Goal: Task Accomplishment & Management: Manage account settings

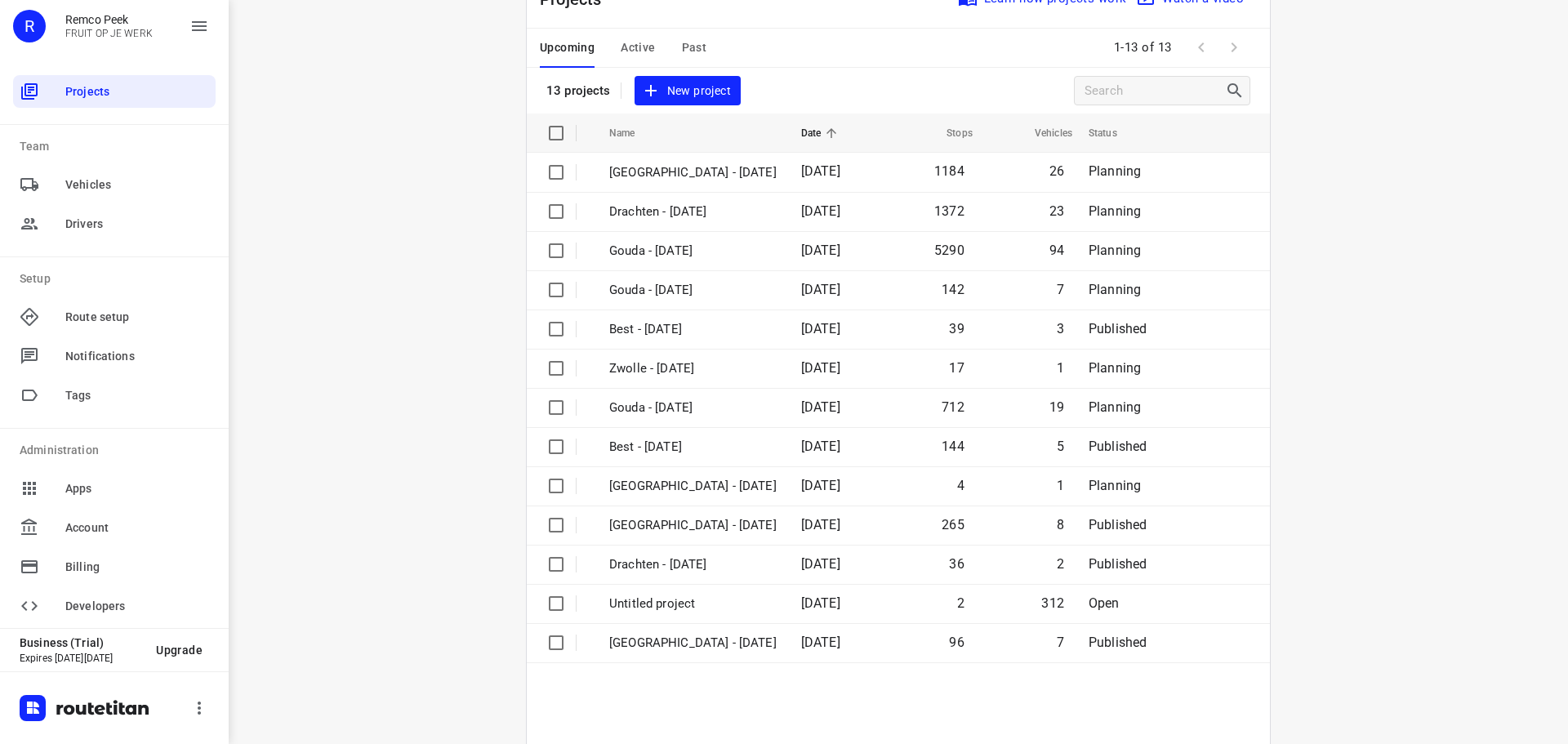
scroll to position [120, 0]
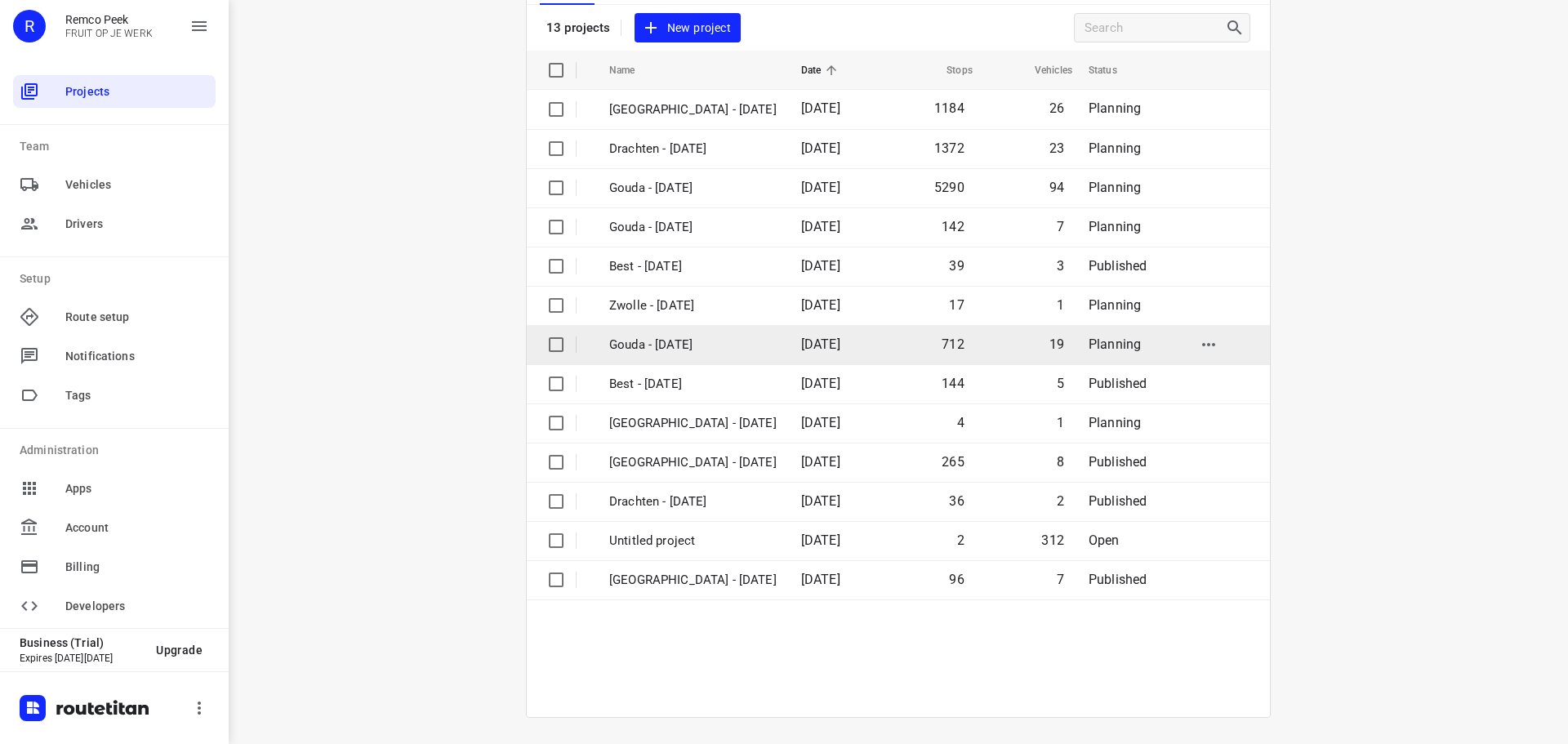
click at [657, 349] on p "Gouda - [DATE]" at bounding box center [692, 345] width 167 height 19
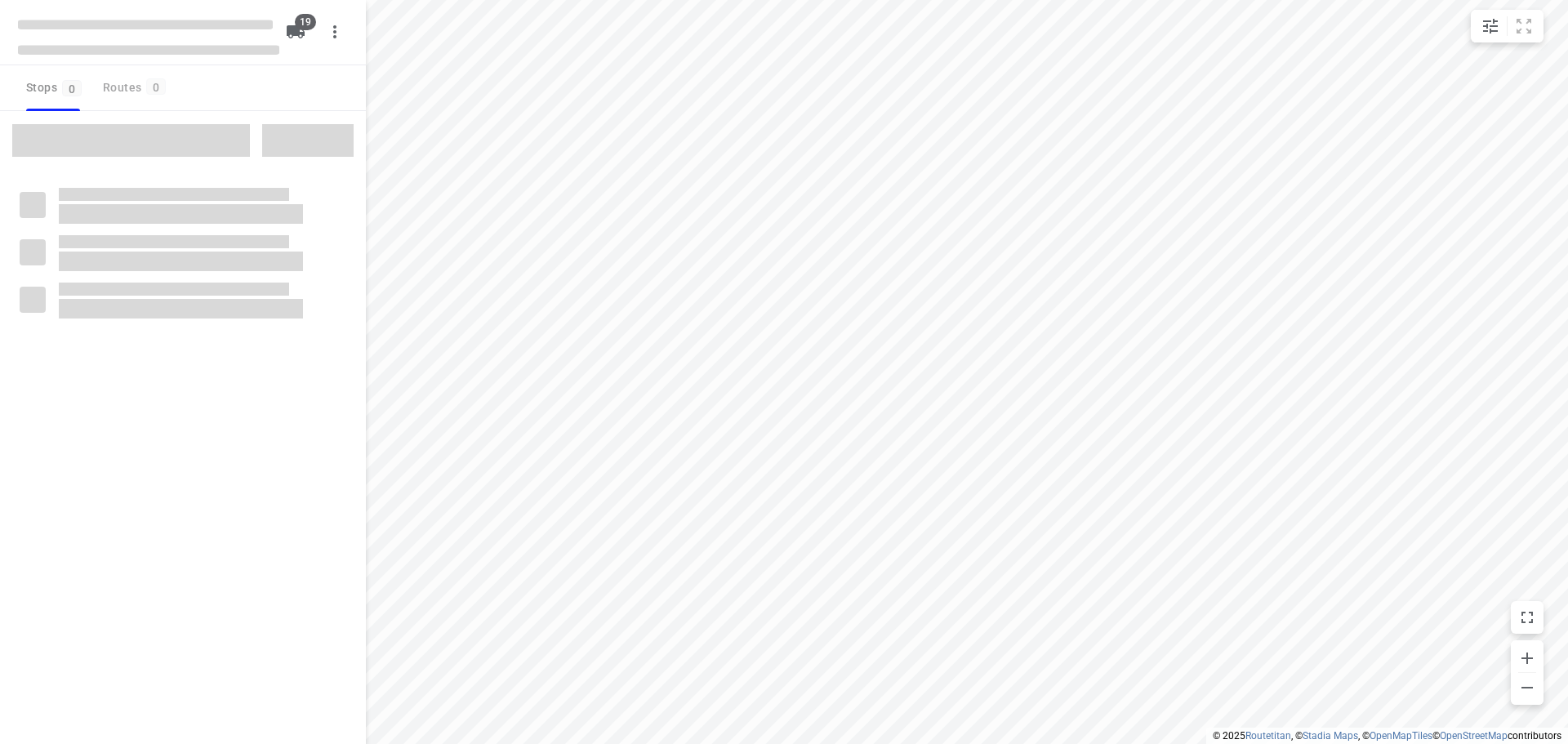
checkbox input "true"
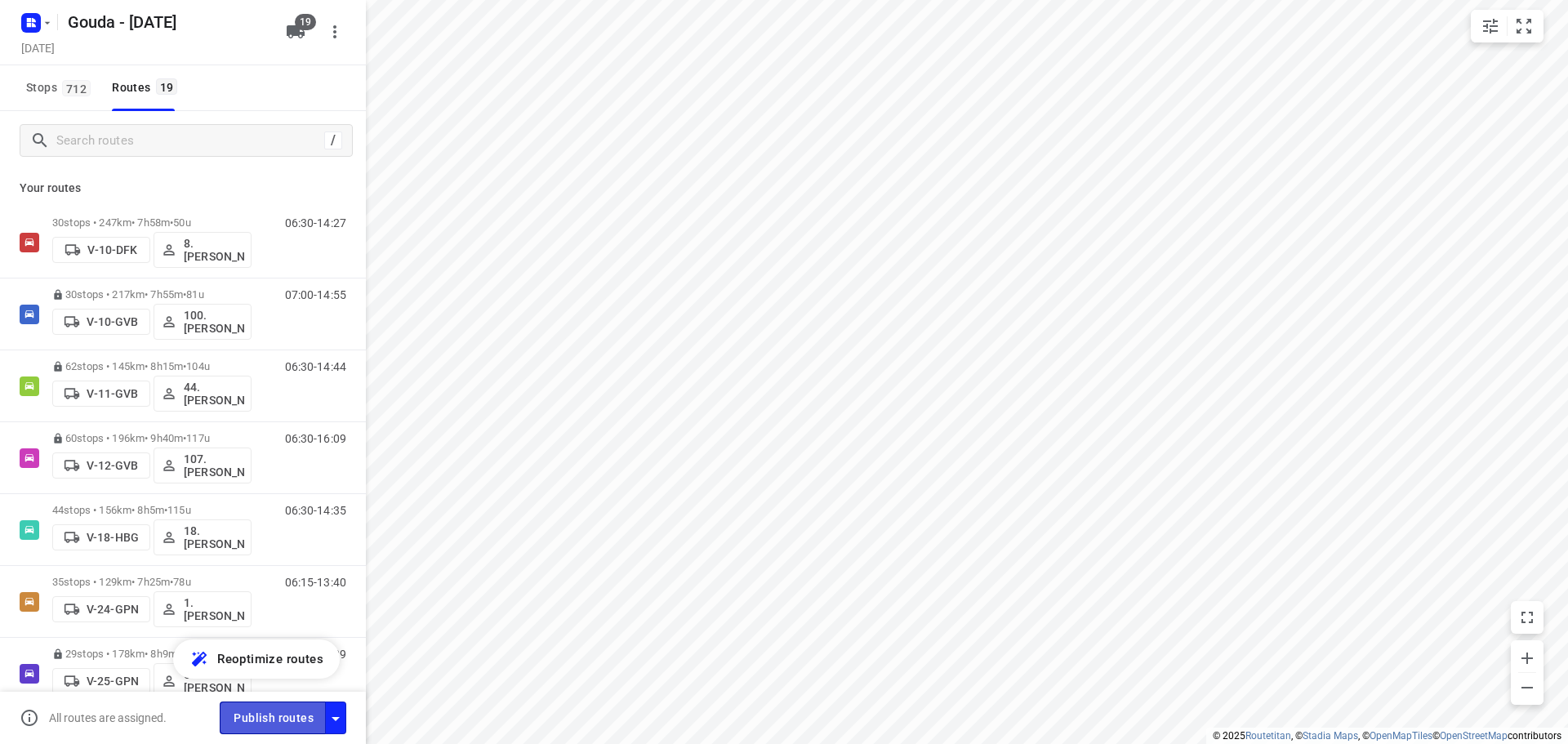
click at [284, 717] on span "Publish routes" at bounding box center [273, 718] width 80 height 21
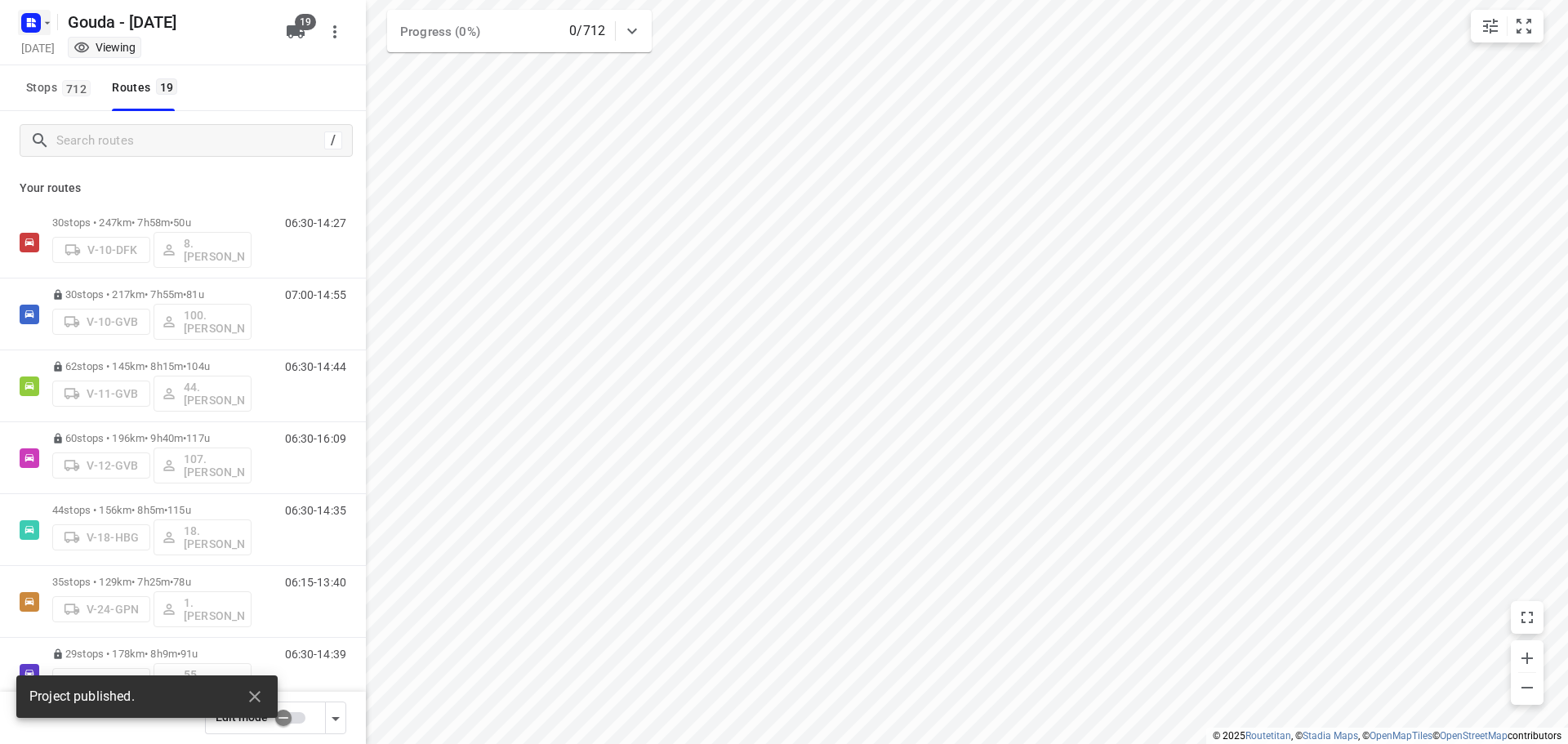
click at [36, 26] on rect "button" at bounding box center [30, 23] width 20 height 20
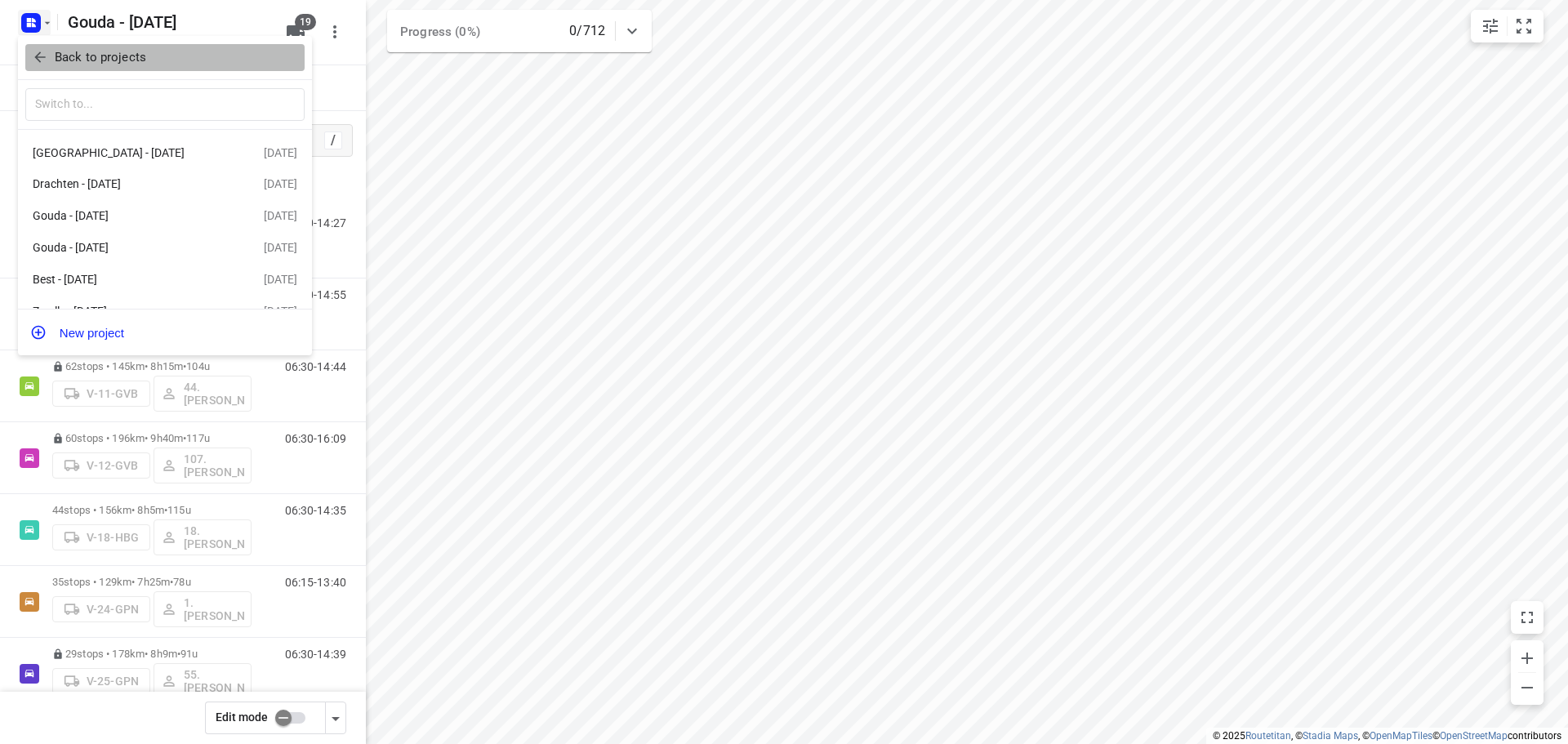
click at [40, 62] on icon "button" at bounding box center [40, 57] width 10 height 10
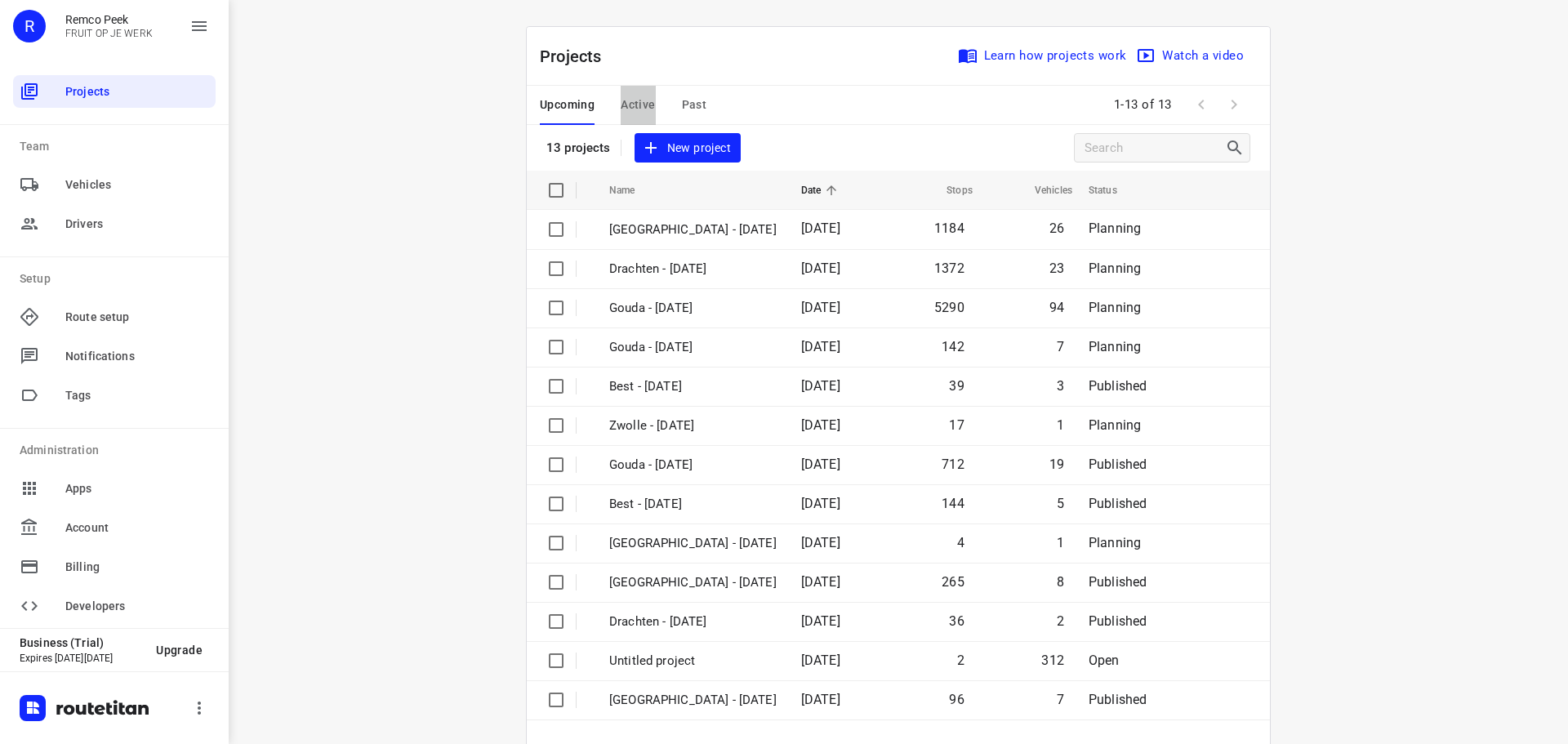
click at [637, 103] on span "Active" at bounding box center [638, 105] width 35 height 21
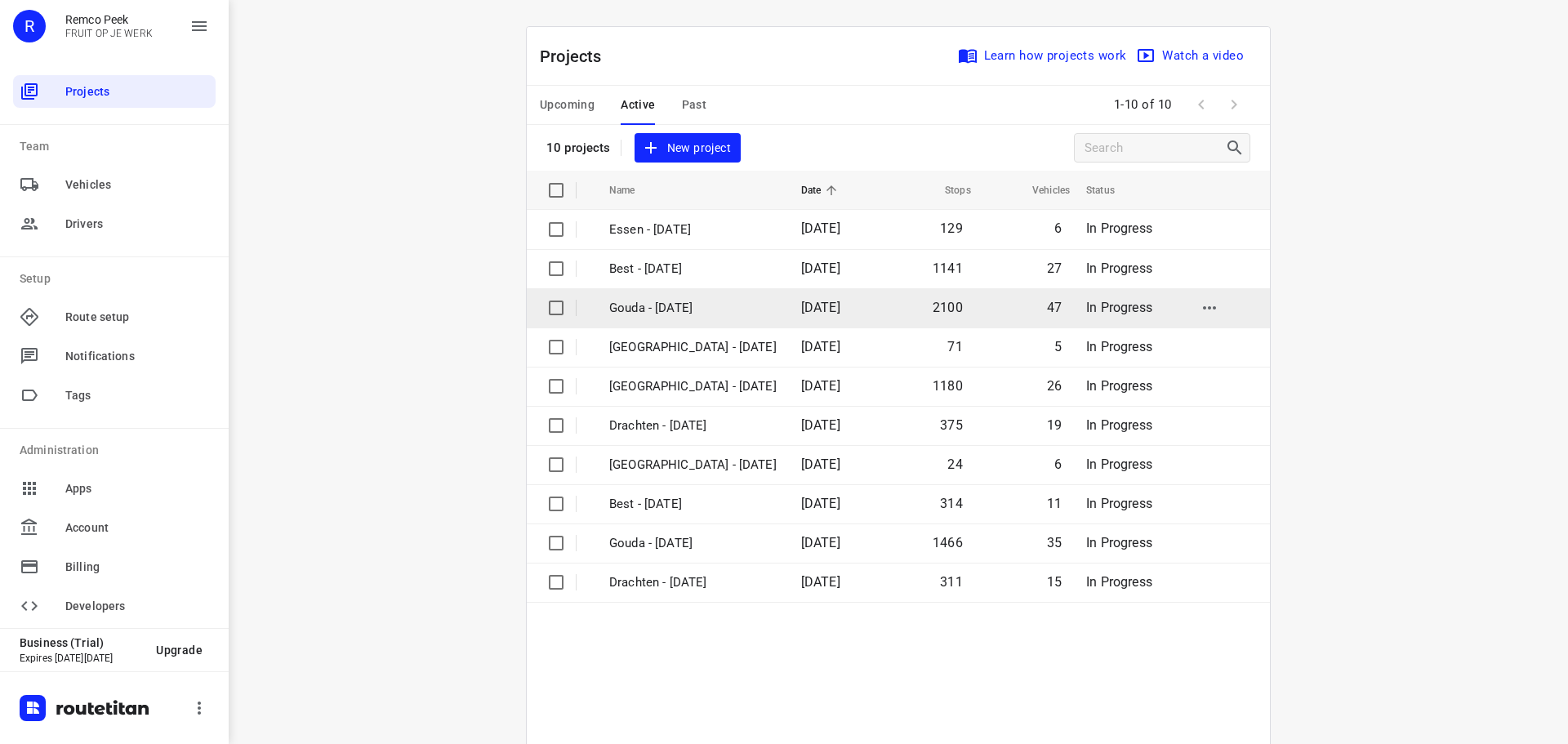
click at [654, 305] on p "Gouda - [DATE]" at bounding box center [692, 309] width 167 height 19
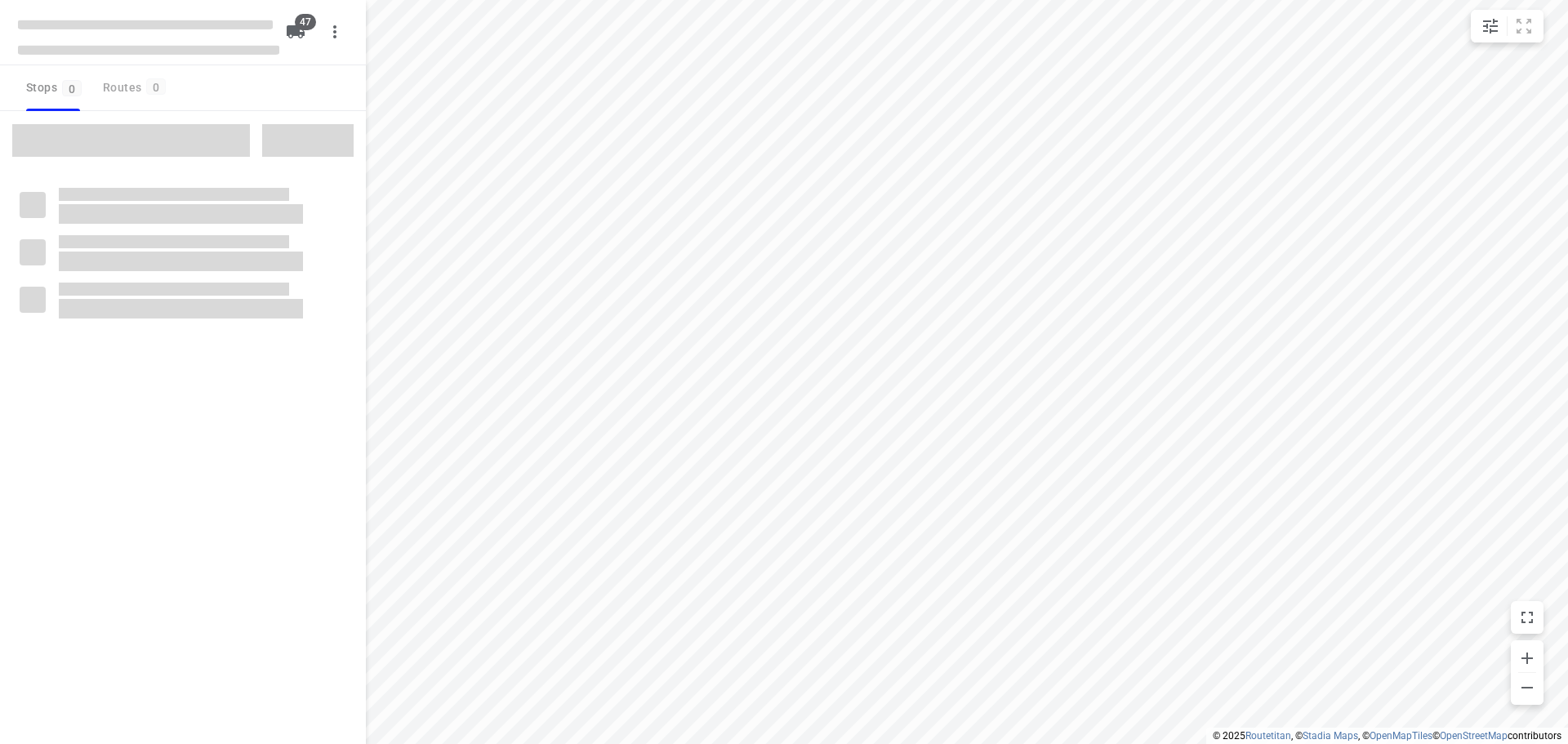
checkbox input "true"
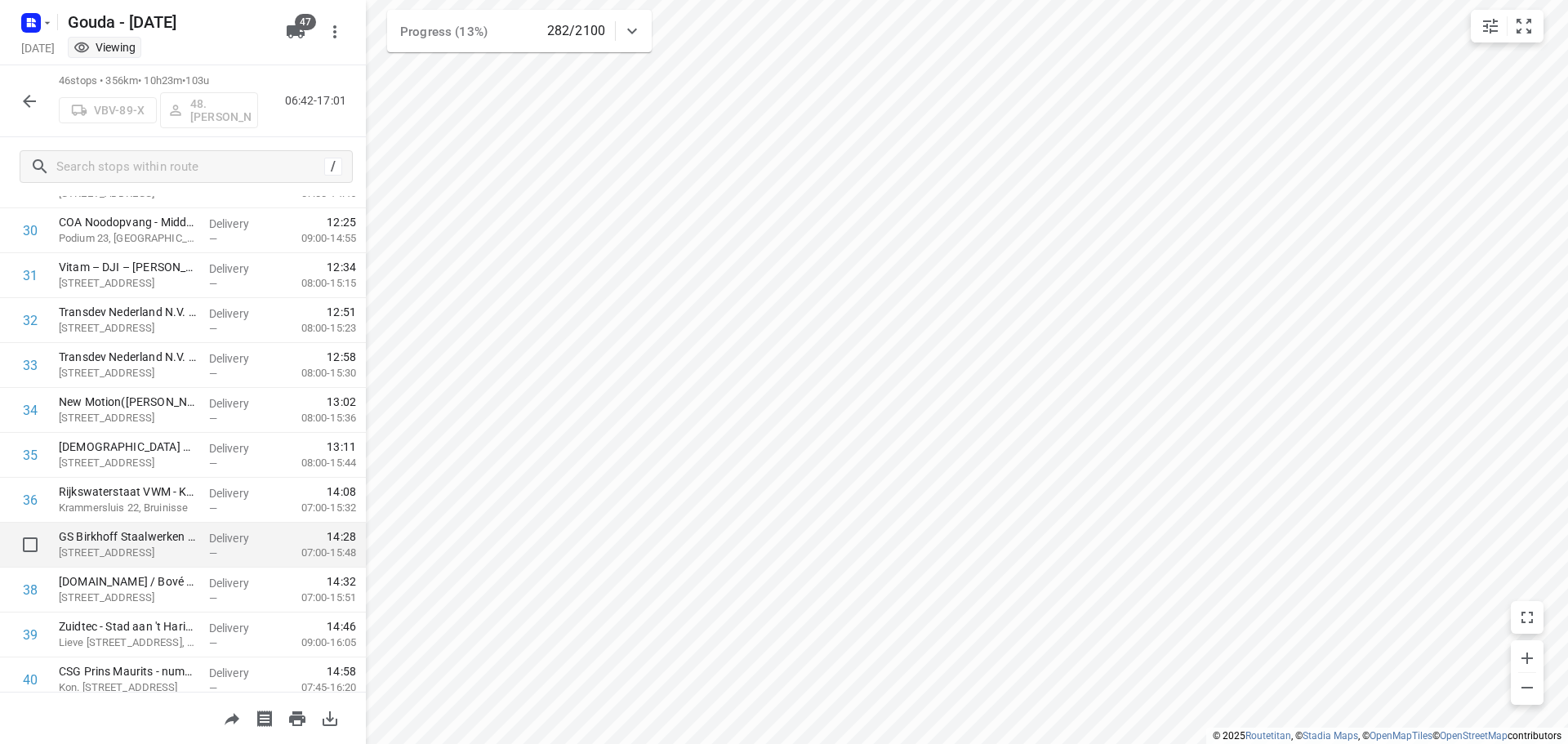
scroll to position [1303, 0]
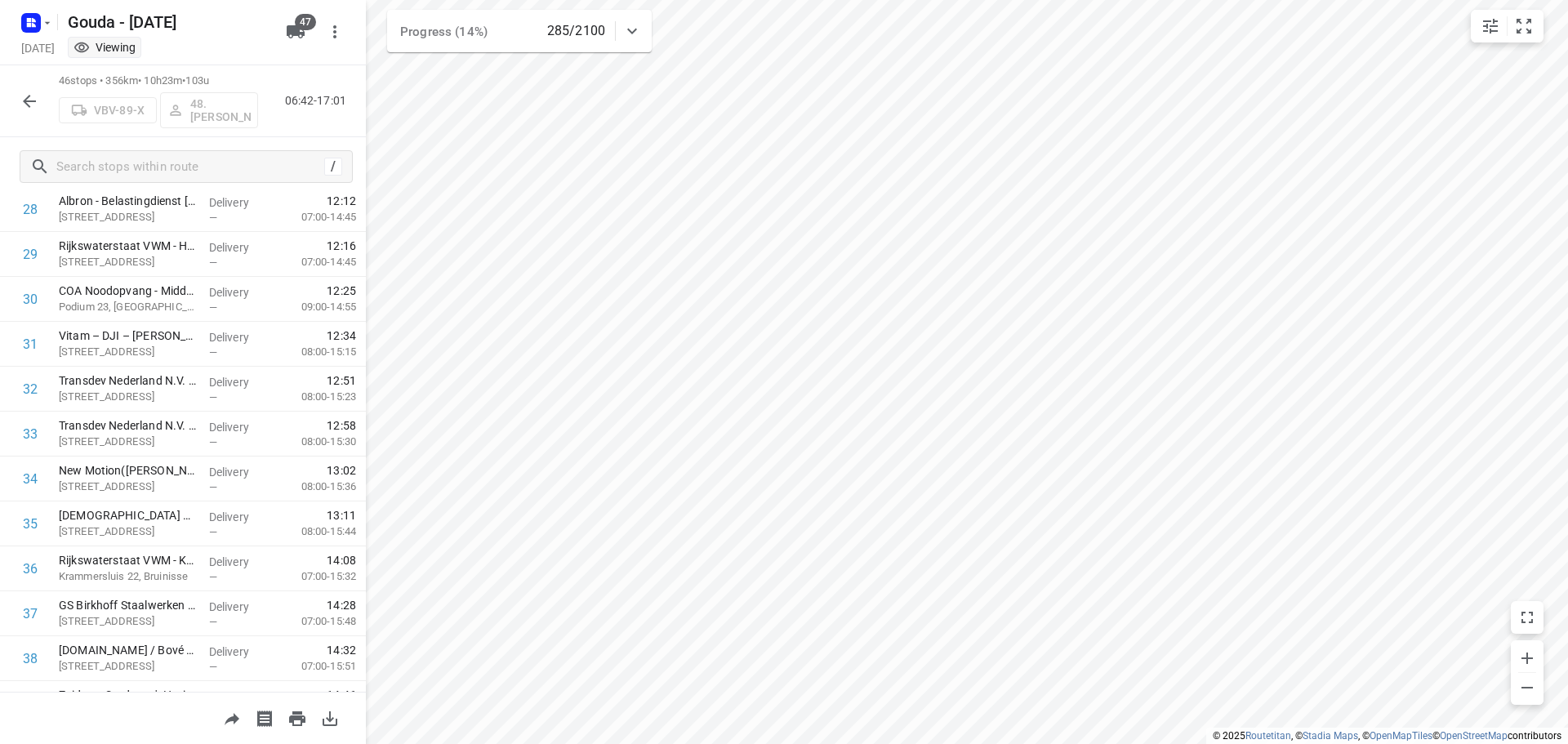
click at [37, 104] on icon "button" at bounding box center [29, 101] width 20 height 20
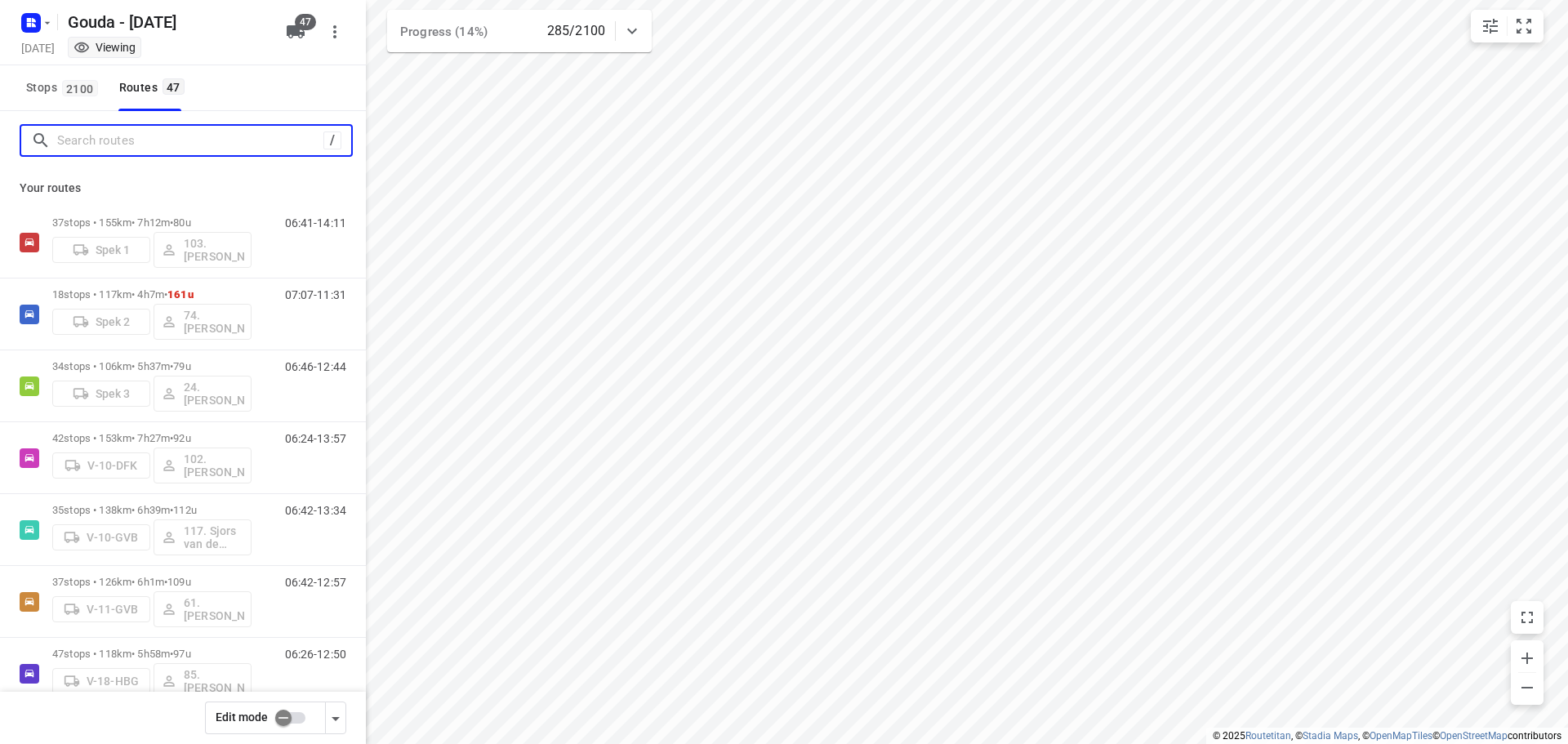
click at [110, 141] on input "Search routes" at bounding box center [190, 140] width 266 height 25
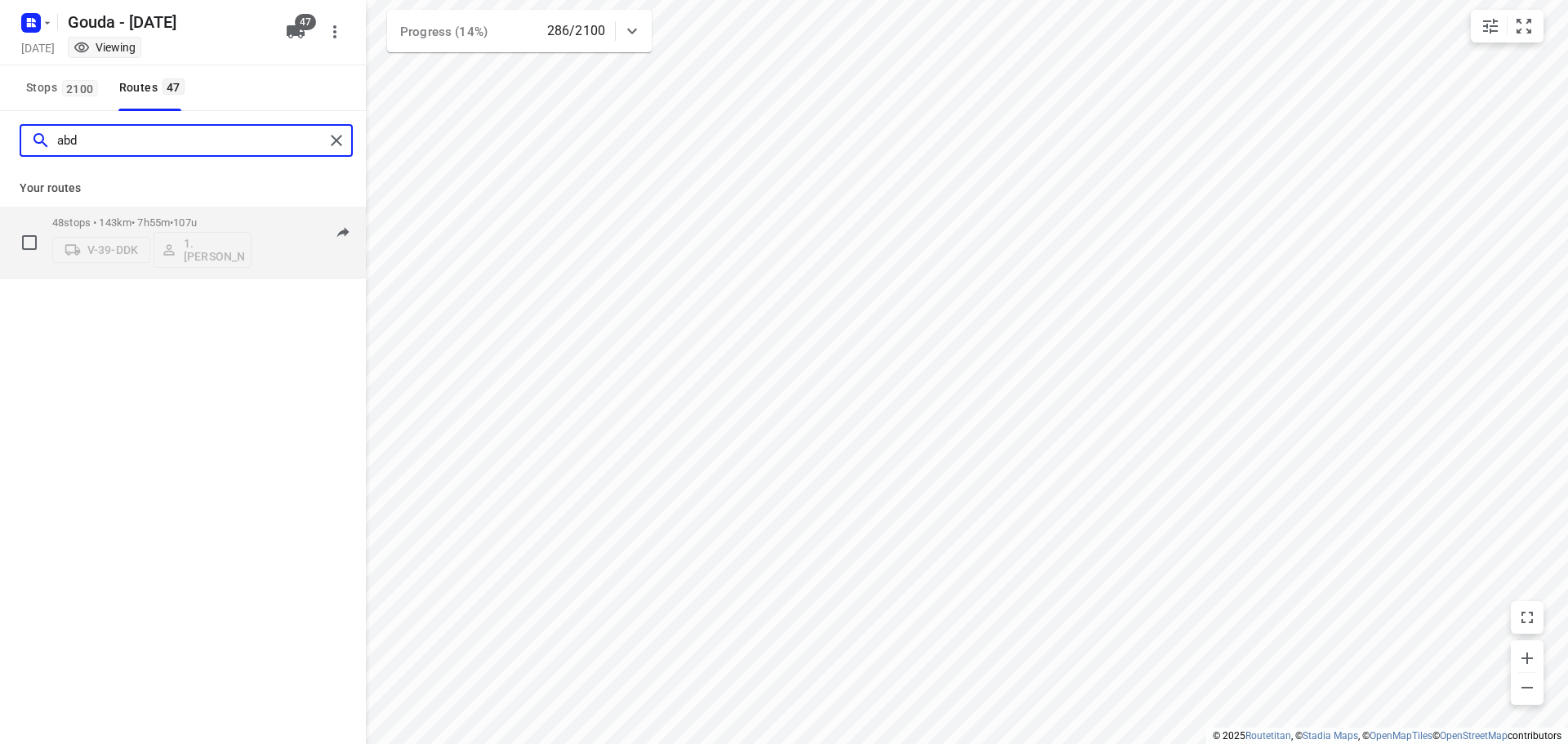
type input "abd"
click at [103, 217] on p "48 stops • 143km • 7h55m • 107u" at bounding box center [152, 223] width 199 height 12
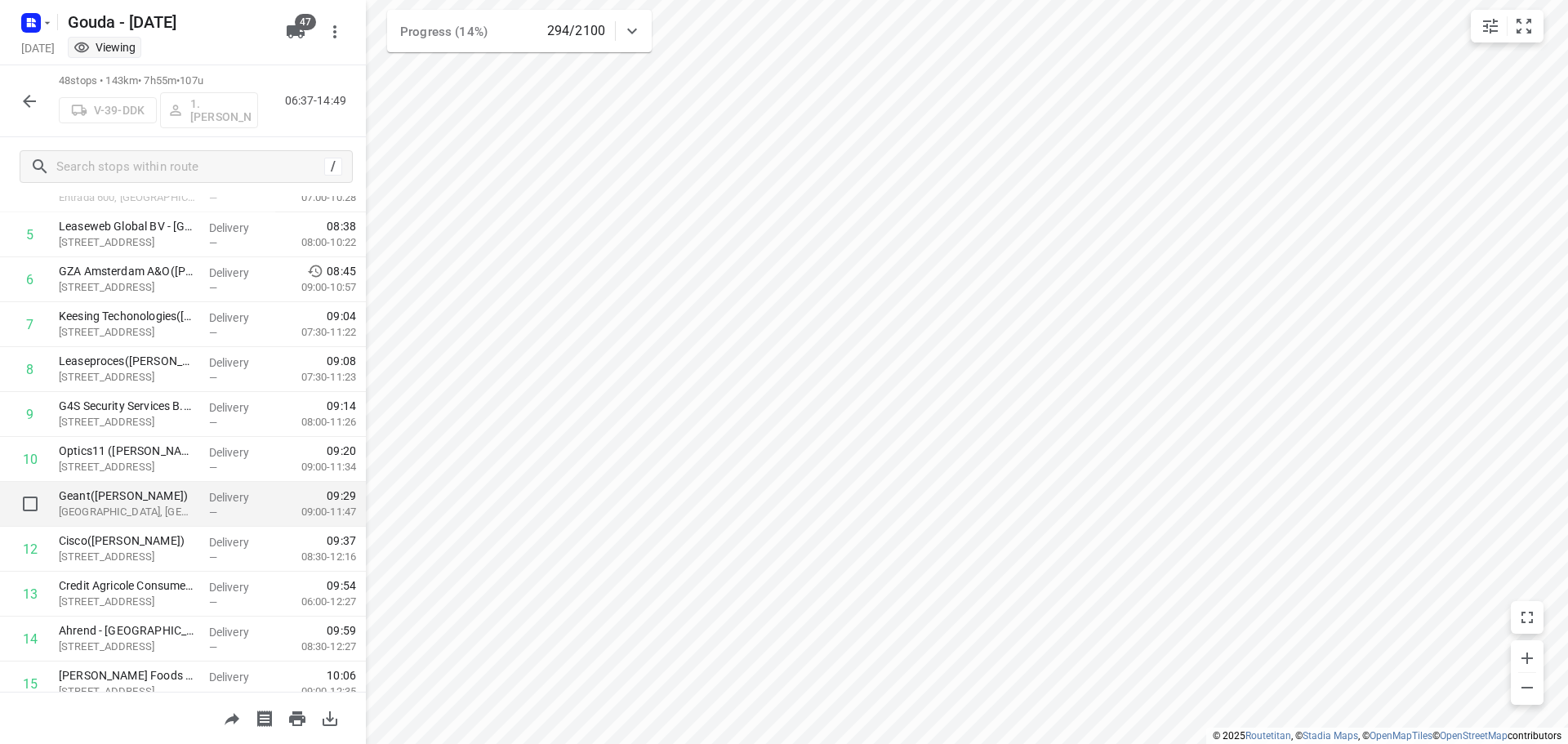
scroll to position [163, 0]
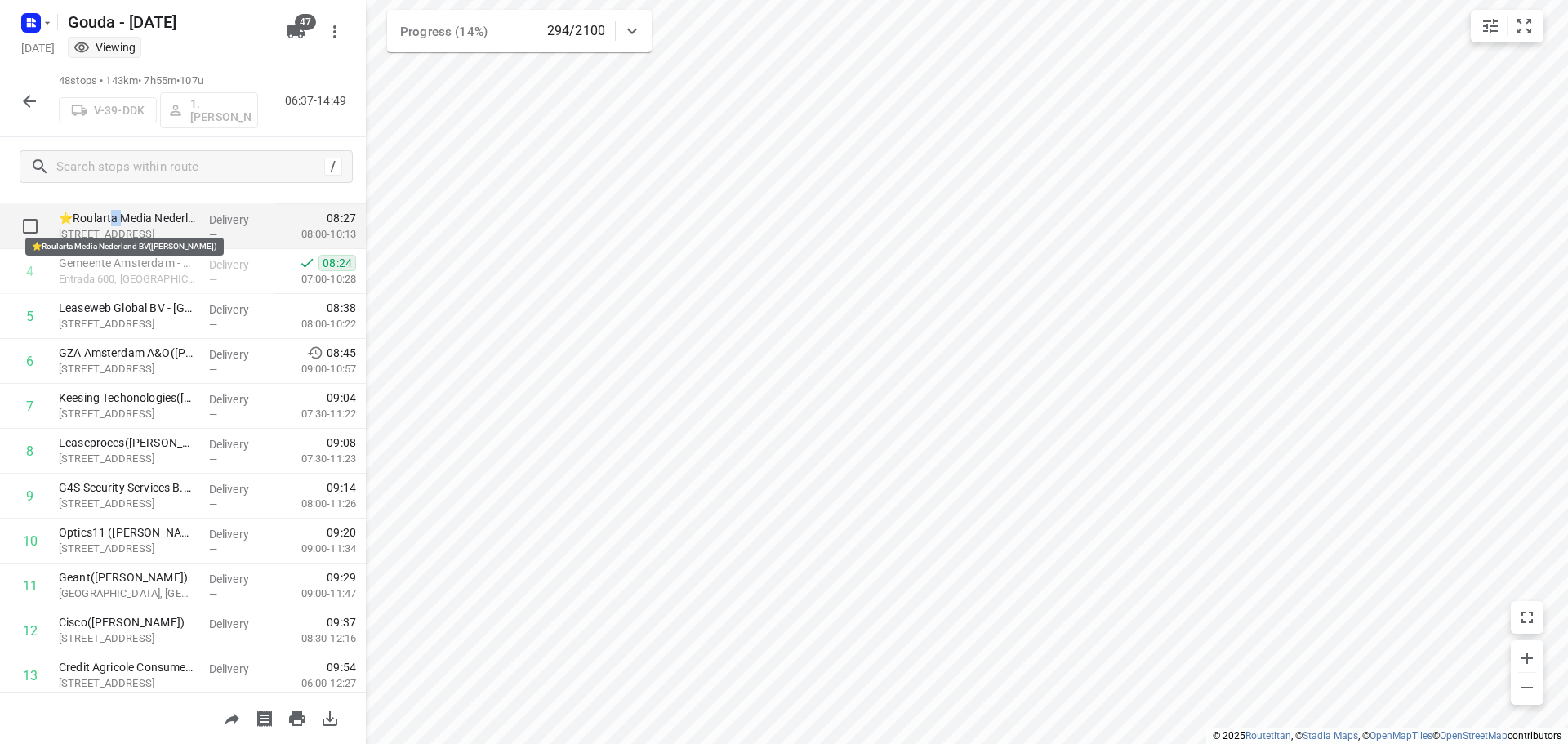
drag, startPoint x: 125, startPoint y: 221, endPoint x: 111, endPoint y: 213, distance: 16.1
click at [111, 213] on p "⭐Roularta Media Nederland BV(Annette Mulders)" at bounding box center [127, 218] width 137 height 16
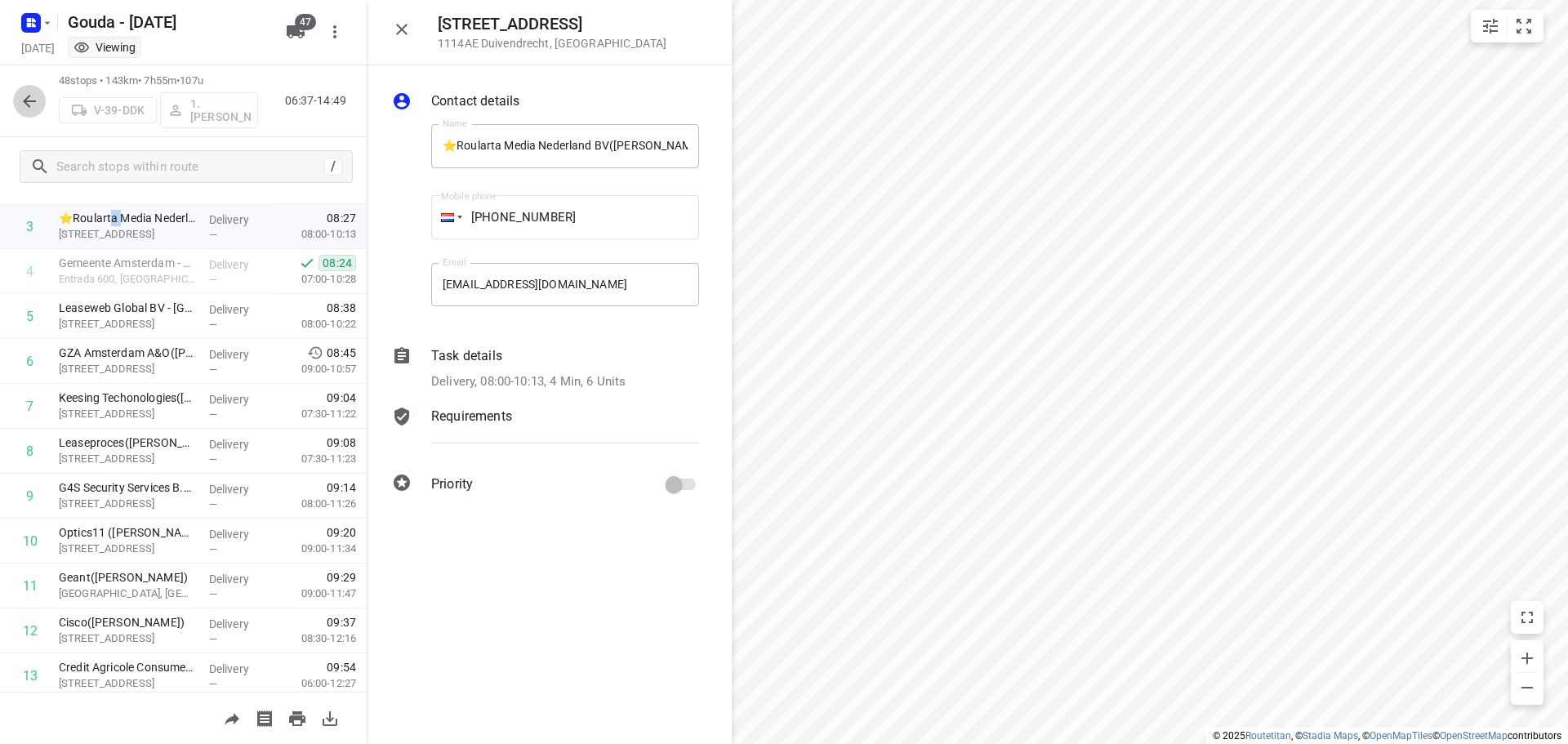
click at [27, 102] on icon "button" at bounding box center [29, 101] width 20 height 20
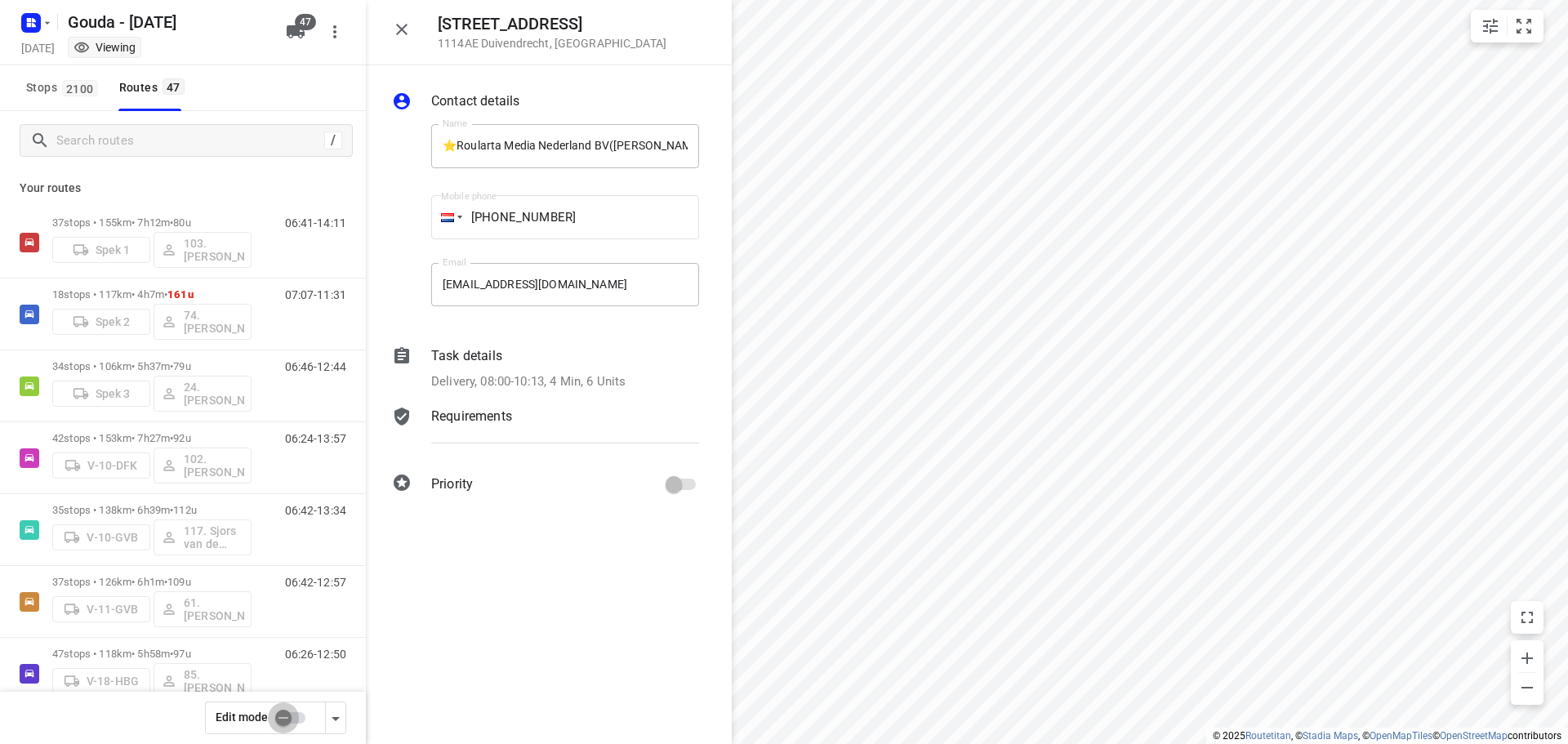
click at [282, 722] on input "checkbox" at bounding box center [283, 718] width 93 height 31
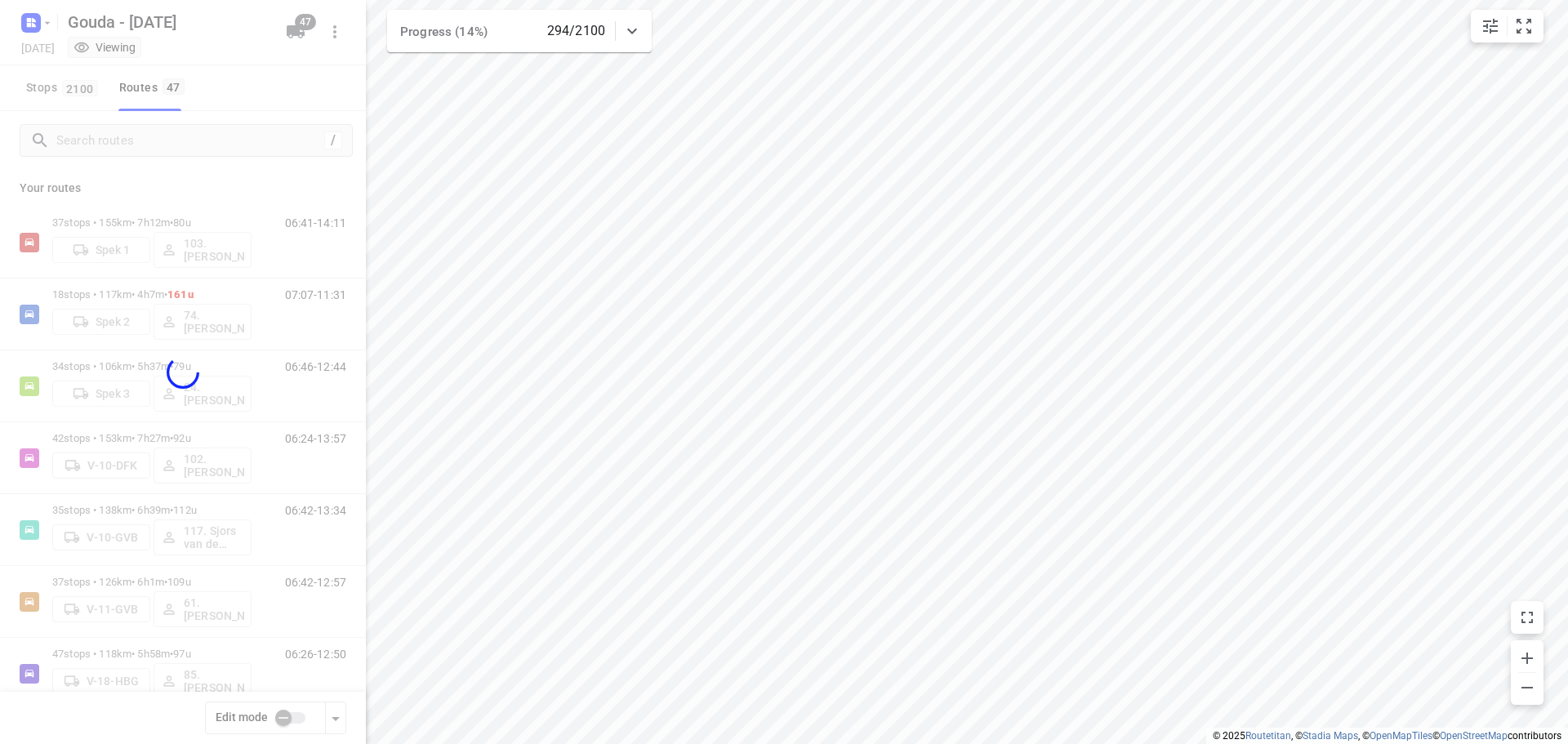
checkbox input "true"
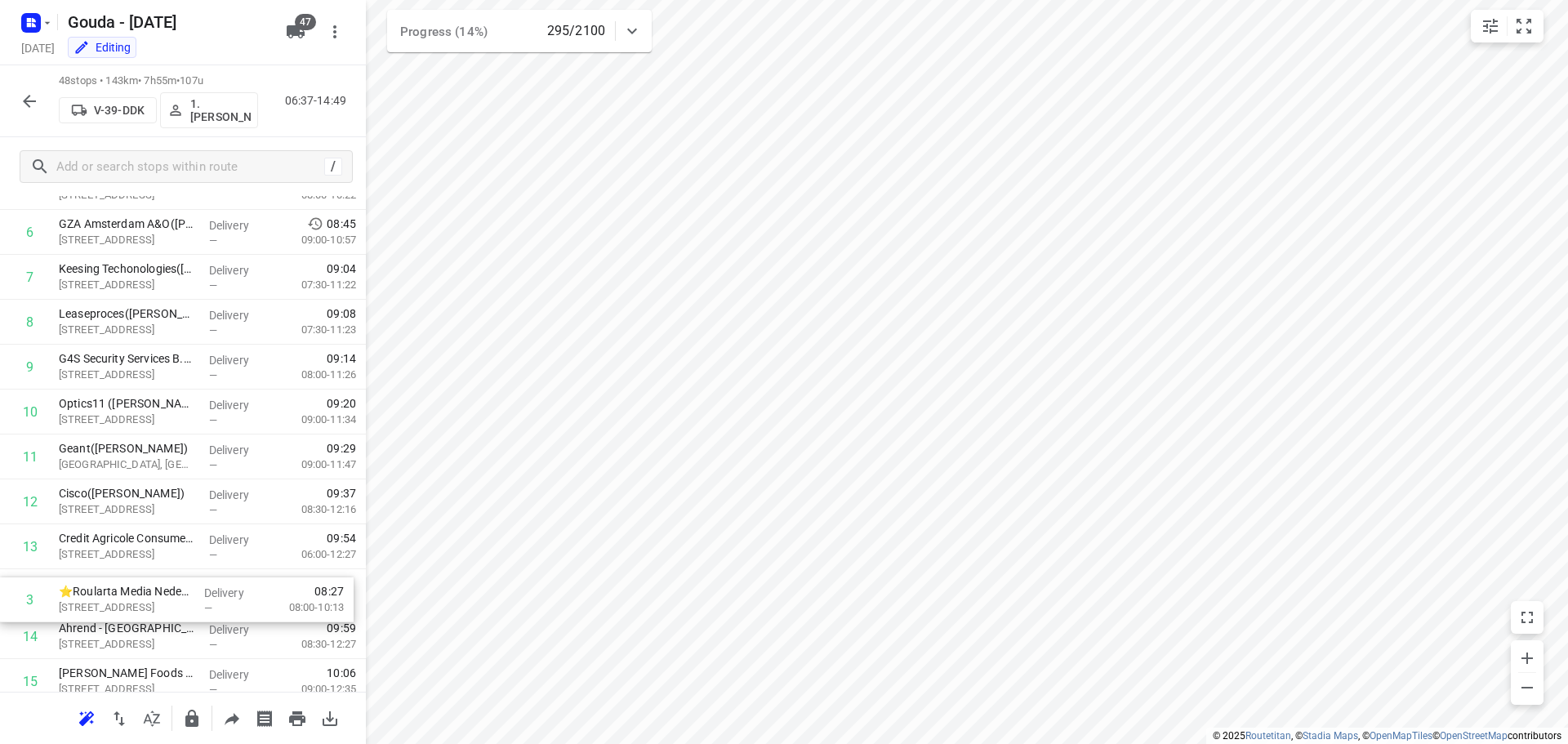
scroll to position [264, 0]
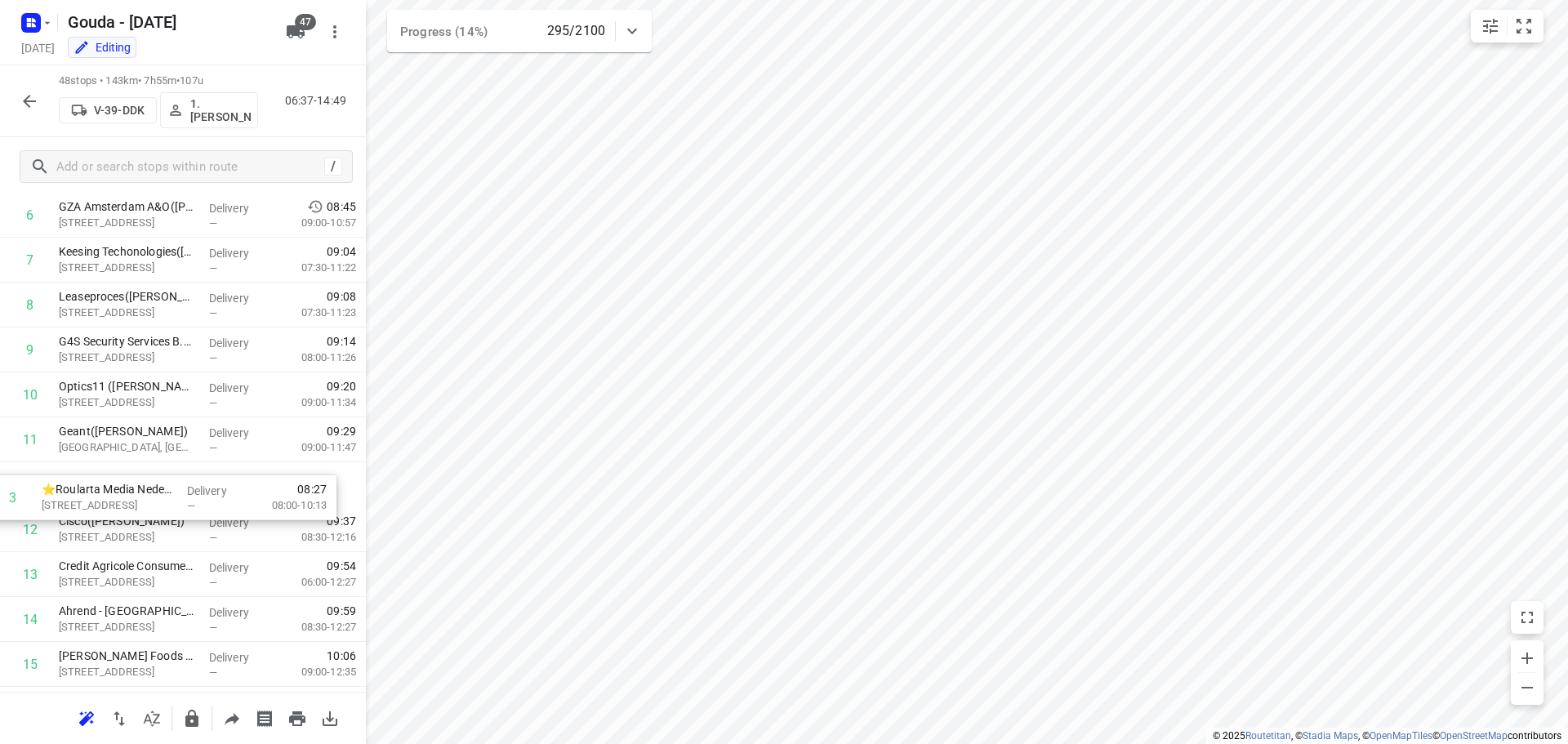
drag, startPoint x: 125, startPoint y: 395, endPoint x: 108, endPoint y: 507, distance: 113.3
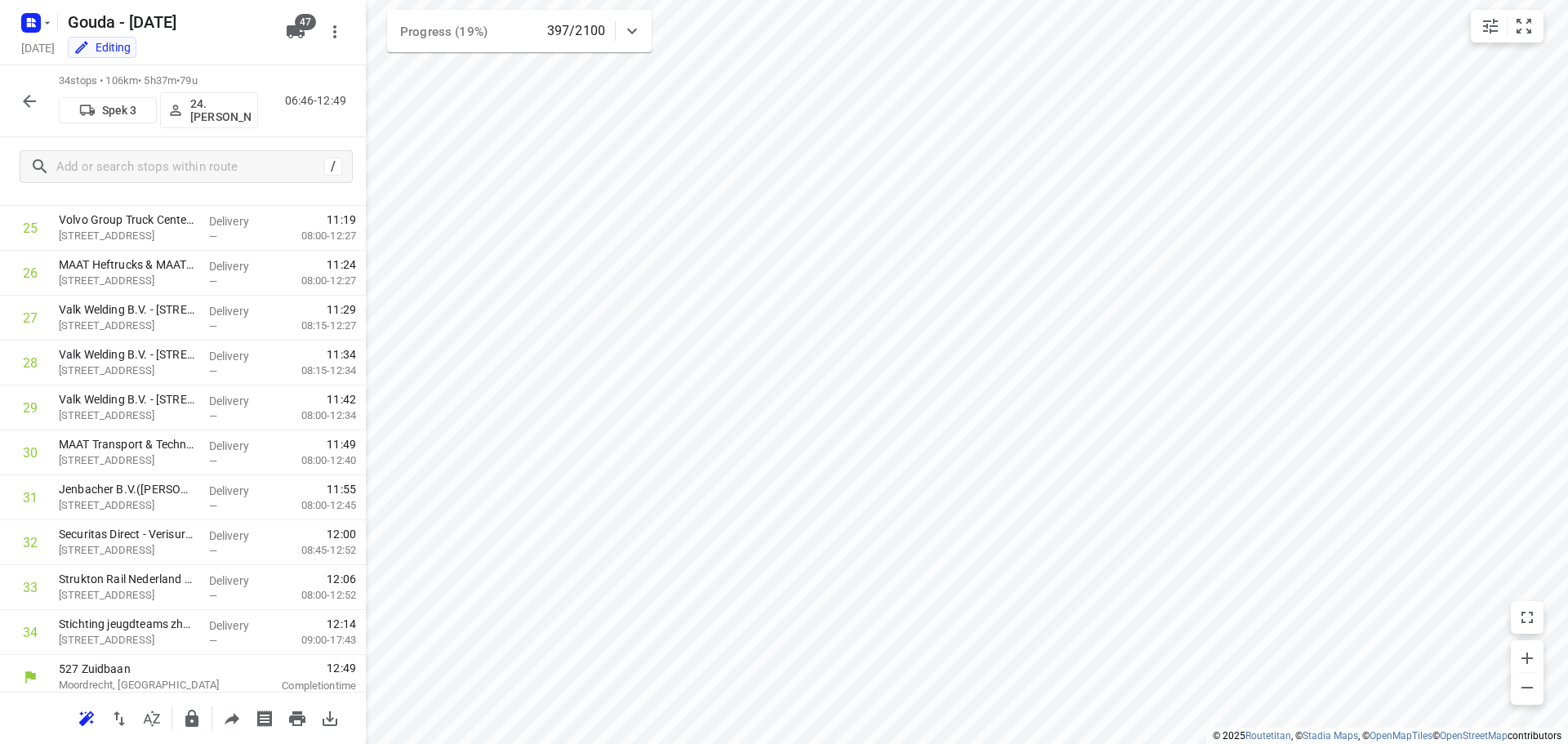
scroll to position [1158, 0]
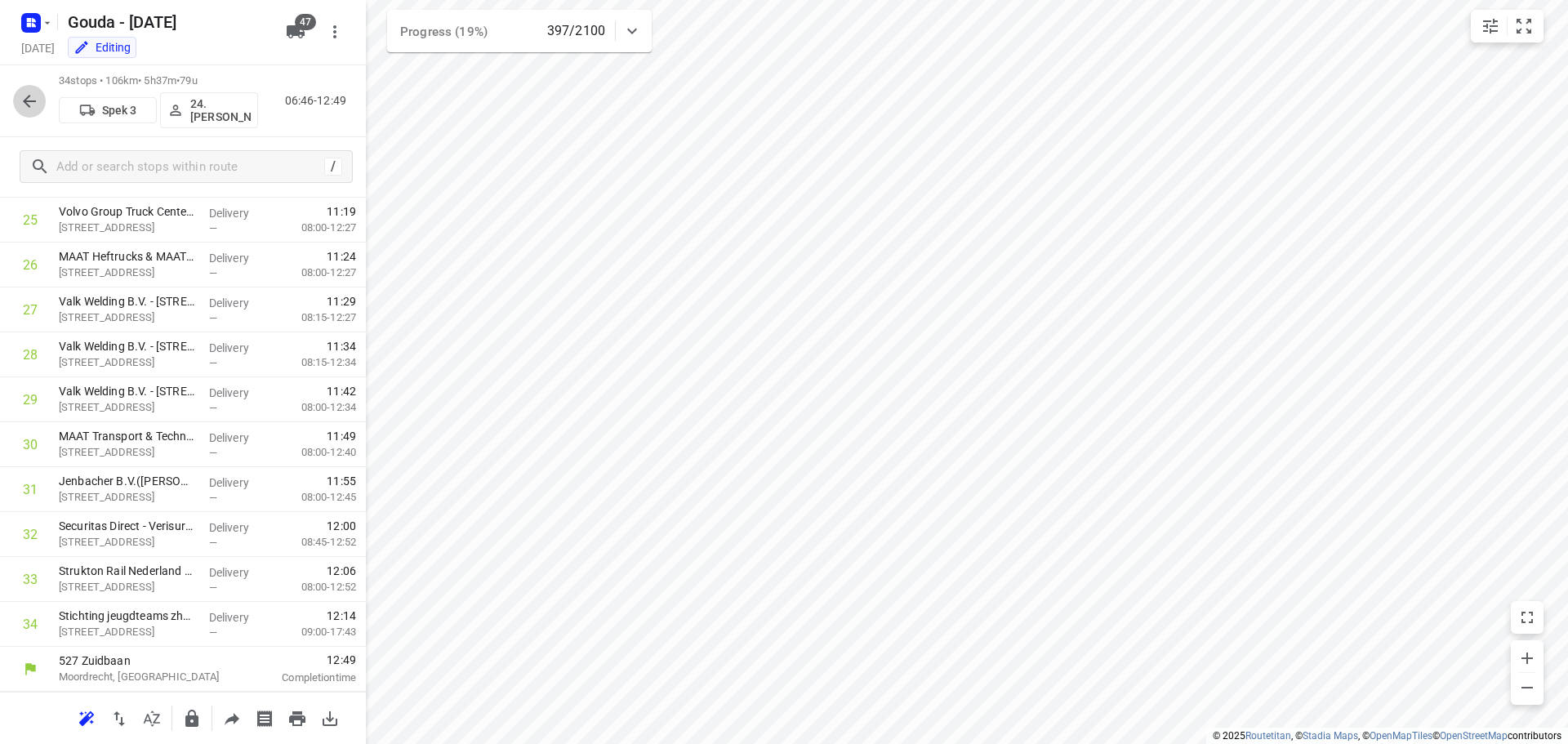
click at [28, 108] on icon "button" at bounding box center [29, 101] width 20 height 20
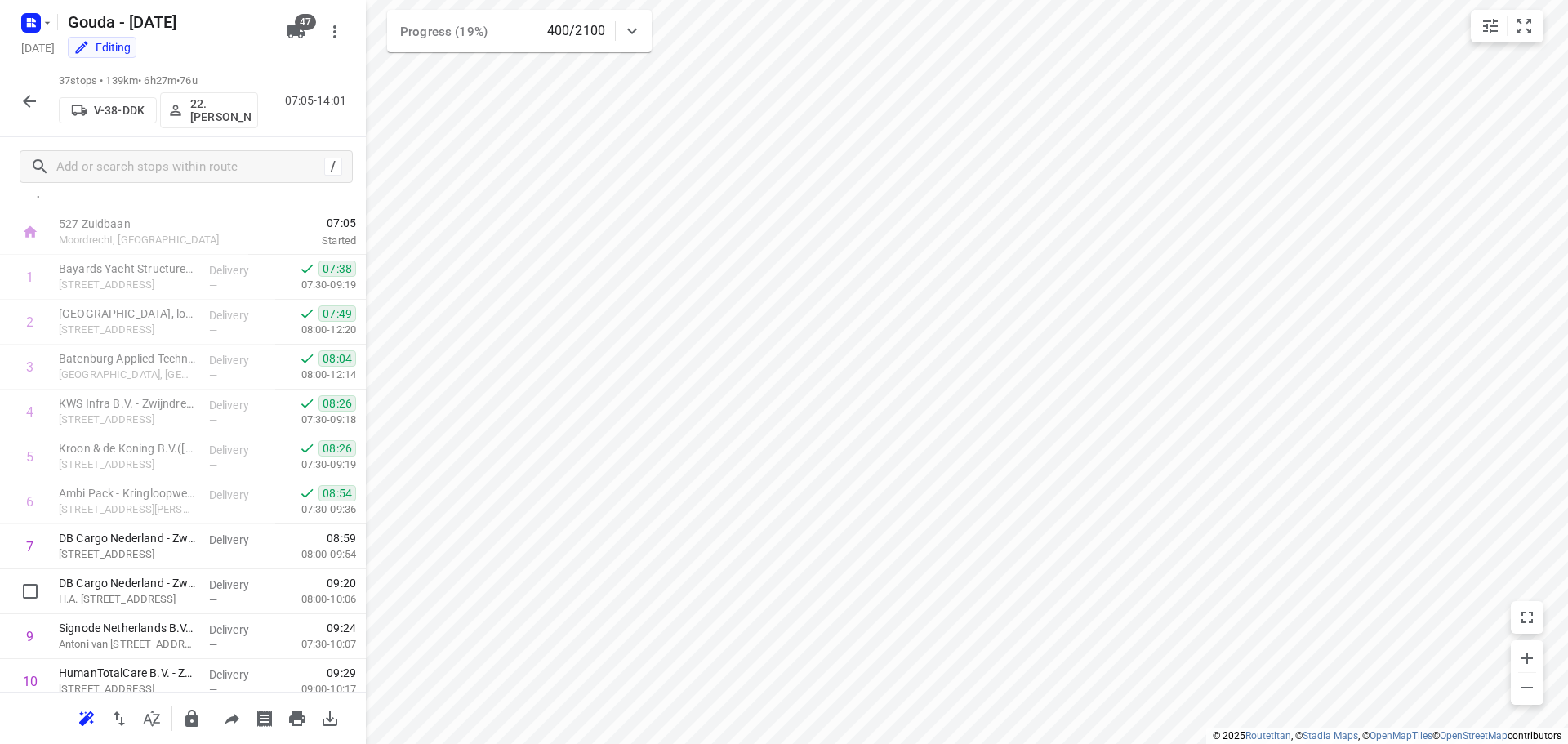
scroll to position [0, 0]
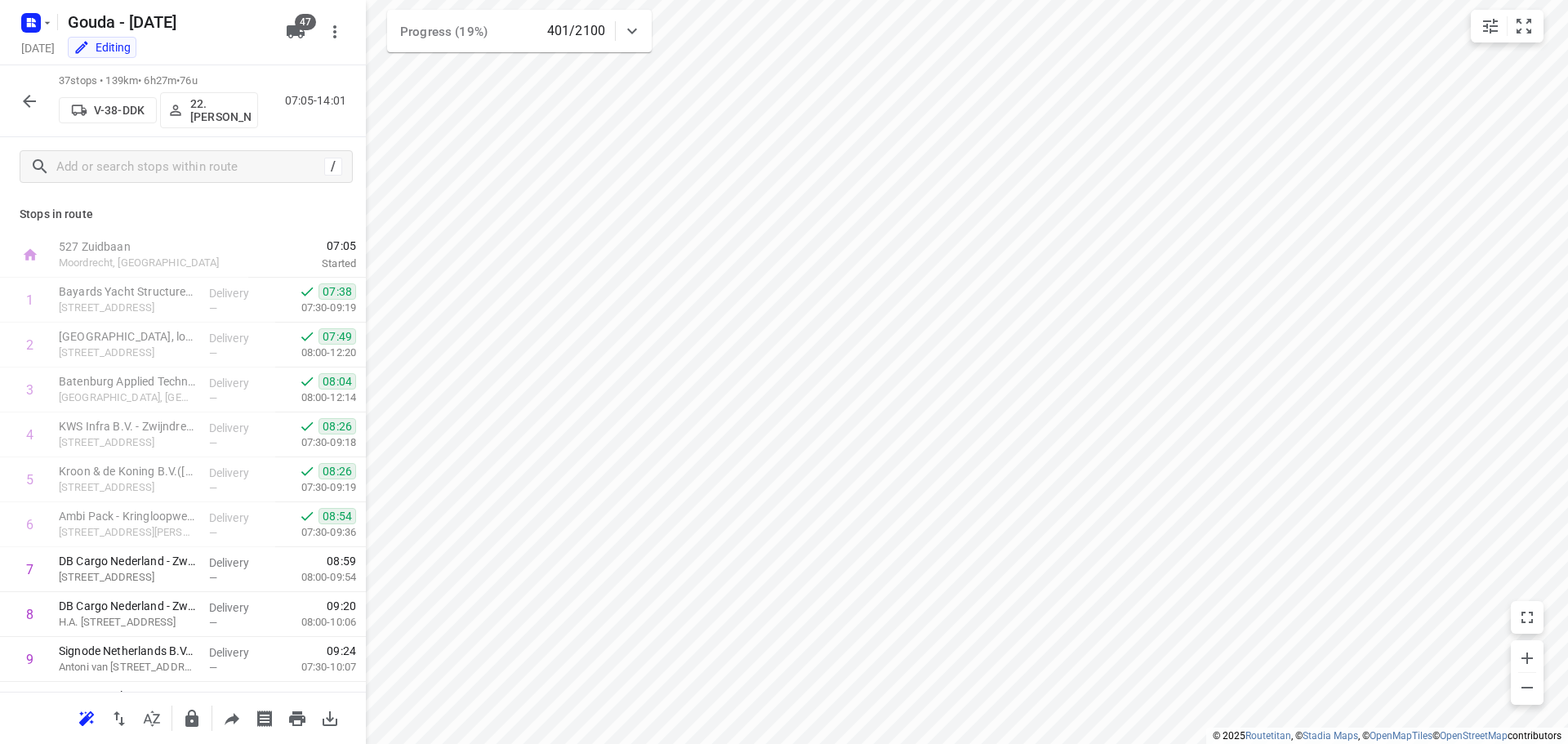
click at [27, 91] on icon "button" at bounding box center [29, 101] width 20 height 20
click at [15, 102] on button "button" at bounding box center [29, 101] width 33 height 33
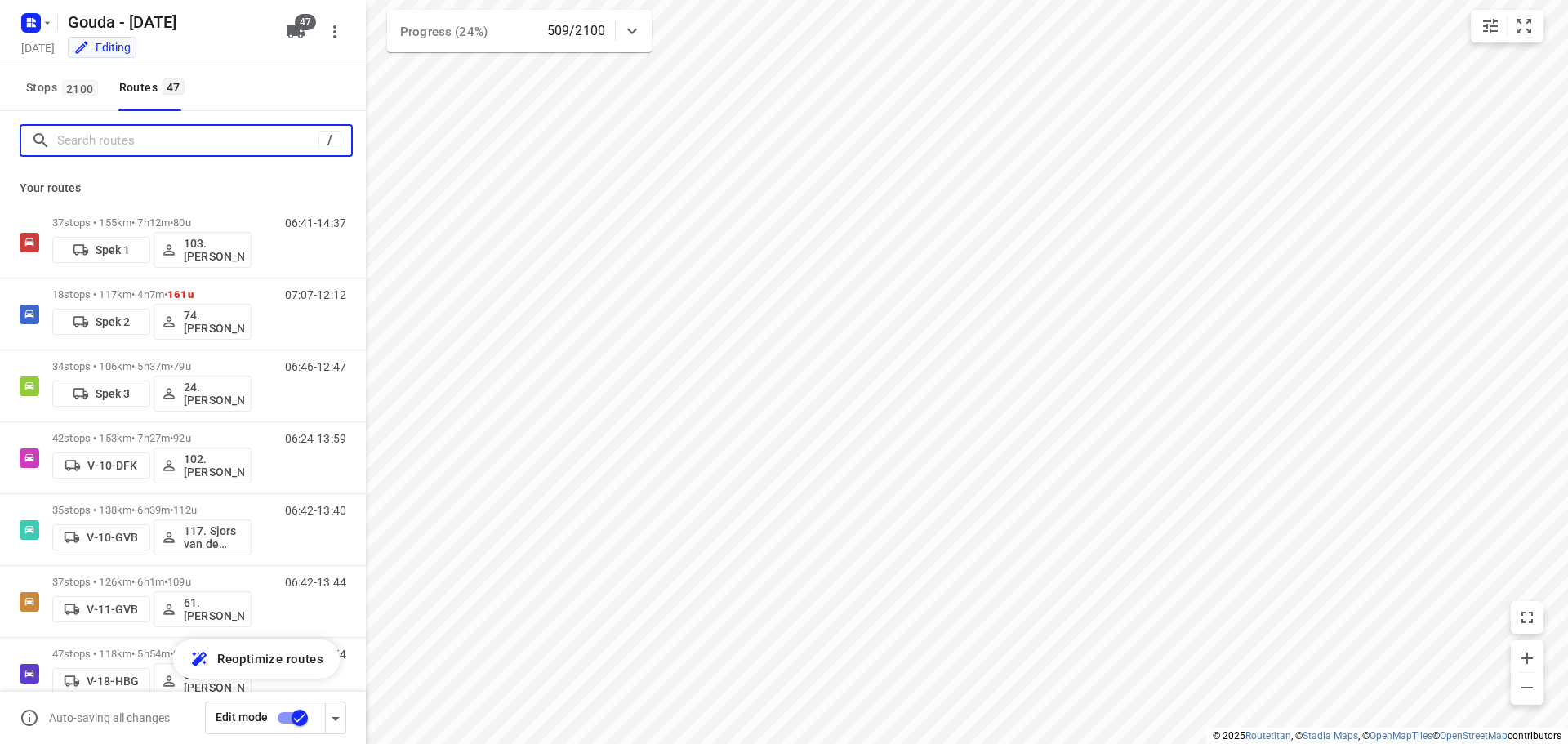
click at [160, 140] on input "Search routes" at bounding box center [187, 140] width 261 height 25
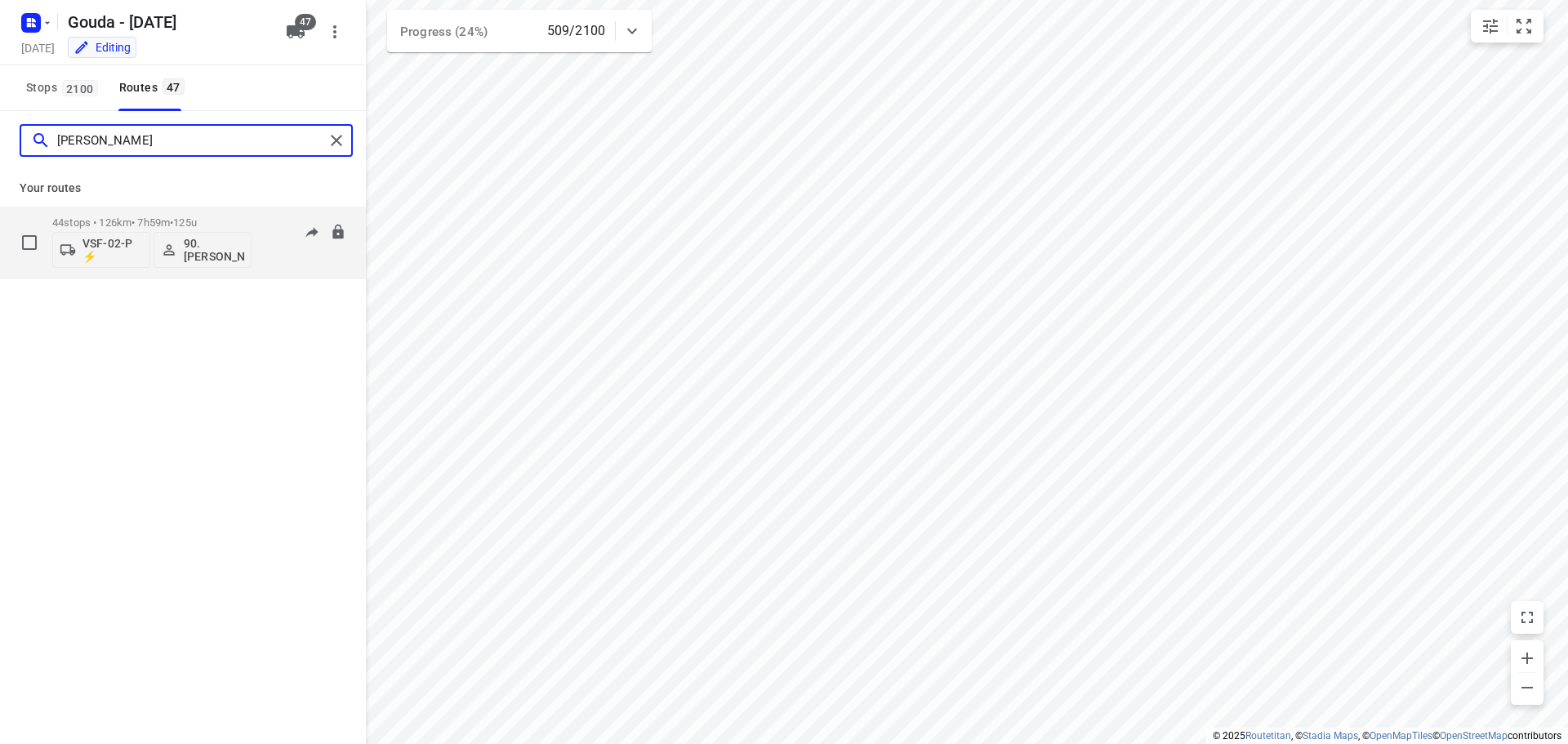
type input "joe"
click at [147, 218] on p "44 stops • 126km • 7h59m • 125u" at bounding box center [152, 223] width 199 height 12
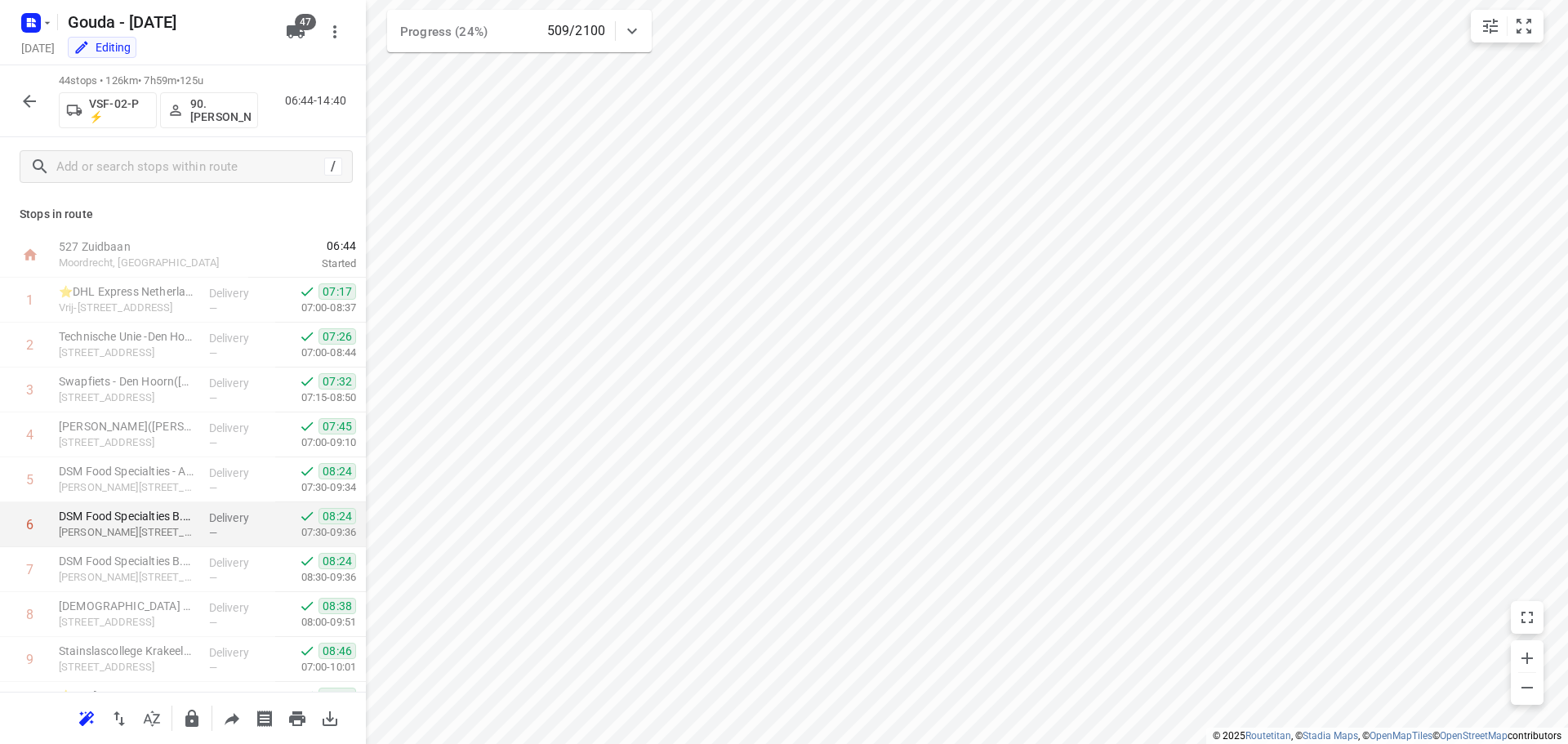
scroll to position [327, 0]
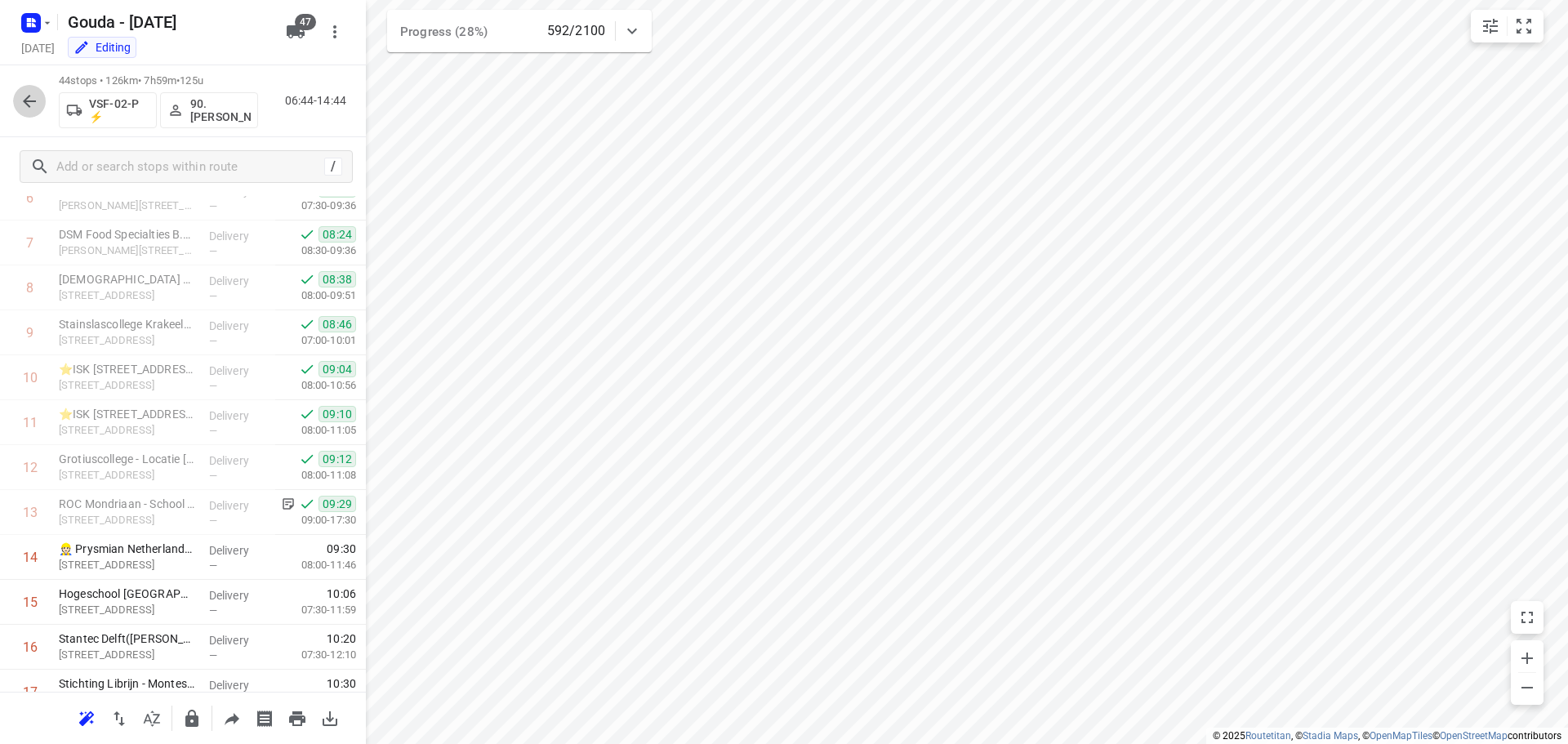
click at [25, 107] on icon "button" at bounding box center [29, 101] width 20 height 20
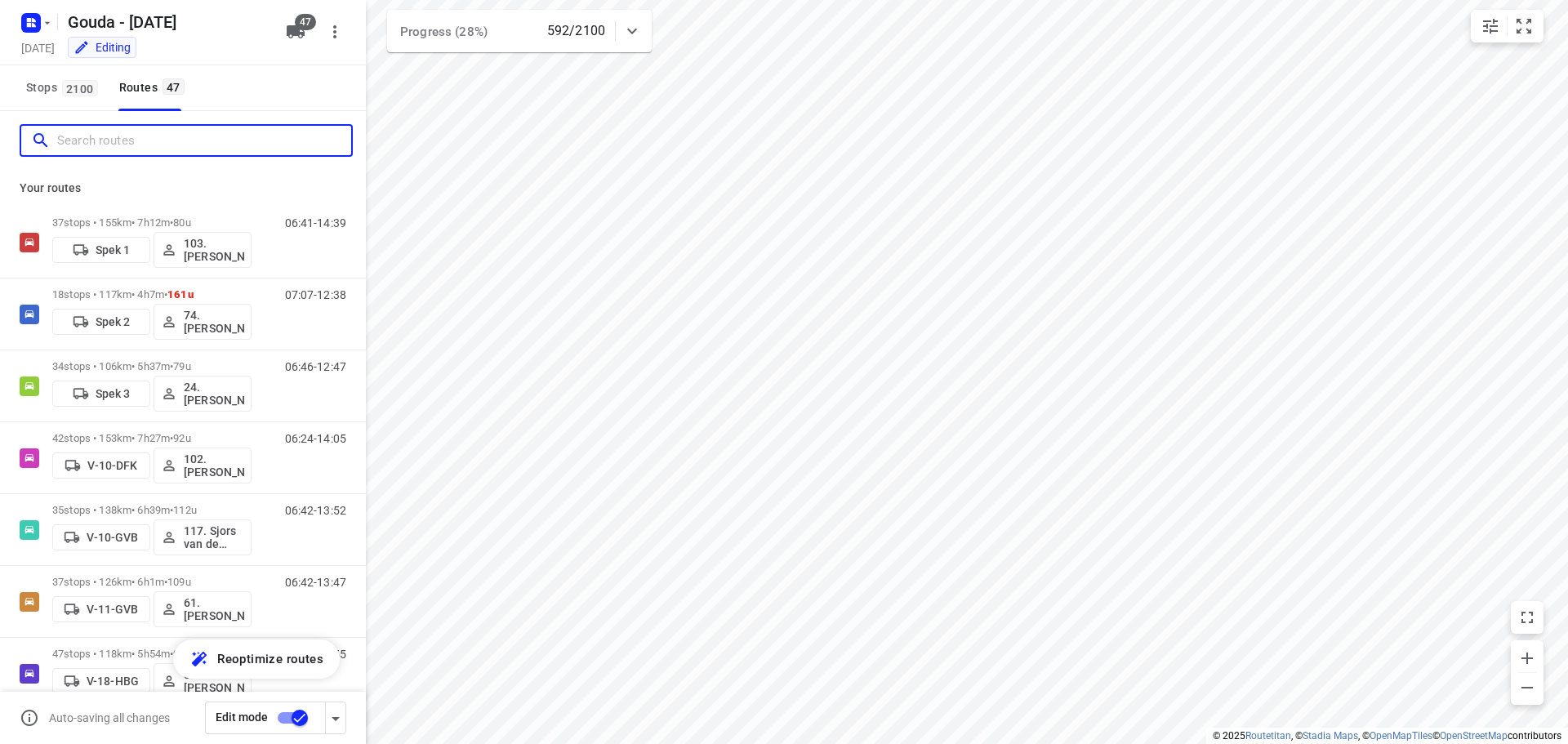
click at [159, 147] on input "Search routes" at bounding box center [204, 140] width 294 height 25
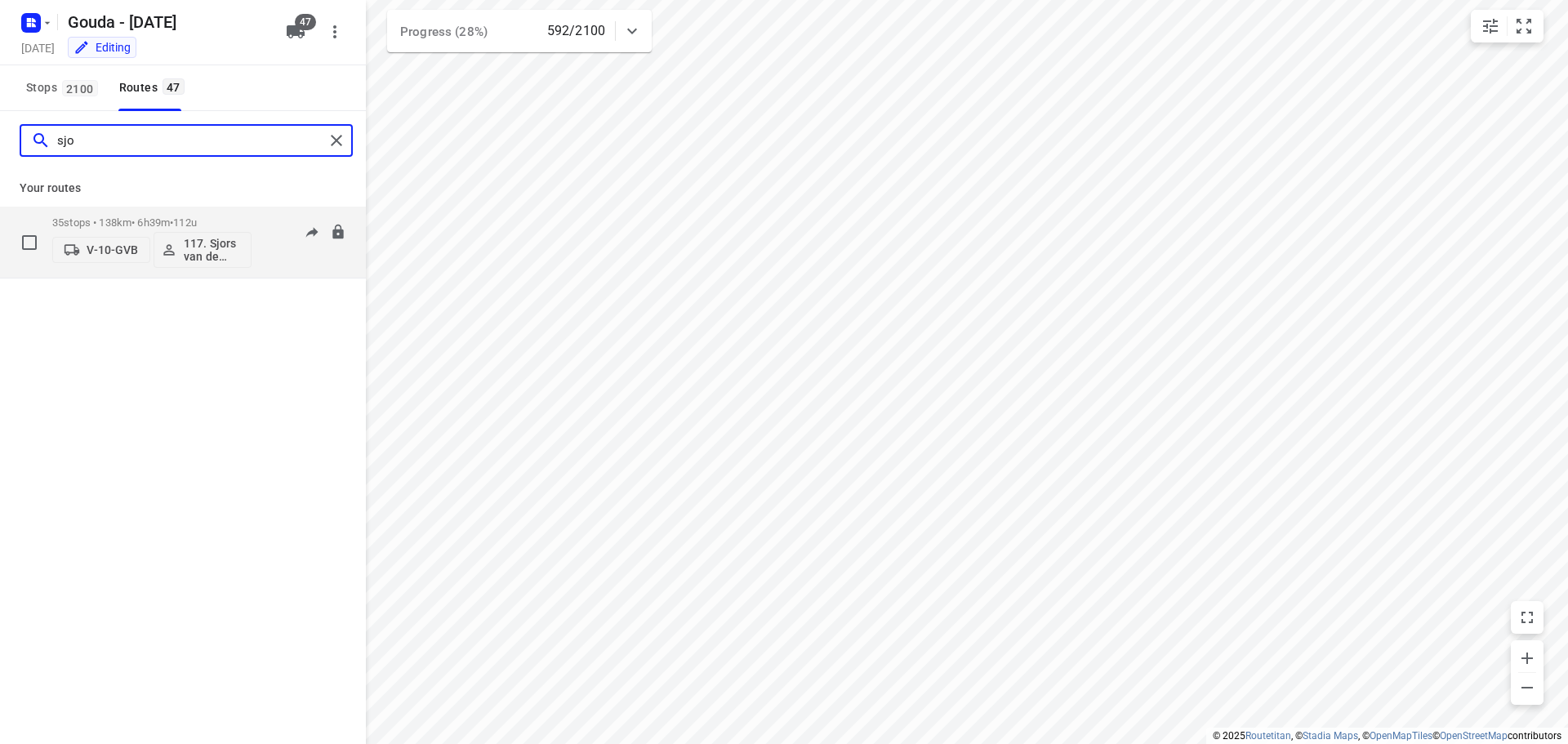
type input "sjo"
click at [142, 223] on p "35 stops • 138km • 6h39m • 112u" at bounding box center [152, 223] width 199 height 12
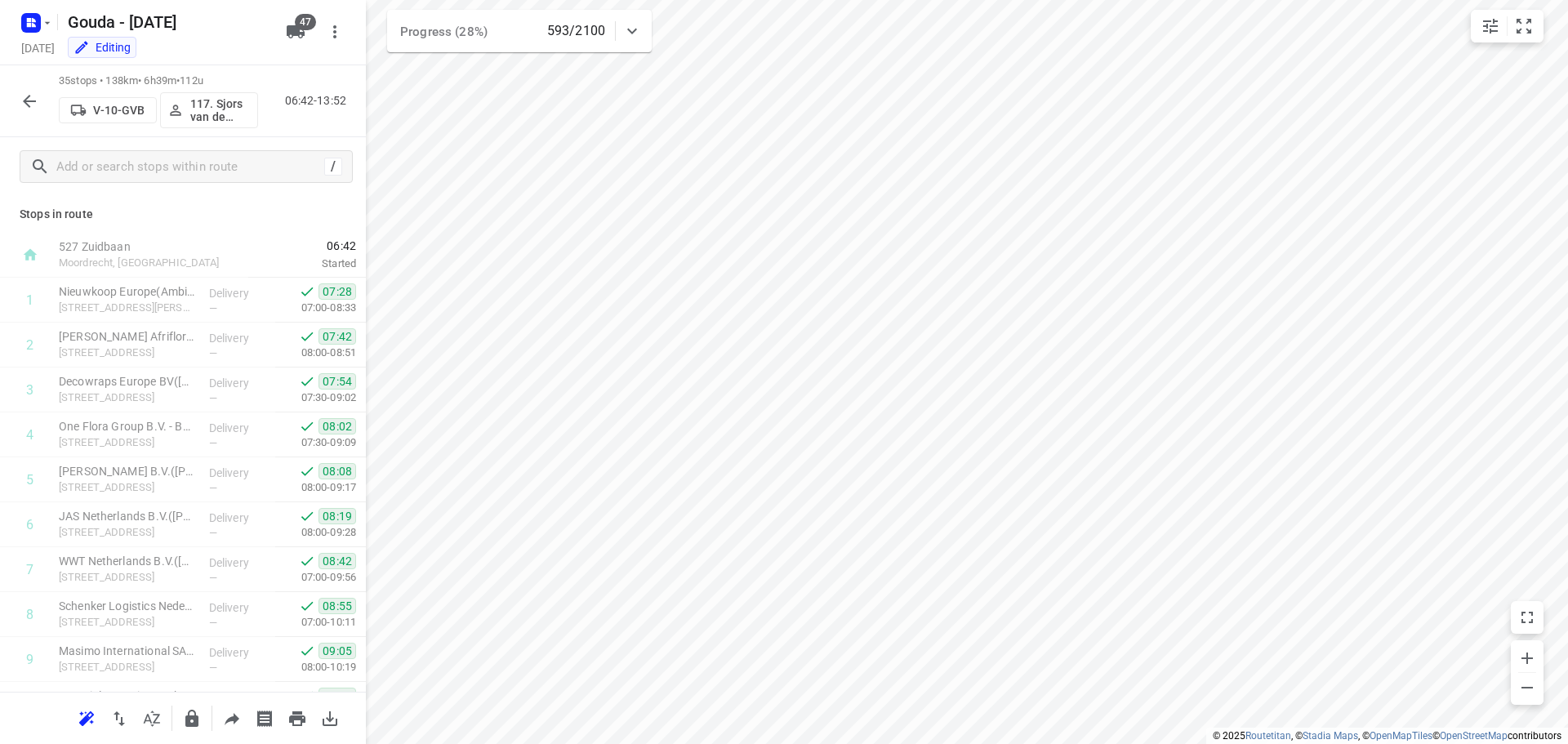
scroll to position [1203, 0]
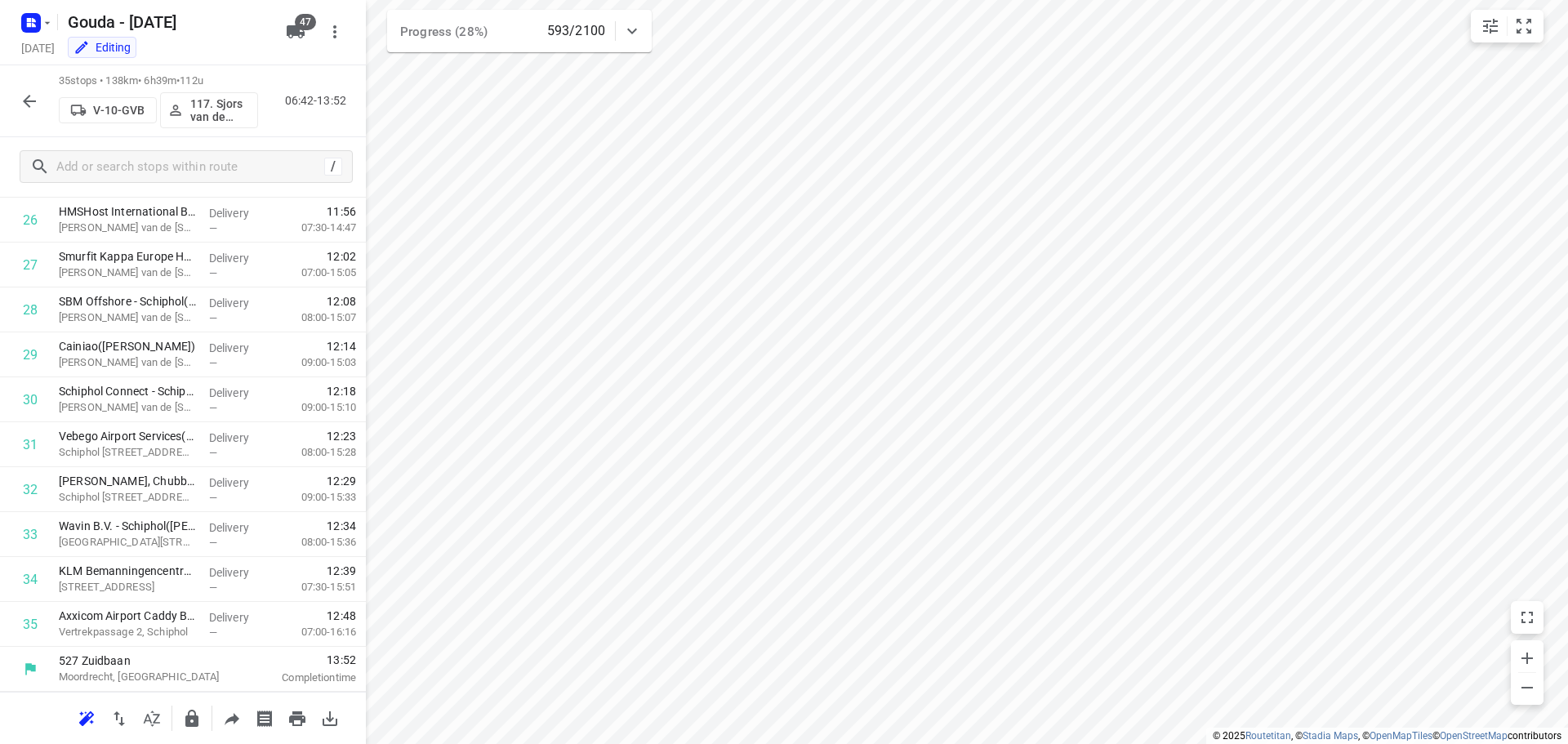
click at [23, 105] on icon "button" at bounding box center [29, 101] width 20 height 20
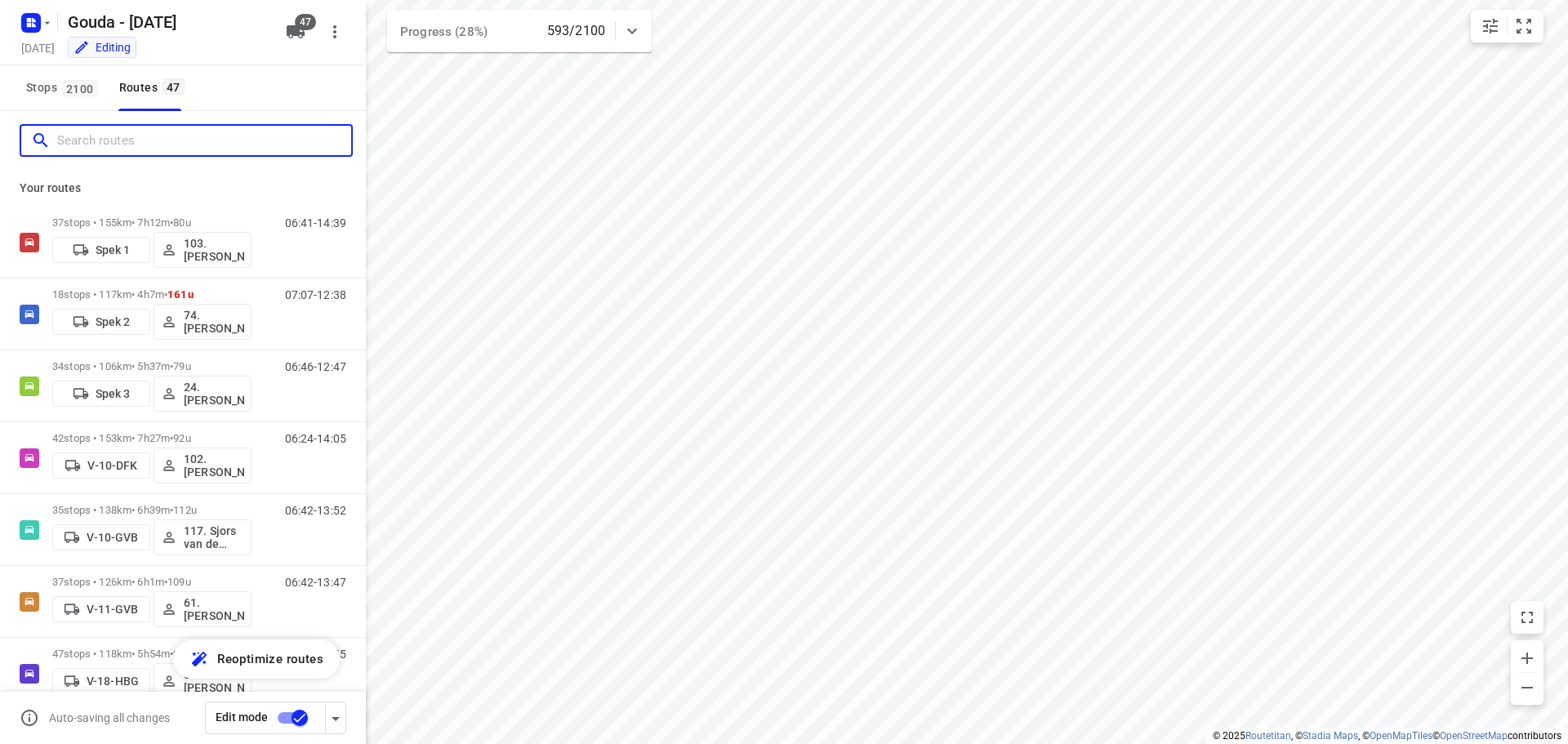
click at [126, 137] on input "Search routes" at bounding box center [204, 140] width 294 height 25
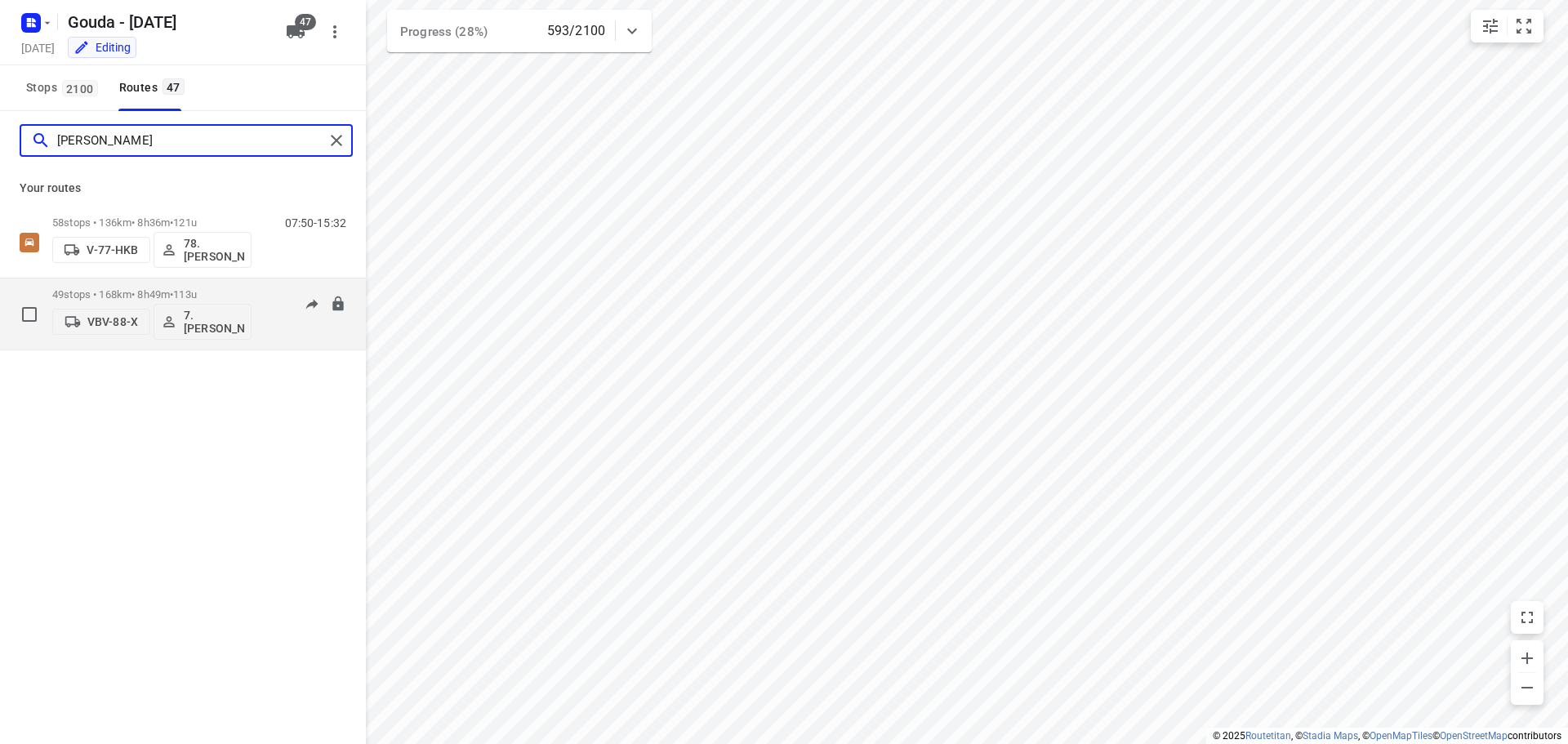
type input "jess"
click at [116, 286] on div "49 stops • 168km • 8h49m • 113u VBV-88-X 7.Jesse Koemans" at bounding box center [152, 314] width 199 height 68
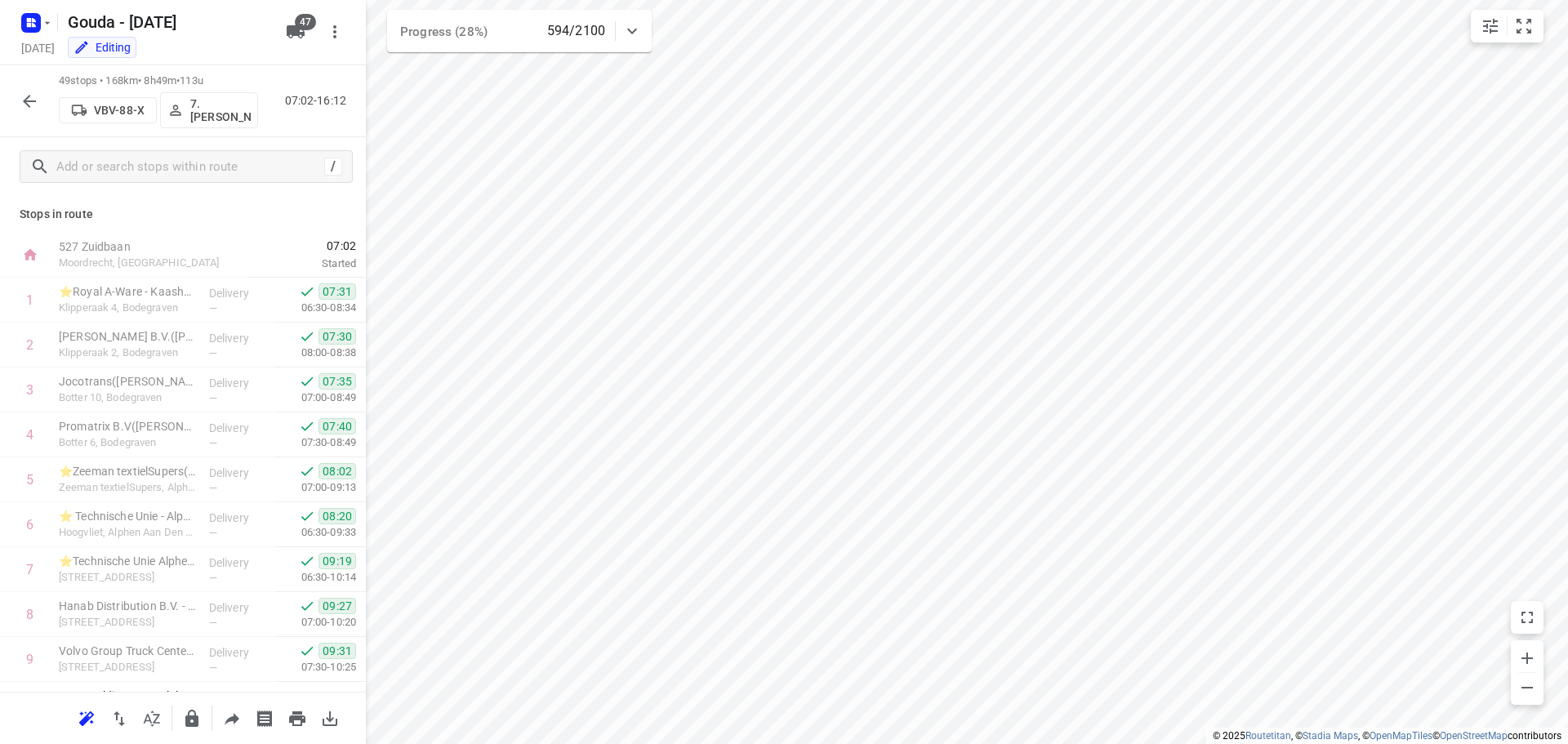
click at [29, 105] on icon "button" at bounding box center [29, 101] width 13 height 13
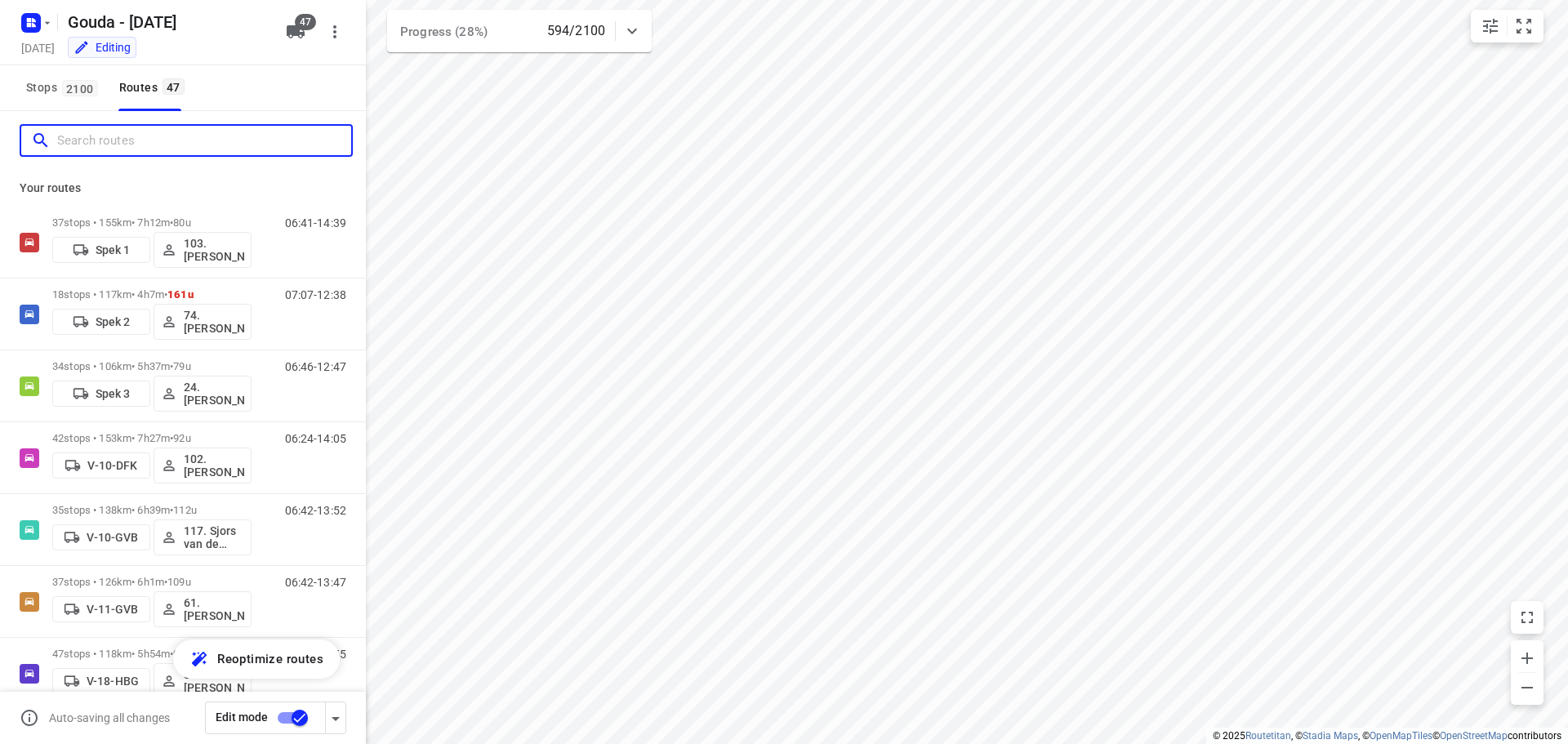
click at [134, 146] on input "Search routes" at bounding box center [204, 140] width 294 height 25
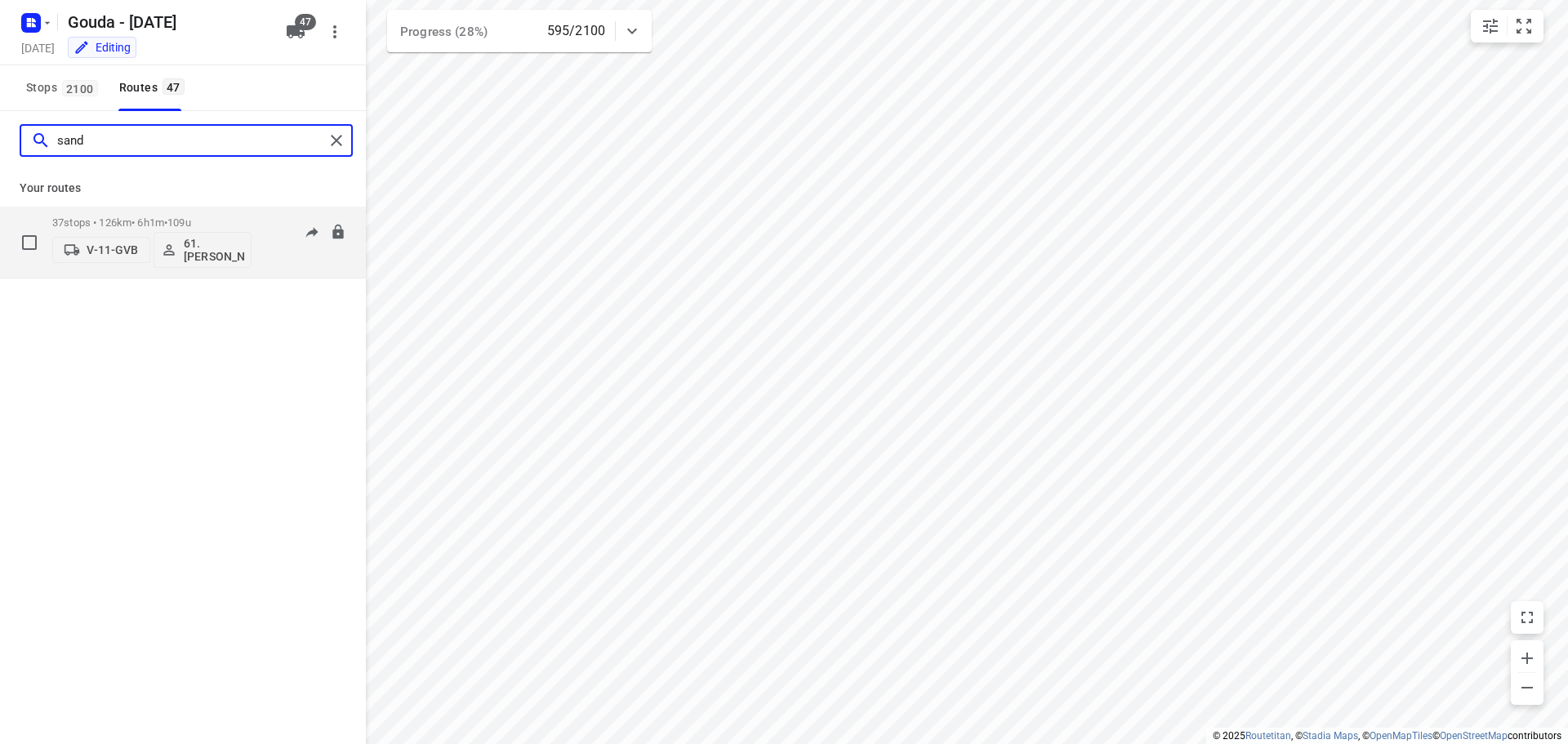
type input "sand"
drag, startPoint x: 114, startPoint y: 134, endPoint x: 2, endPoint y: 160, distance: 115.0
click at [8, 153] on div "sand" at bounding box center [183, 140] width 366 height 59
click at [27, 147] on div "pim" at bounding box center [172, 140] width 303 height 25
drag, startPoint x: 92, startPoint y: 138, endPoint x: 25, endPoint y: 140, distance: 67.0
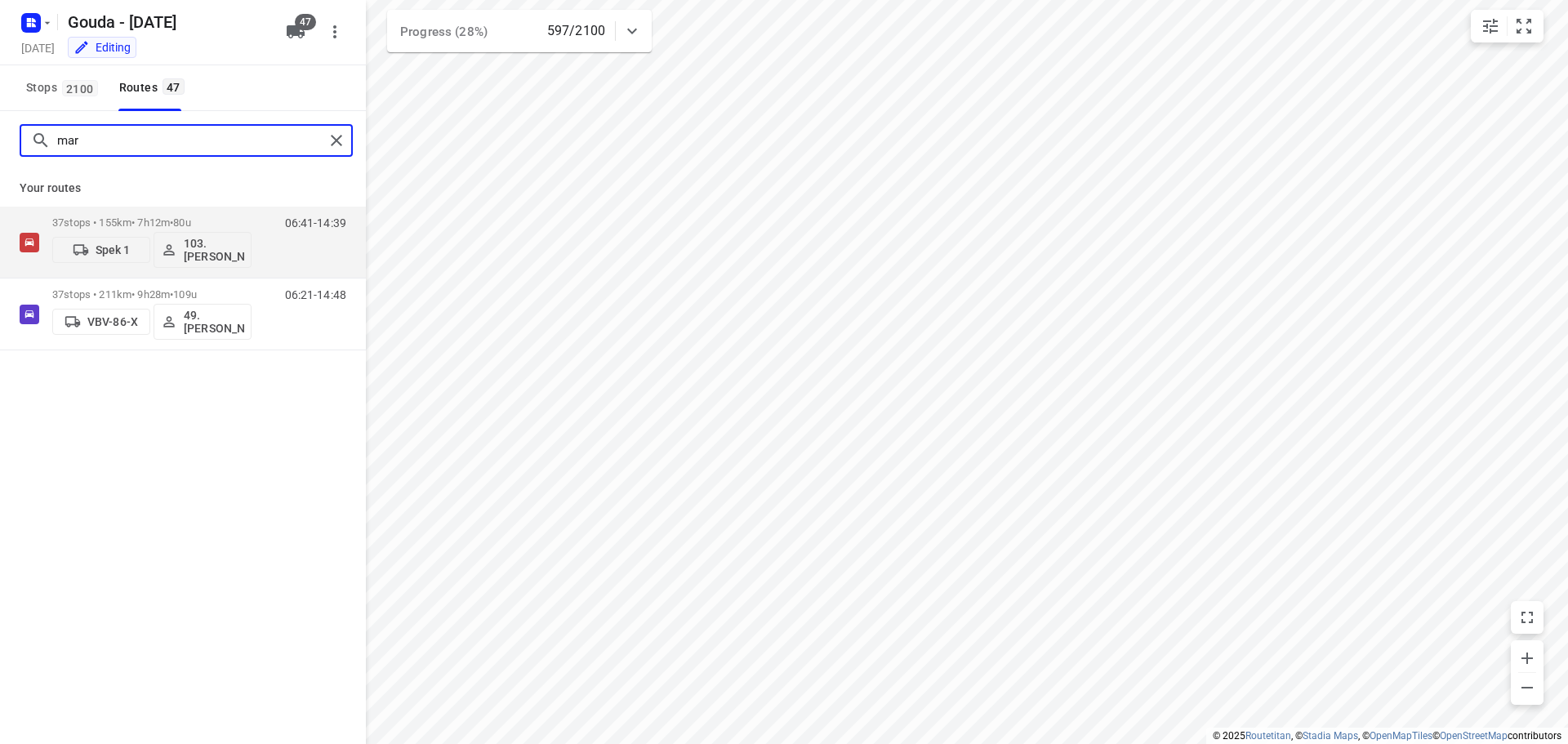
click at [25, 140] on div "mar" at bounding box center [172, 140] width 303 height 25
type input "erw"
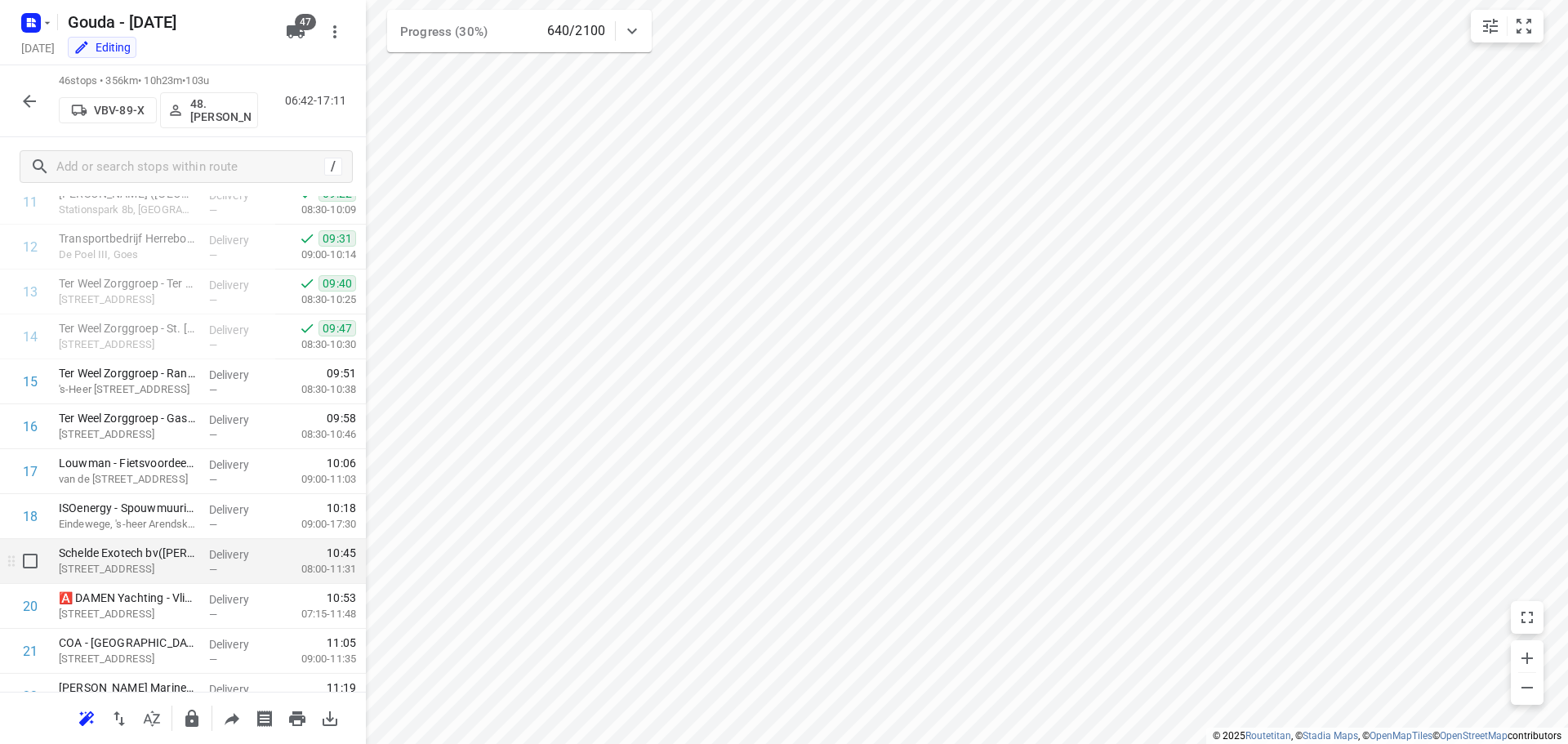
scroll to position [571, 0]
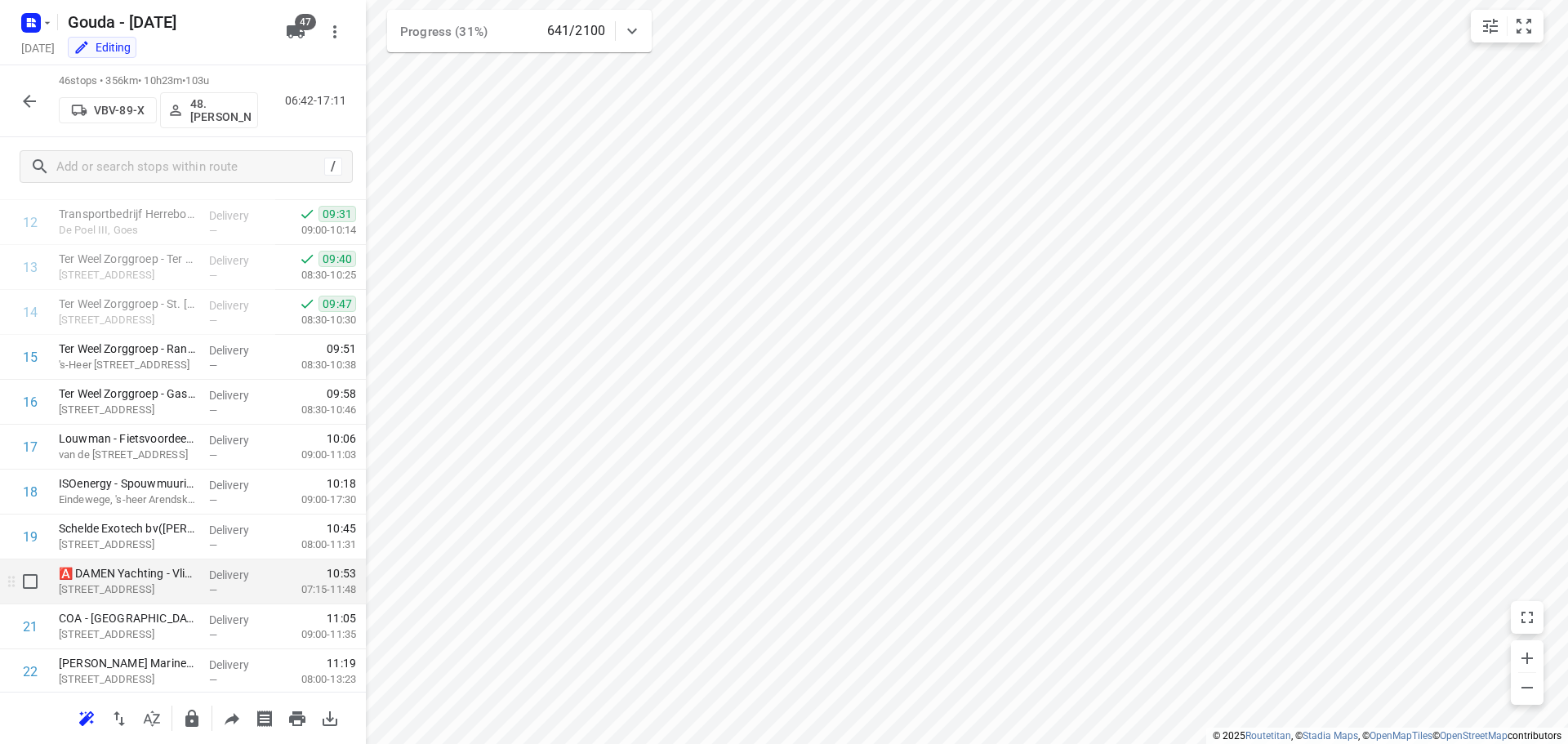
click at [161, 581] on p "Ritthemsestraat 500, Ritthem" at bounding box center [127, 589] width 137 height 16
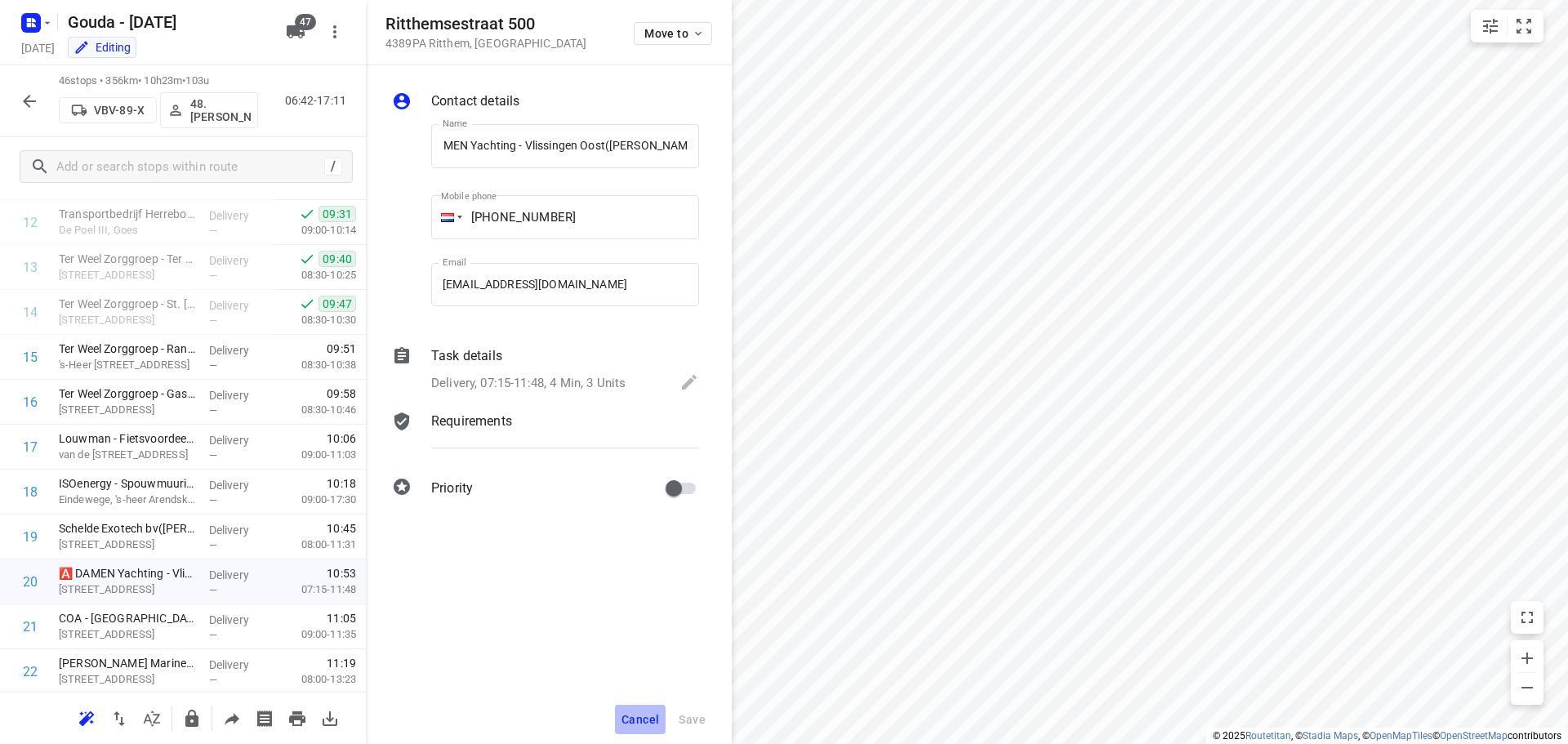
scroll to position [0, 0]
click at [632, 708] on button "Cancel" at bounding box center [640, 720] width 50 height 29
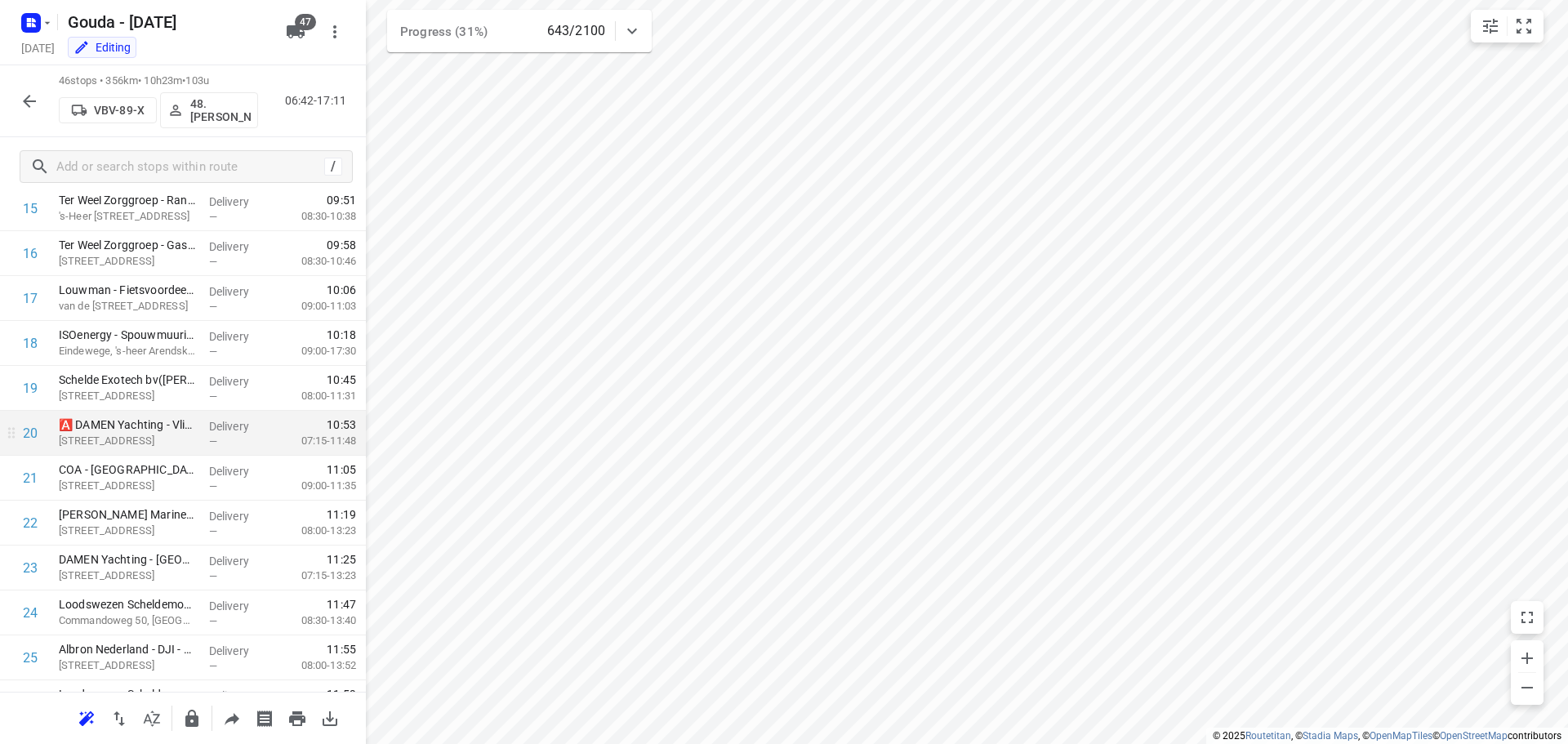
scroll to position [980, 0]
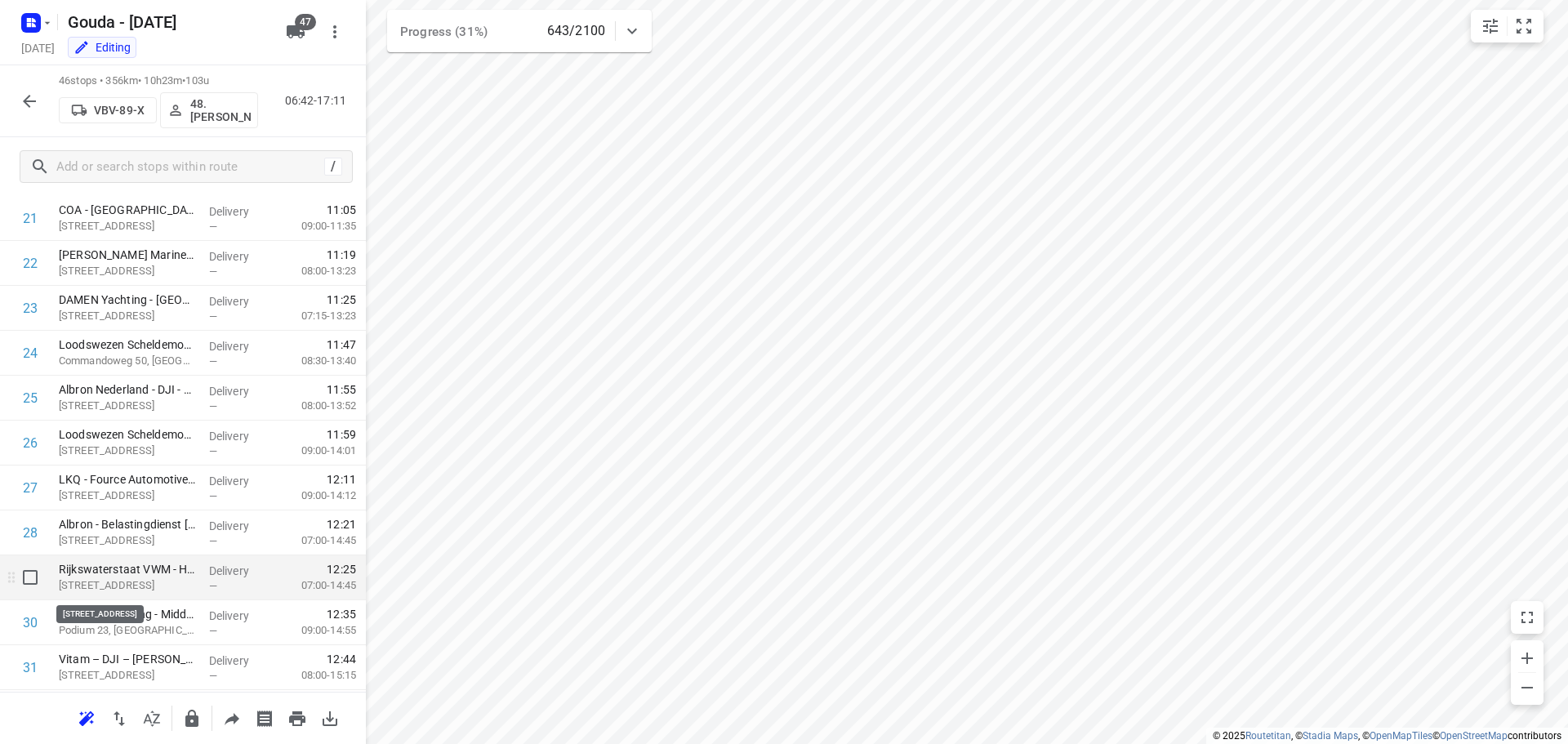
click at [181, 589] on p "Poelendaelesingel 18, Middelburg" at bounding box center [127, 585] width 137 height 16
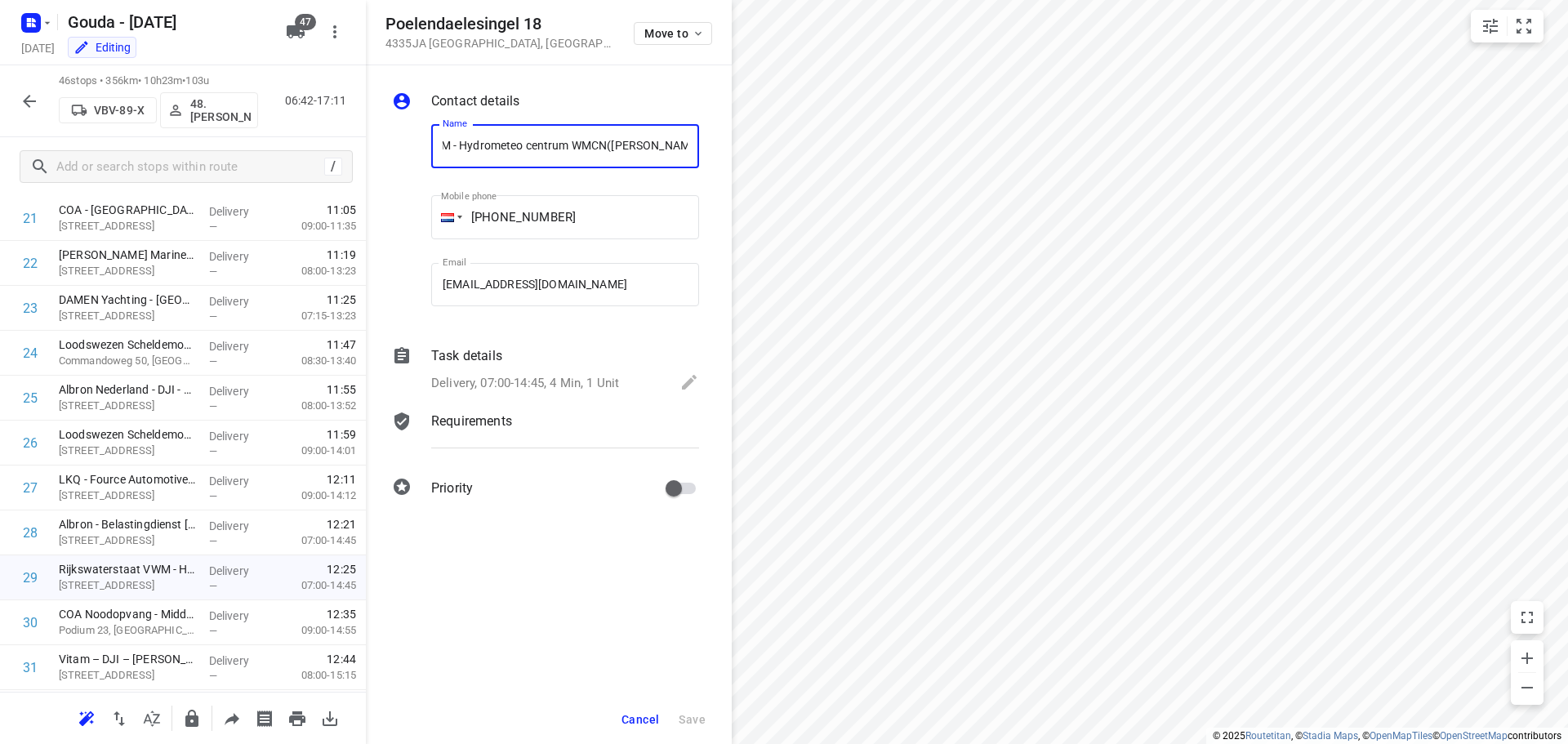
scroll to position [0, 0]
drag, startPoint x: 507, startPoint y: 147, endPoint x: 364, endPoint y: 157, distance: 143.3
click at [364, 157] on div "Poelendaelesingel 18 4335JA Middelburg , Netherlands Move to Contact details Na…" at bounding box center [183, 372] width 366 height 744
click at [389, 196] on div at bounding box center [408, 219] width 39 height 216
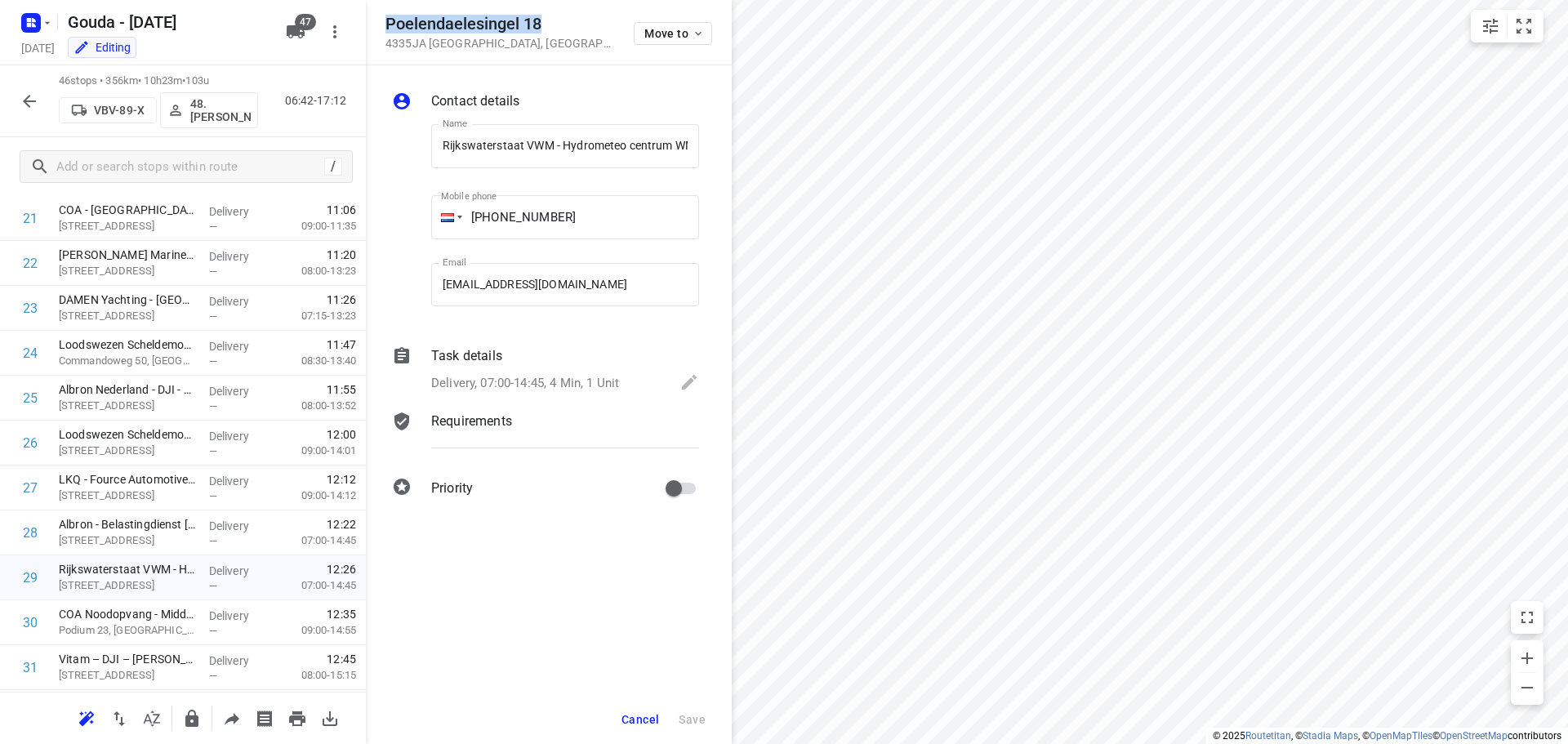
drag, startPoint x: 546, startPoint y: 21, endPoint x: 388, endPoint y: 21, distance: 158.0
click at [388, 21] on h5 "Poelendaelesingel 18" at bounding box center [500, 24] width 229 height 19
copy h5 "Poelendaelesingel 18"
click at [631, 712] on button "Cancel" at bounding box center [640, 720] width 50 height 29
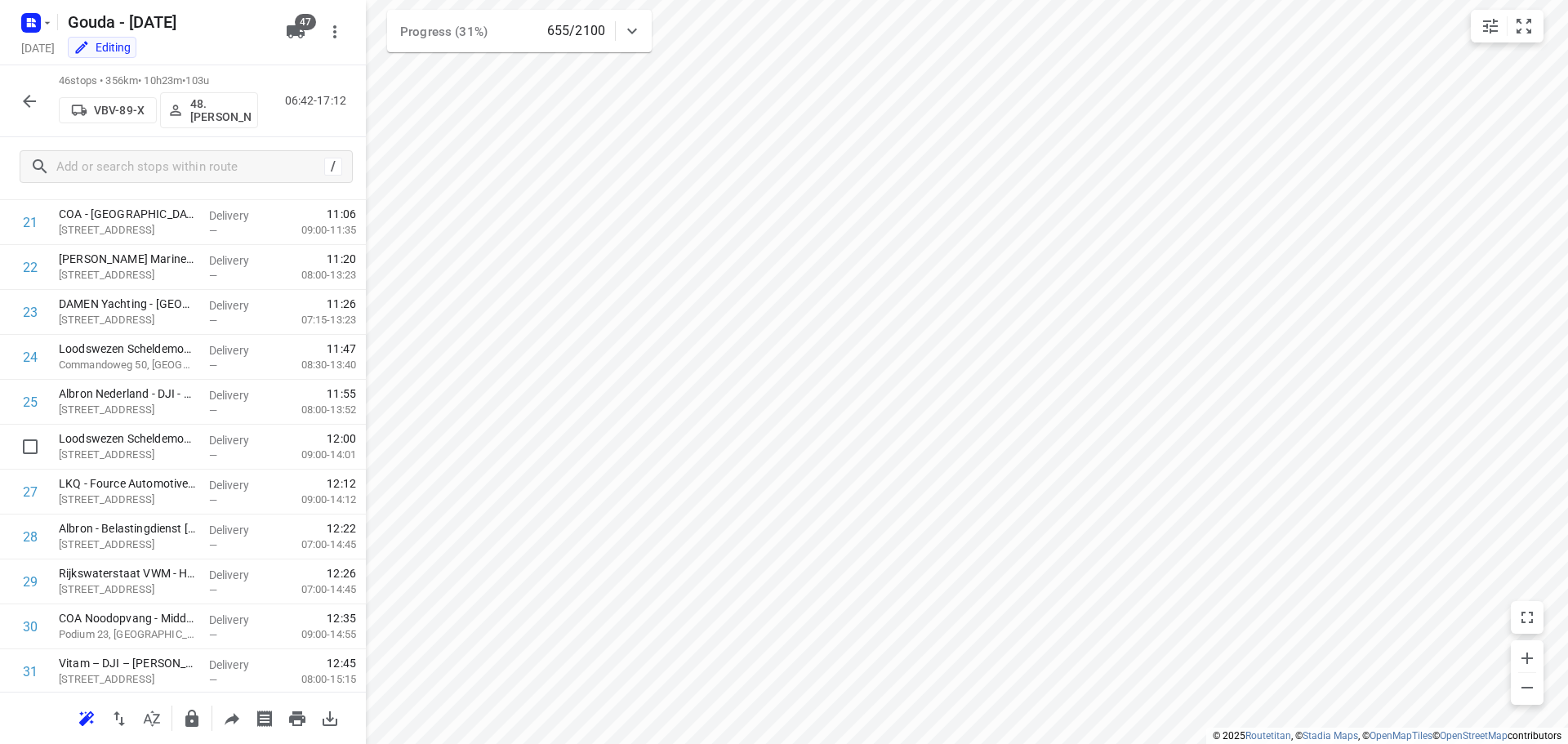
scroll to position [1061, 0]
click at [33, 98] on icon "button" at bounding box center [29, 101] width 20 height 20
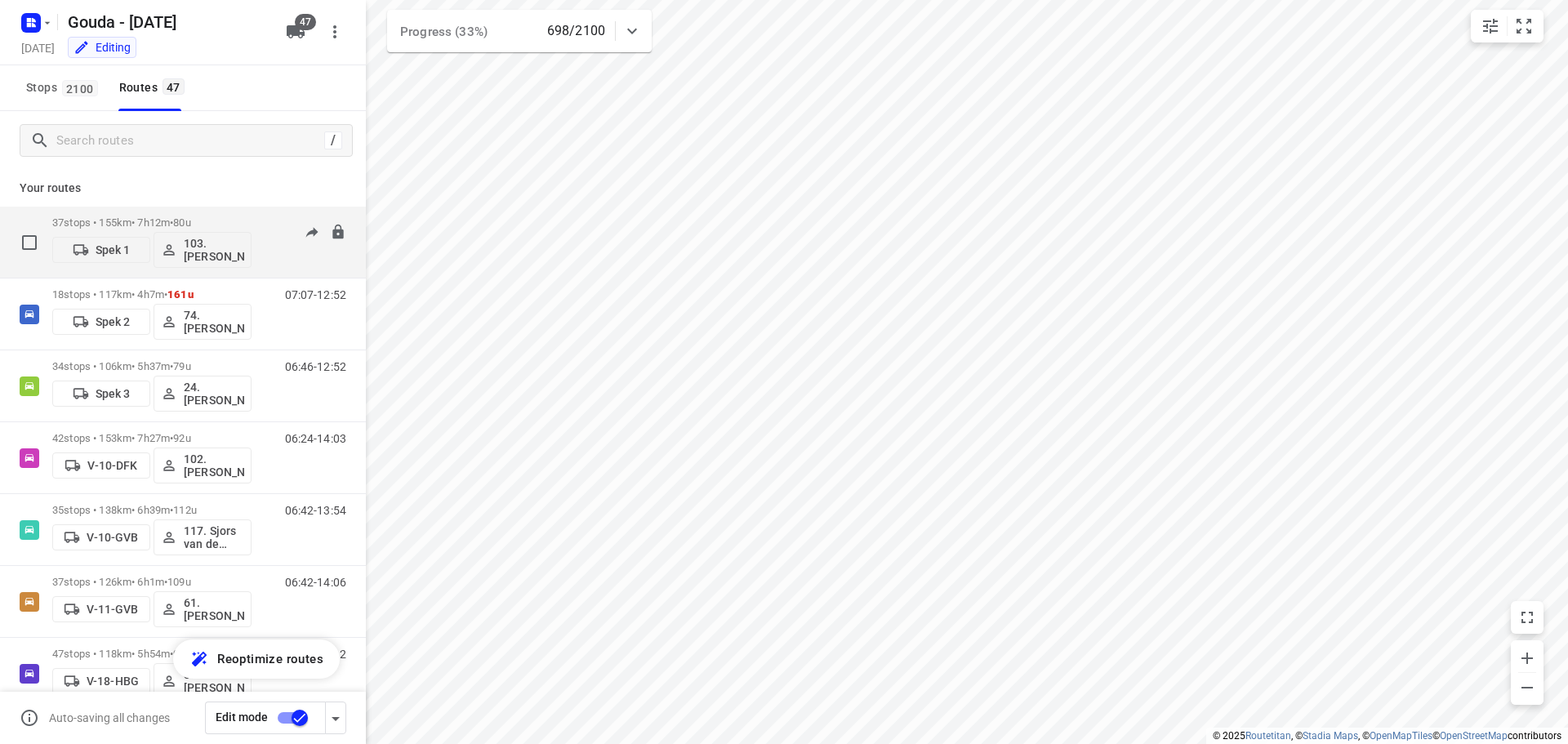
click at [130, 219] on p "37 stops • 155km • 7h12m • 80u" at bounding box center [152, 223] width 199 height 12
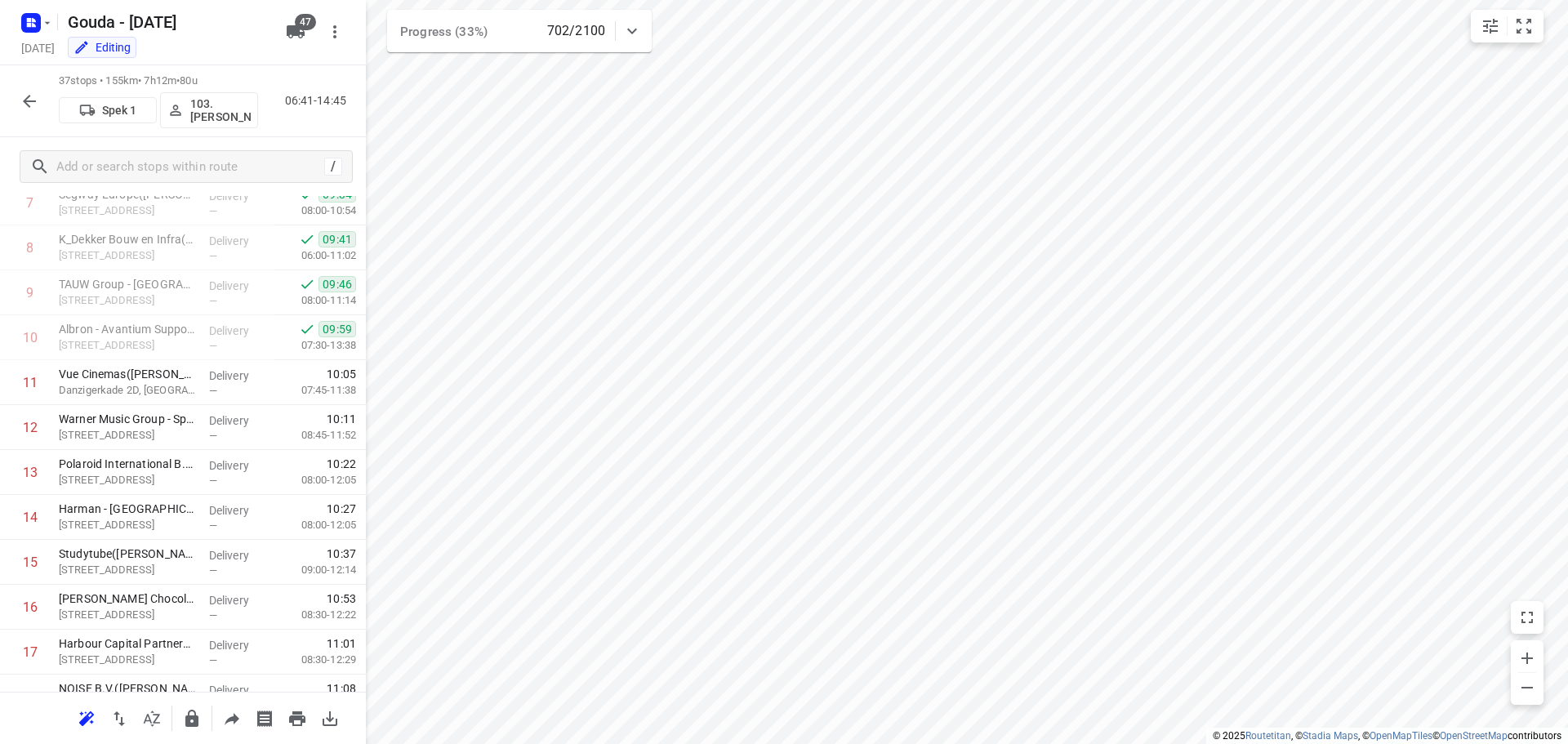
scroll to position [370, 0]
click at [21, 95] on icon "button" at bounding box center [29, 101] width 20 height 20
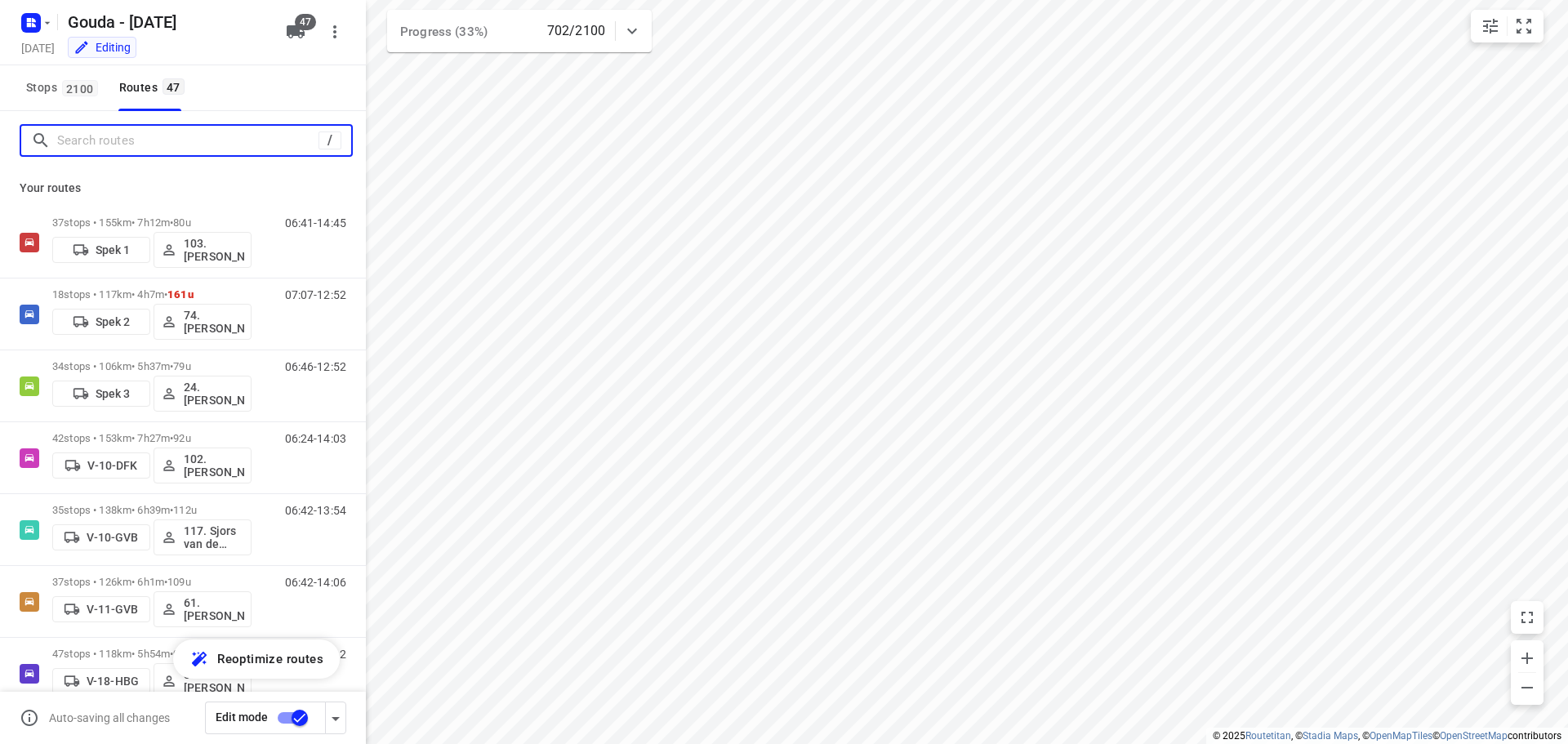
click at [111, 140] on input "Search routes" at bounding box center [187, 140] width 261 height 25
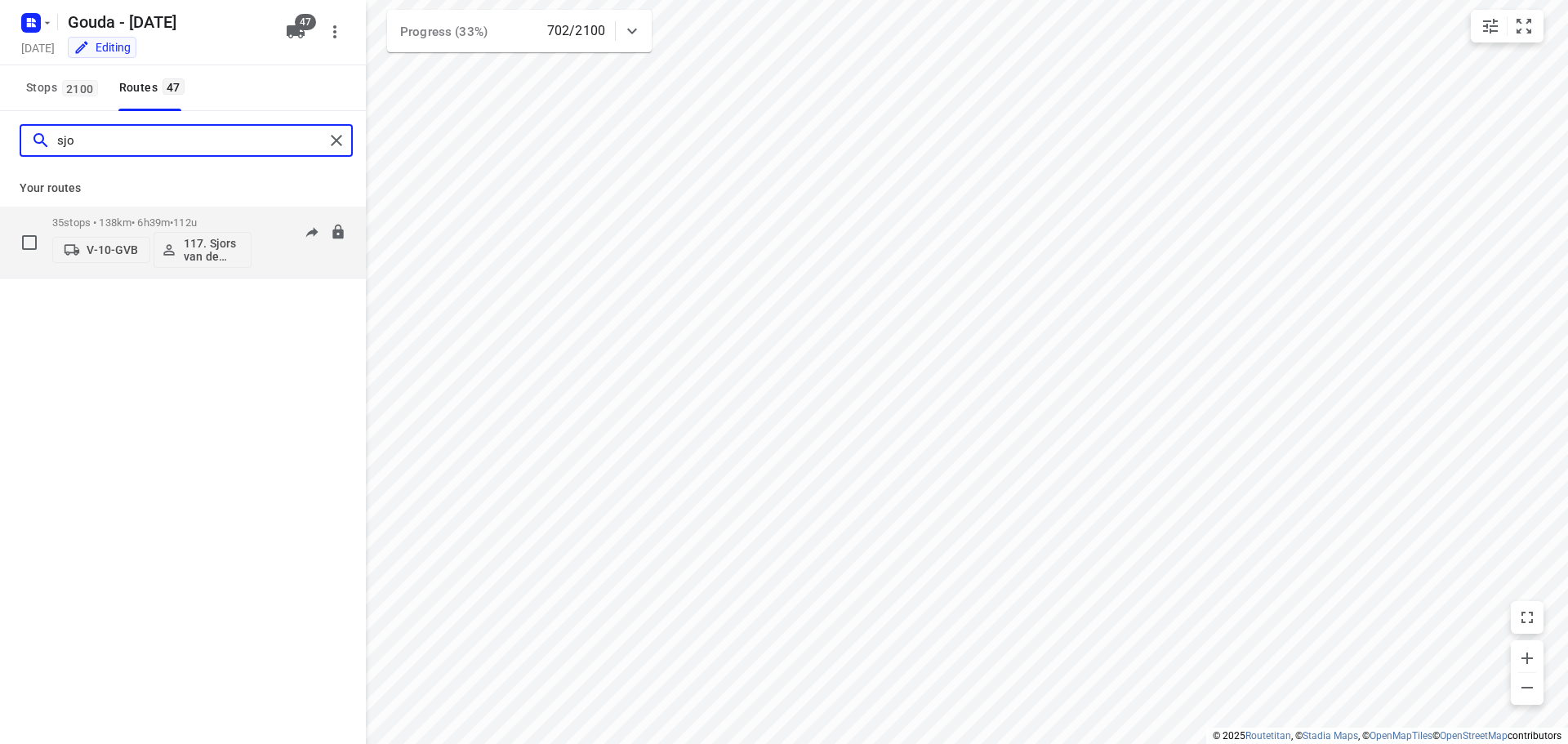
type input "sjo"
click at [96, 212] on div "35 stops • 138km • 6h39m • 112u V-10-GVB 117. Sjors van de Brande" at bounding box center [152, 242] width 199 height 68
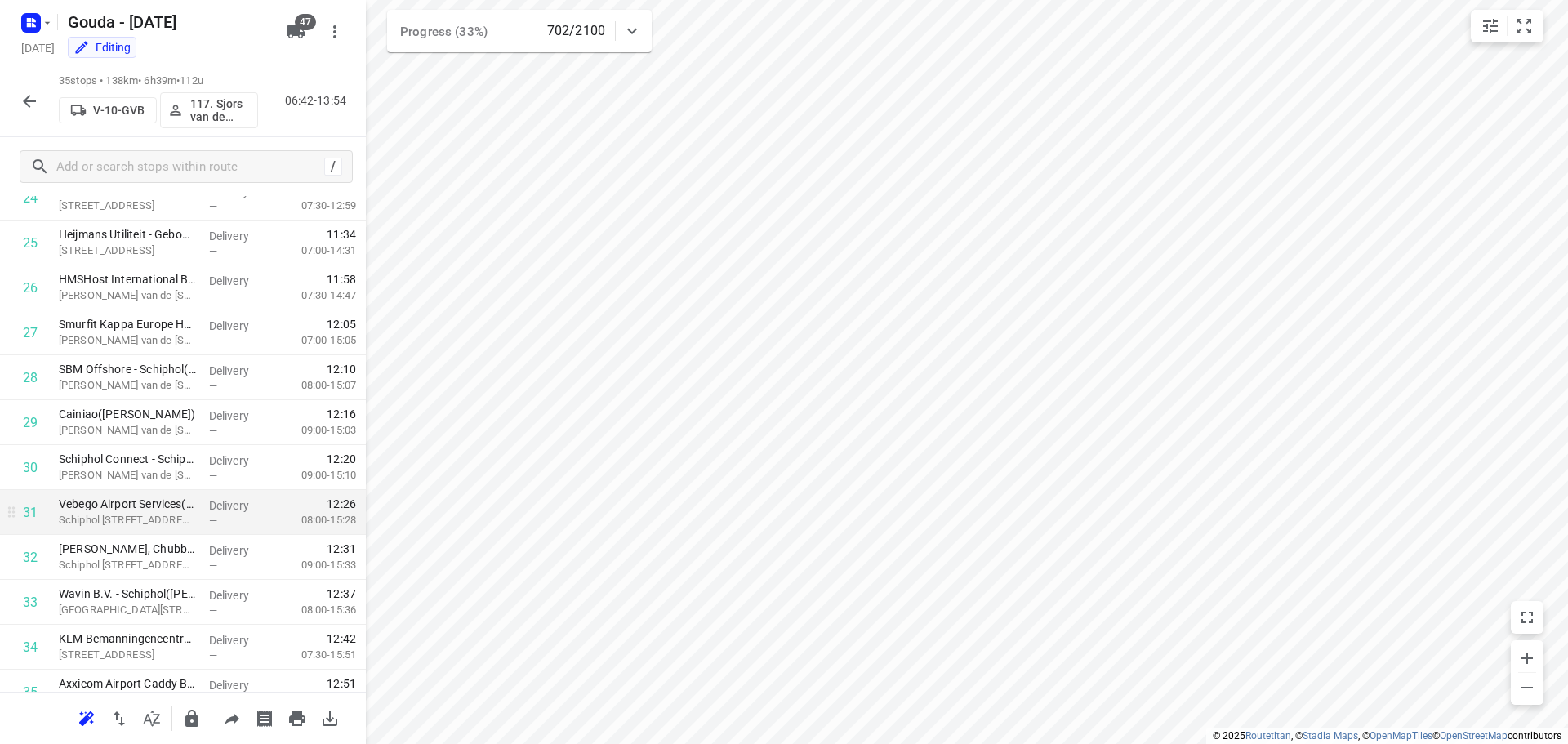
scroll to position [1203, 0]
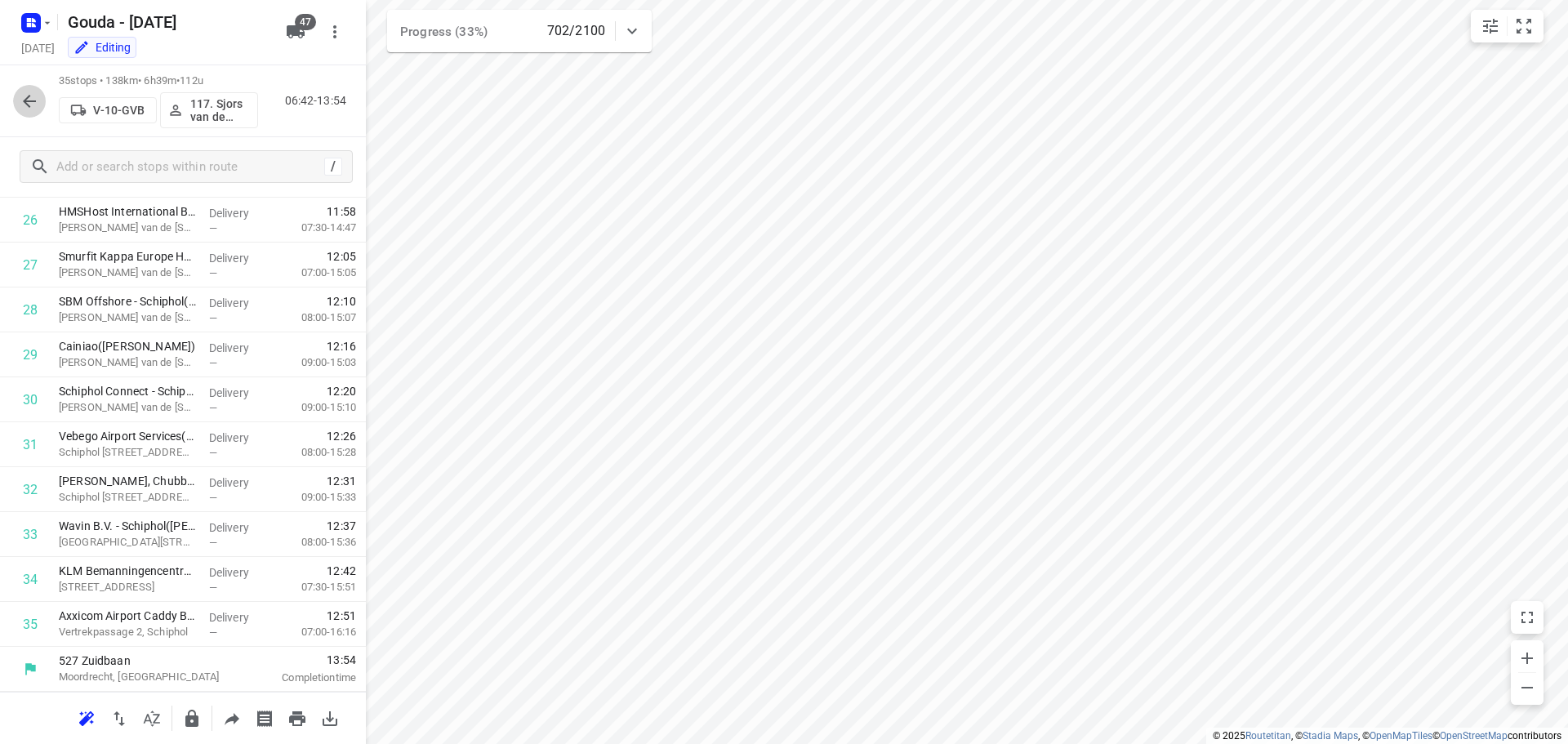
click at [31, 96] on icon "button" at bounding box center [29, 101] width 20 height 20
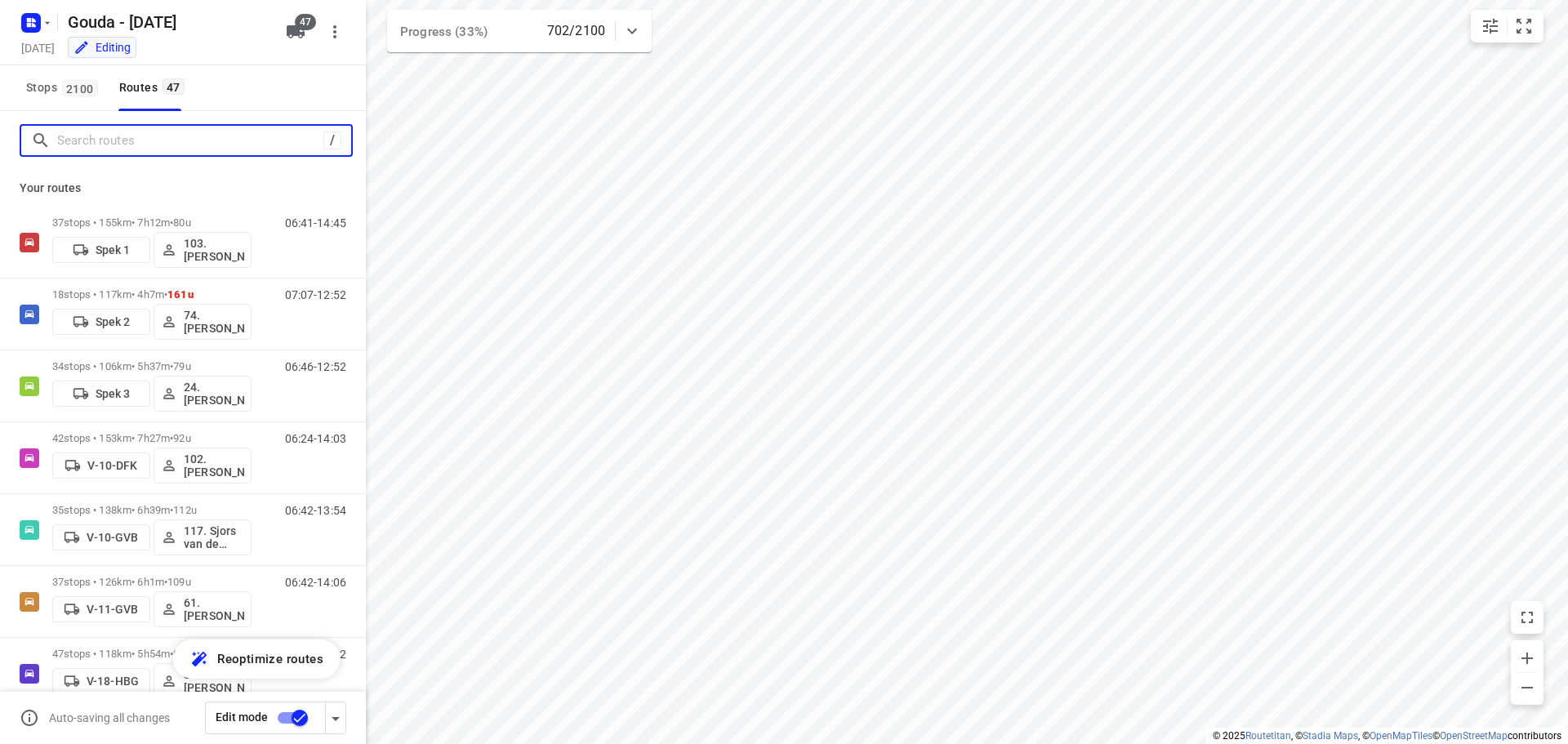
click at [133, 137] on input "Search routes" at bounding box center [190, 140] width 266 height 25
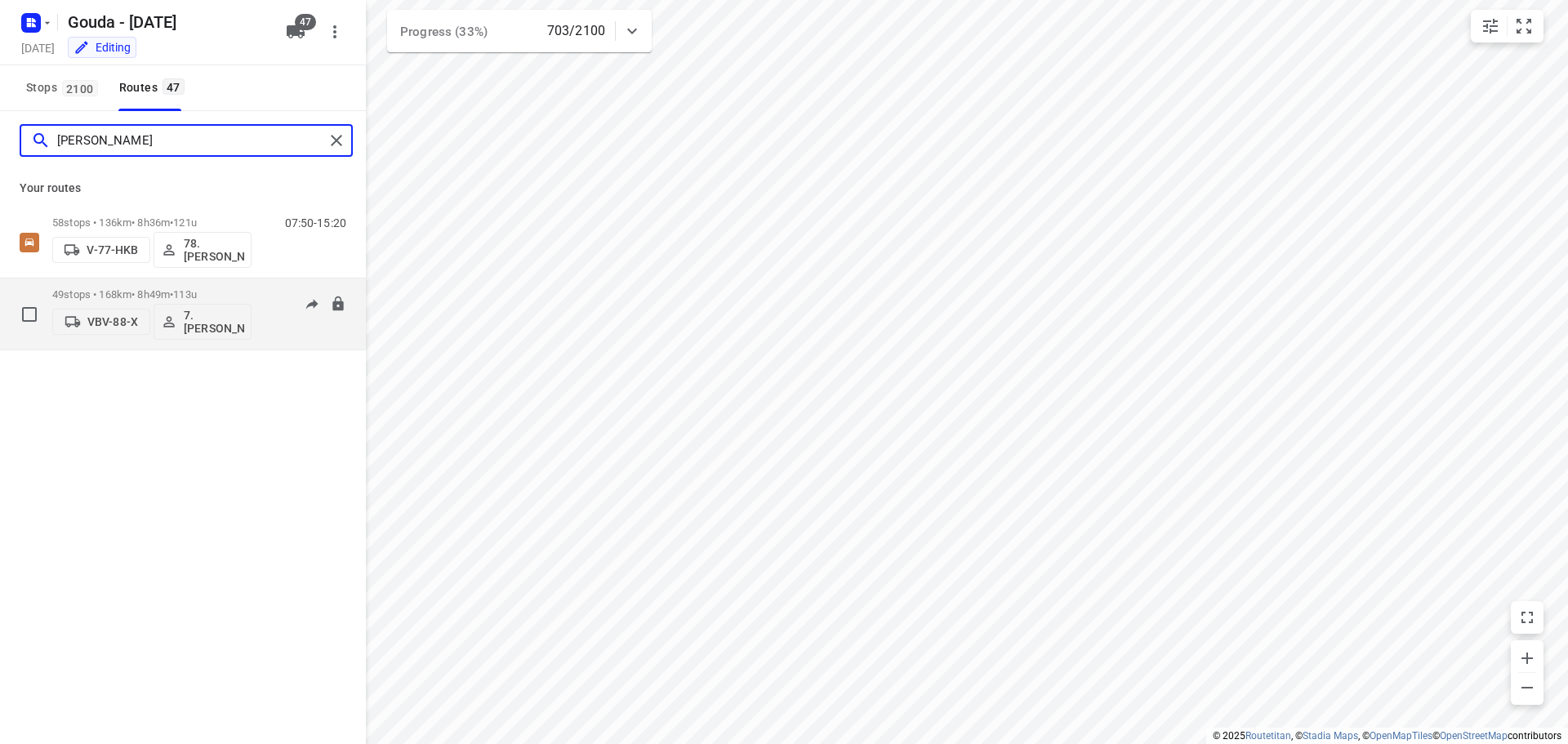
type input "jess"
click at [118, 290] on p "49 stops • 168km • 8h49m • 113u" at bounding box center [152, 294] width 199 height 12
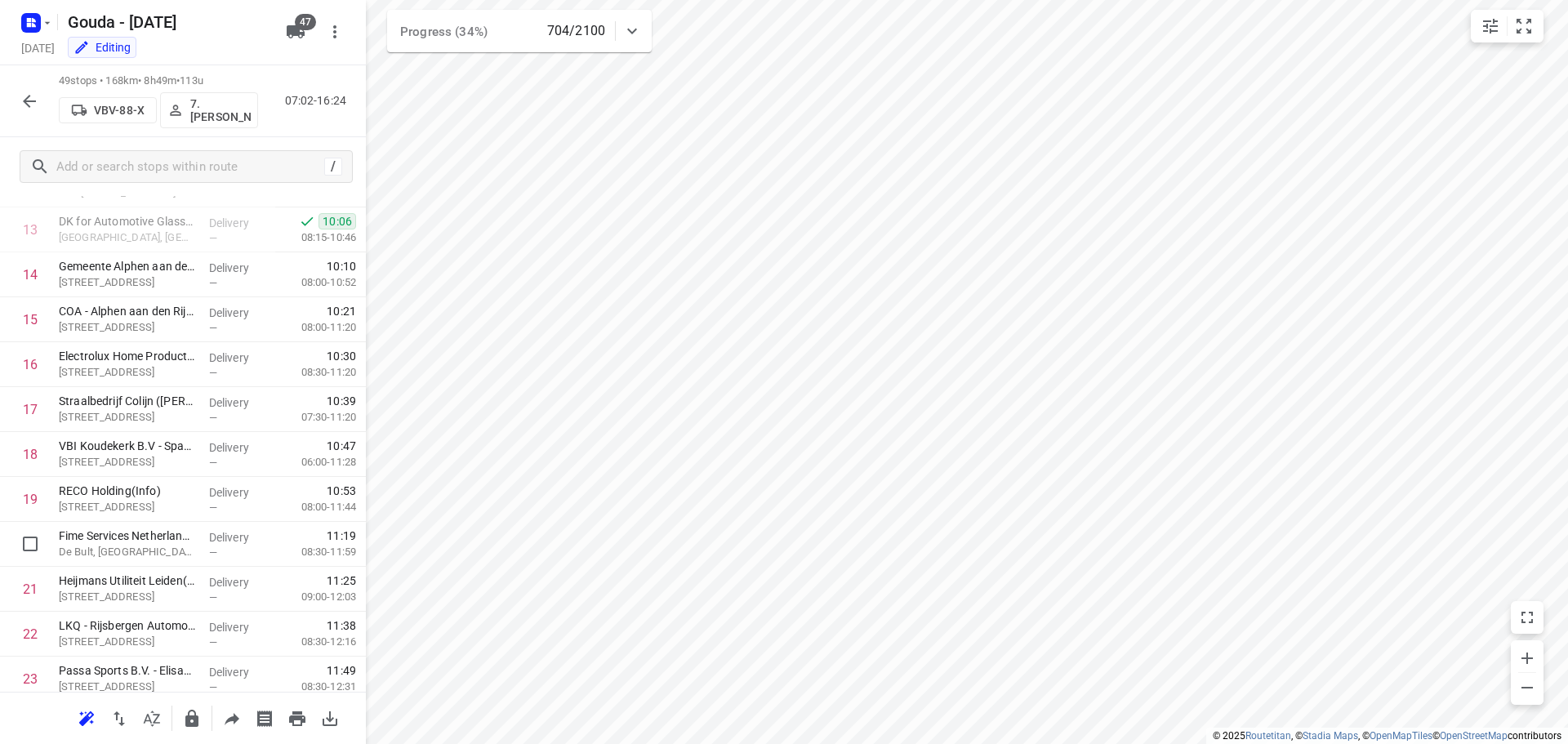
scroll to position [525, 0]
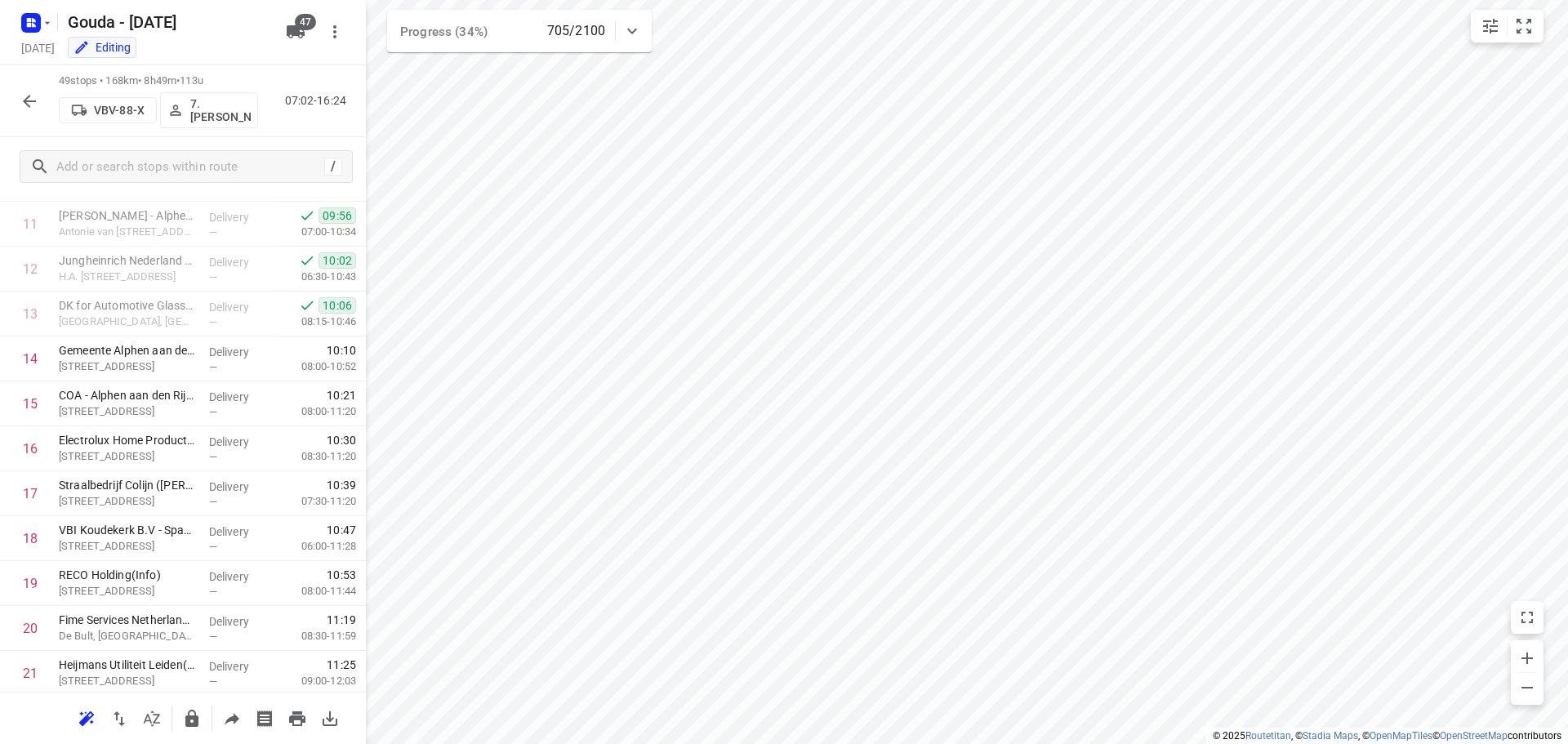
click at [35, 91] on icon "button" at bounding box center [29, 101] width 20 height 20
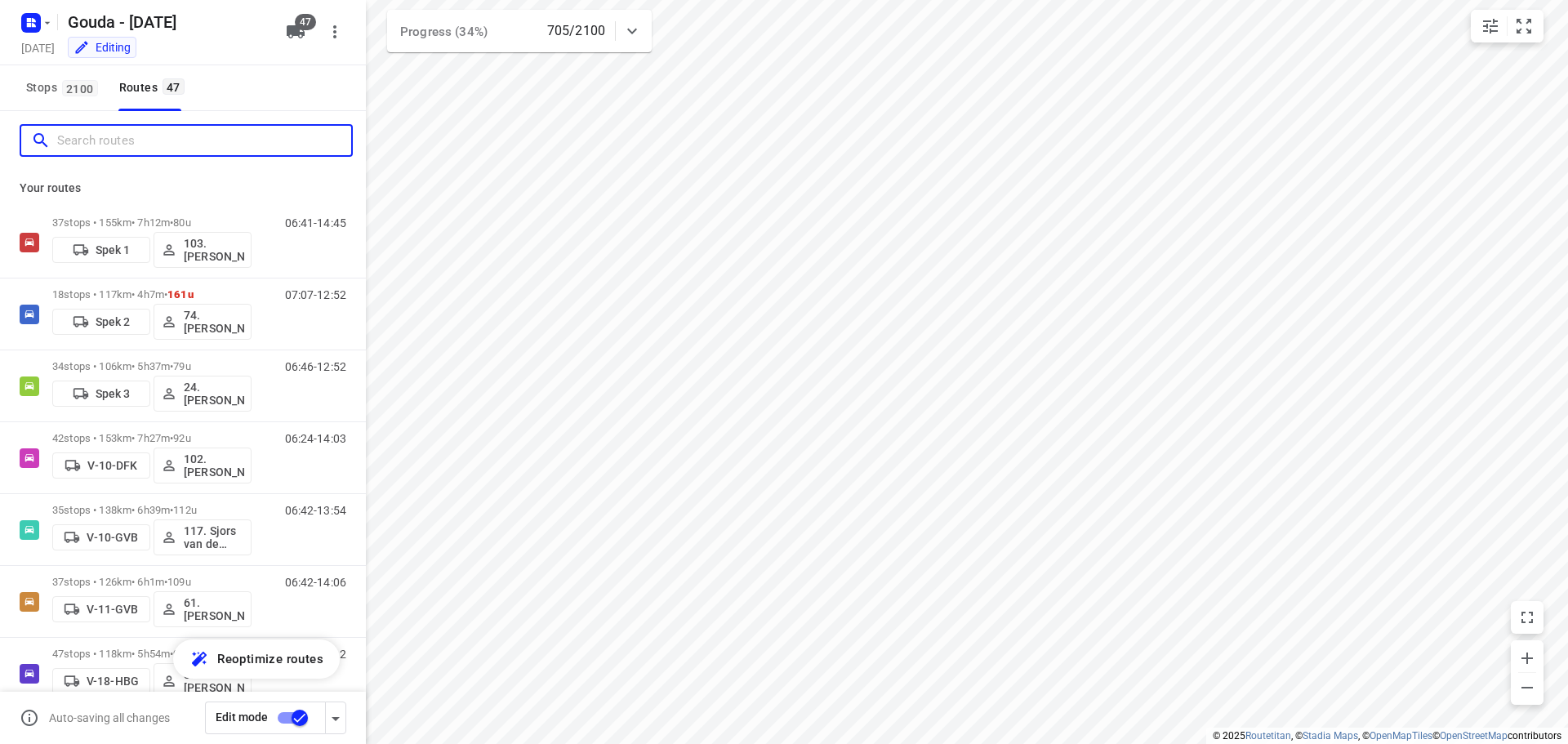
click at [160, 150] on input "Search routes" at bounding box center [204, 140] width 294 height 25
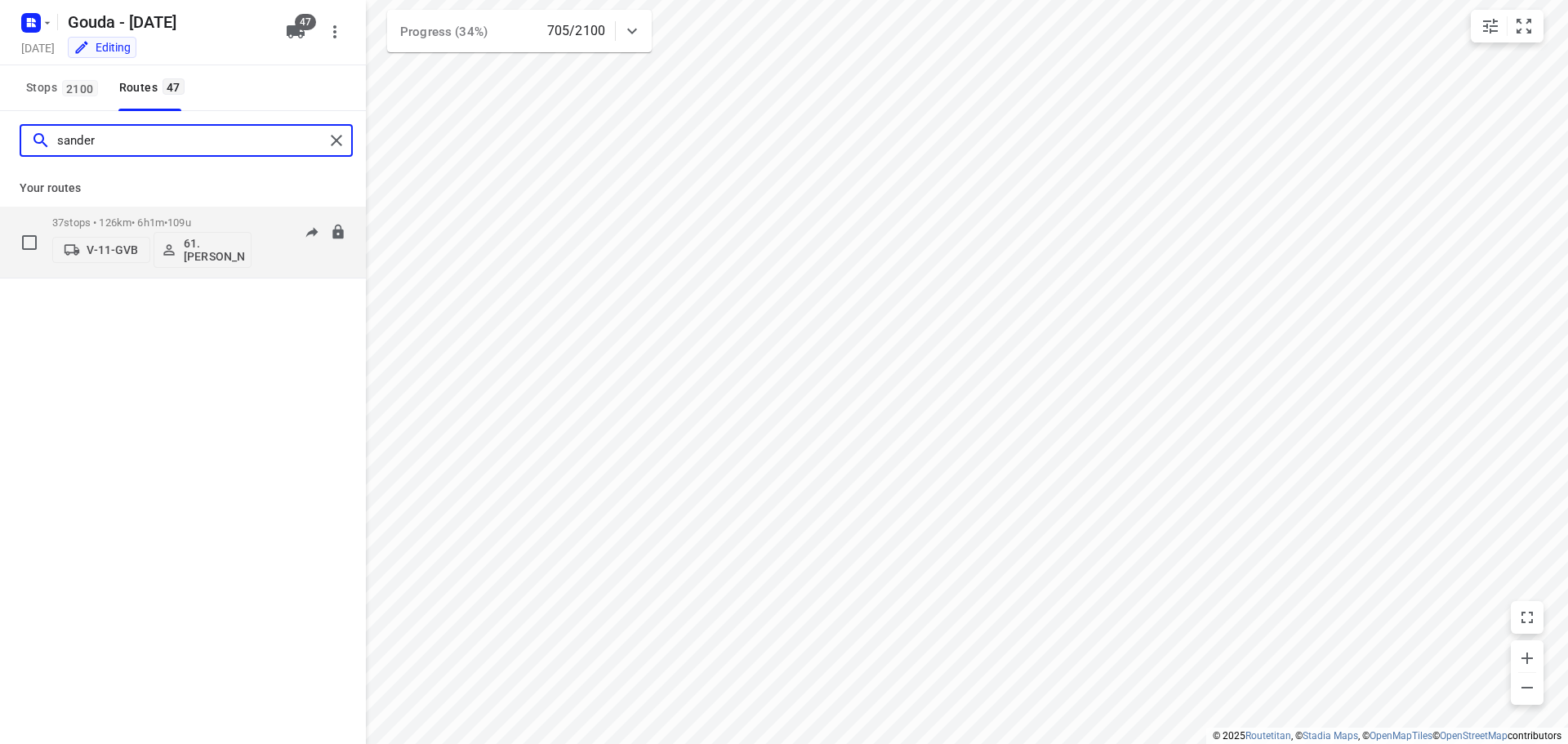
type input "sander"
click at [137, 224] on p "37 stops • 126km • 6h1m • 109u" at bounding box center [152, 223] width 199 height 12
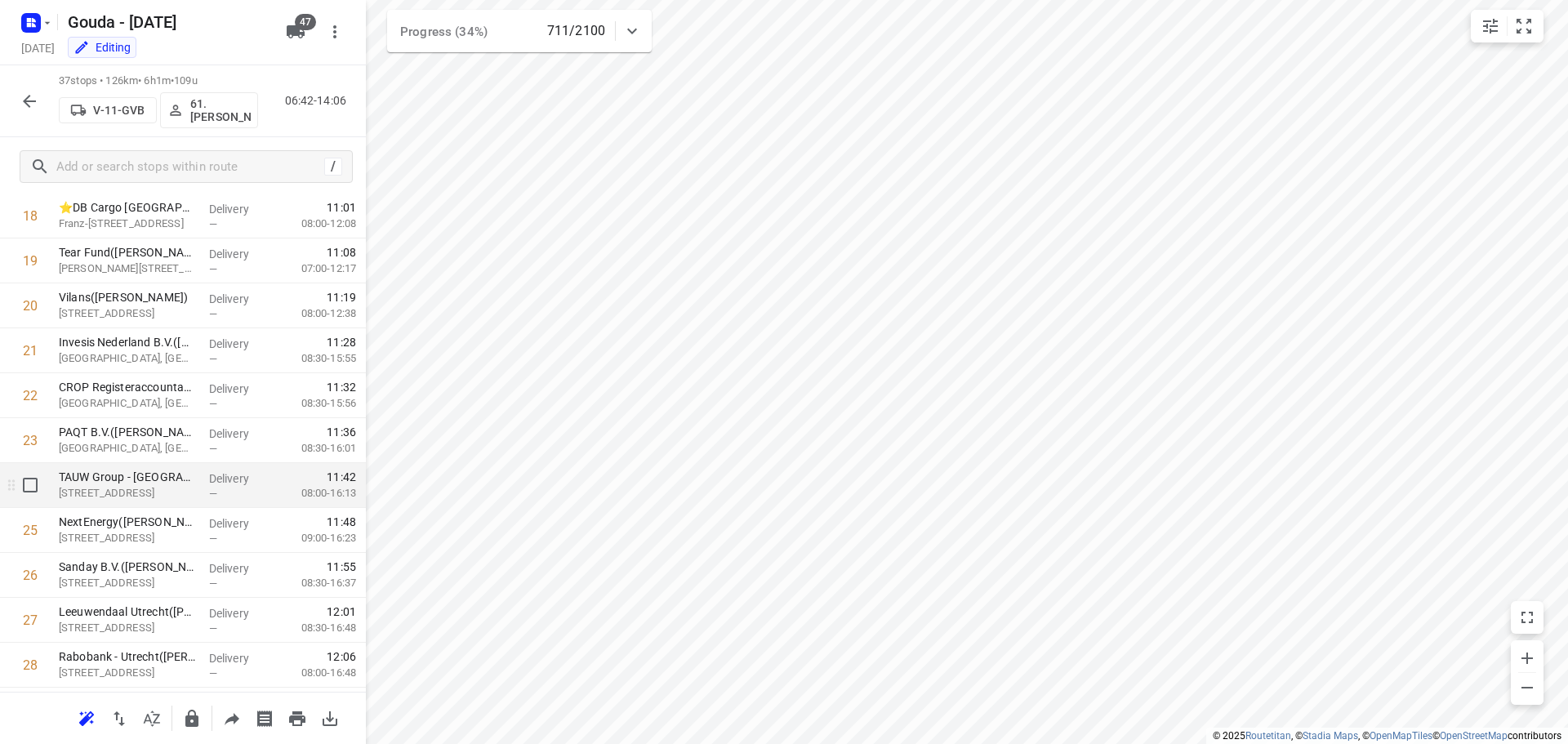
scroll to position [1293, 0]
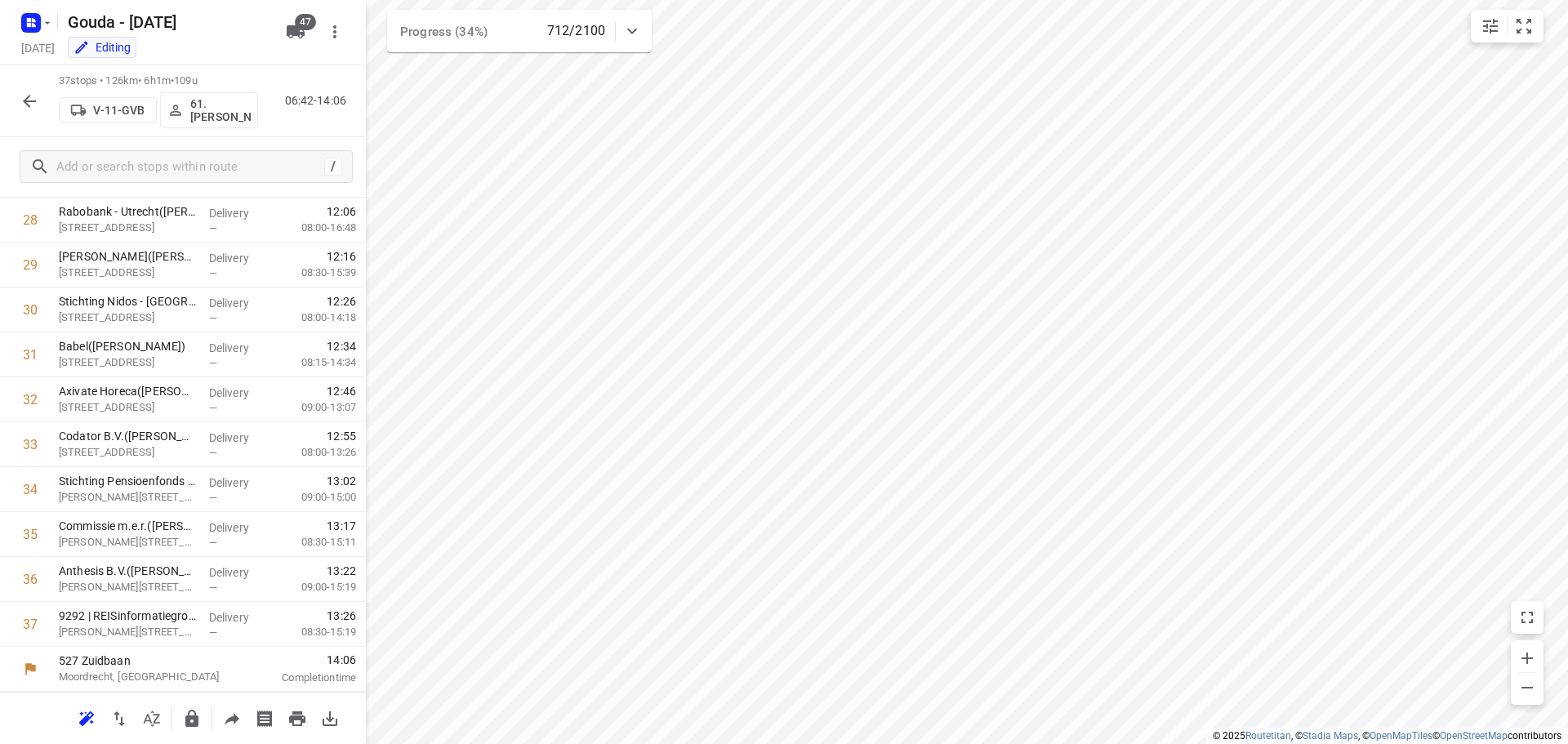
click at [22, 102] on icon "button" at bounding box center [29, 101] width 20 height 20
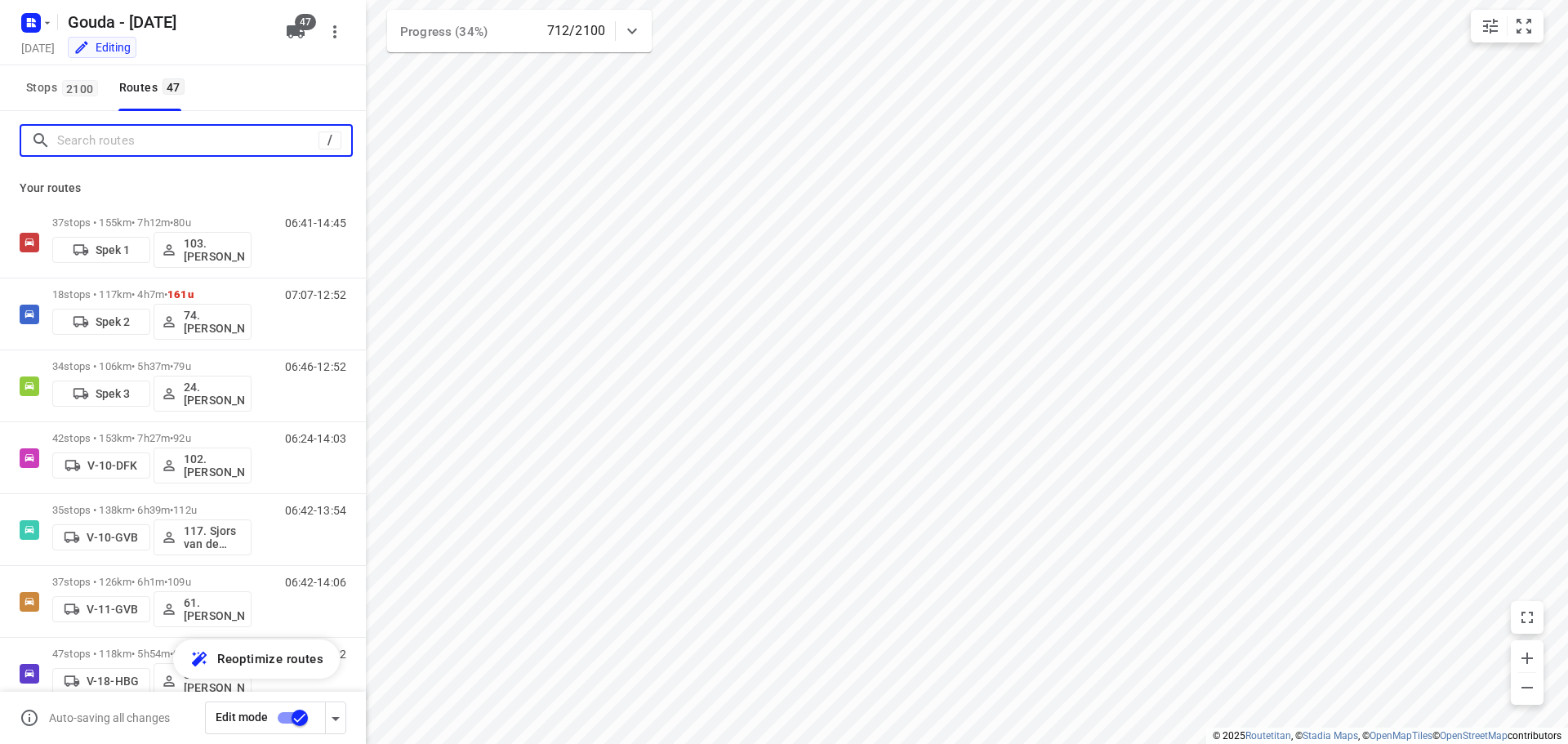
click at [127, 146] on input "Search routes" at bounding box center [187, 140] width 261 height 25
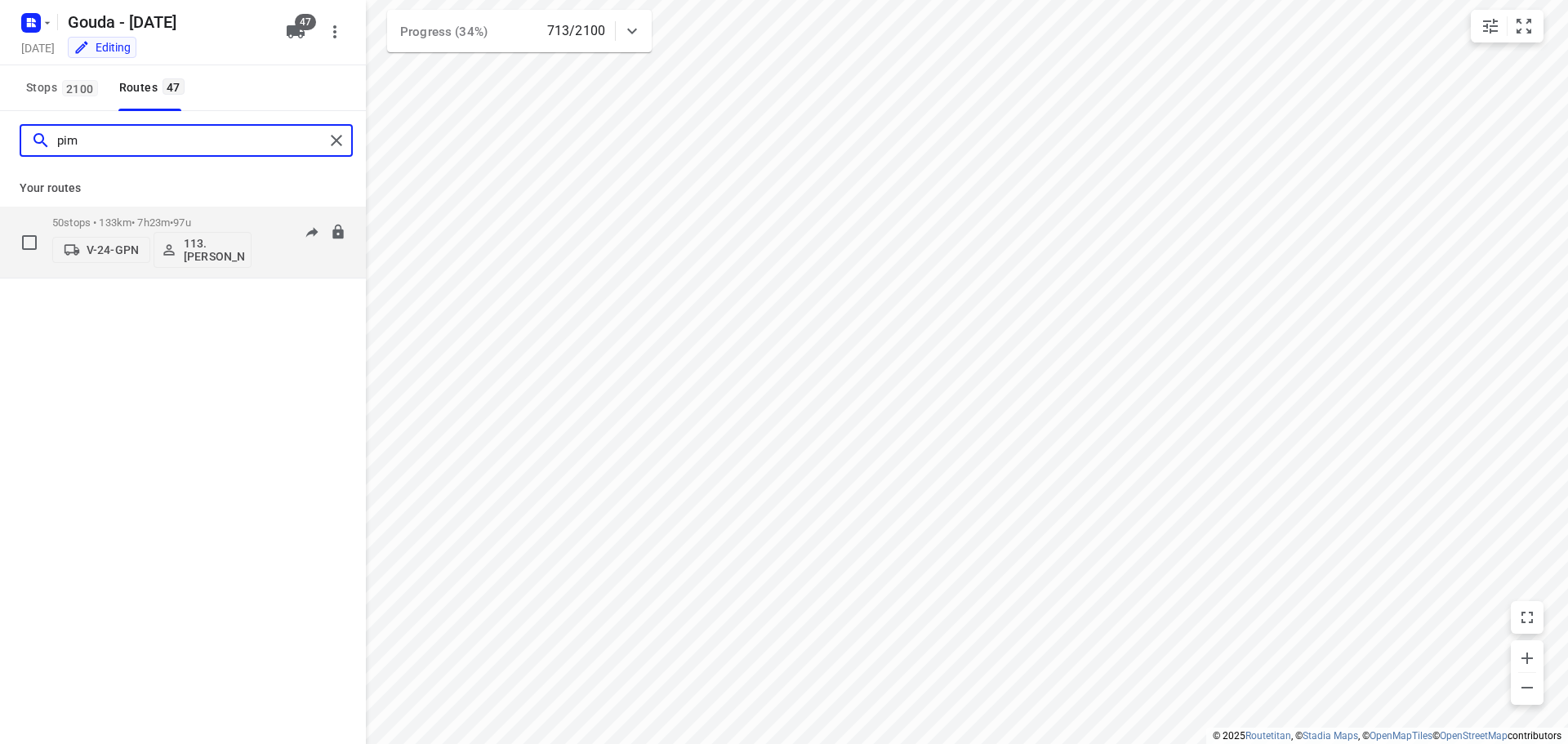
type input "pim"
click at [94, 222] on p "50 stops • 133km • 7h23m • 97u" at bounding box center [152, 223] width 199 height 12
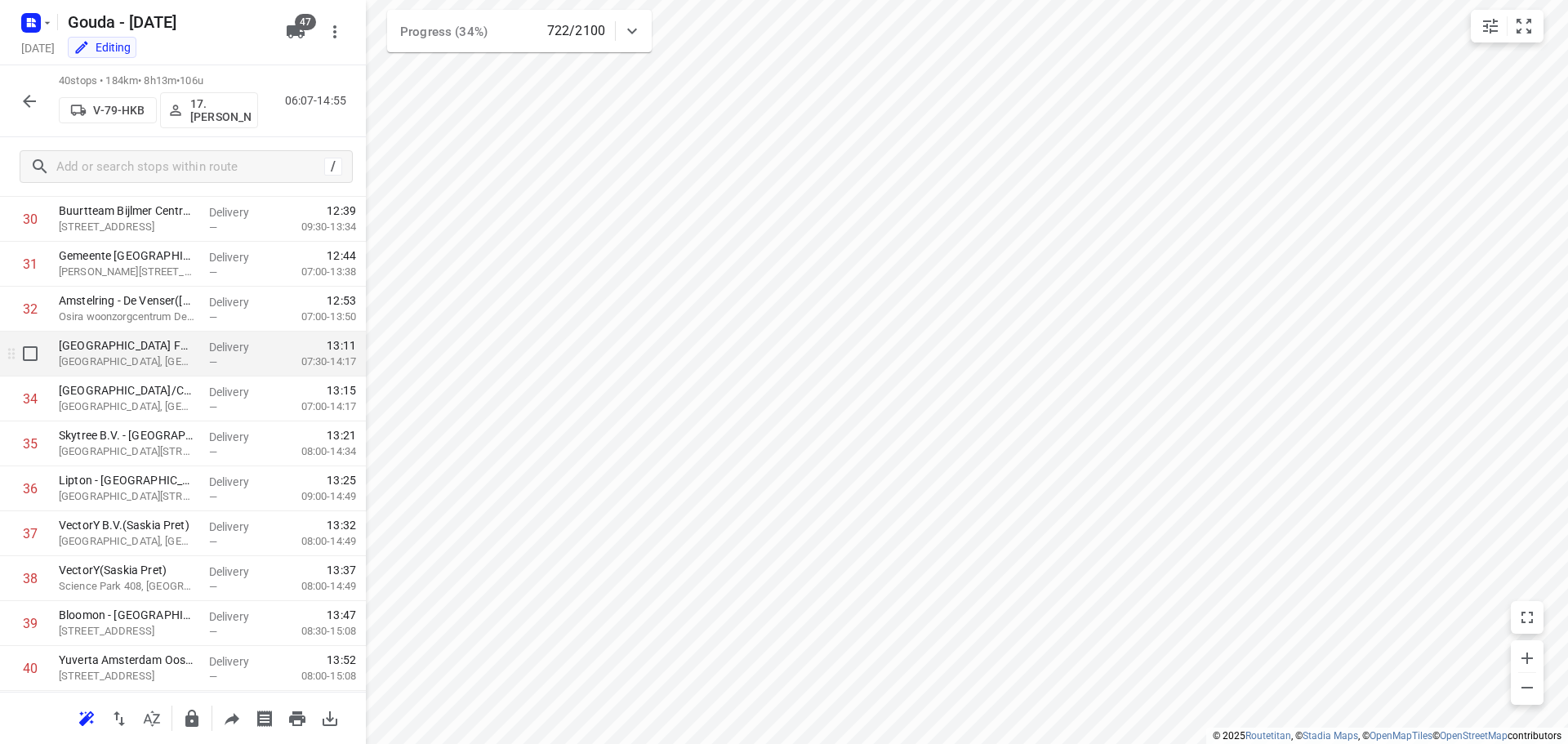
scroll to position [1427, 0]
click at [28, 101] on icon "button" at bounding box center [29, 101] width 13 height 13
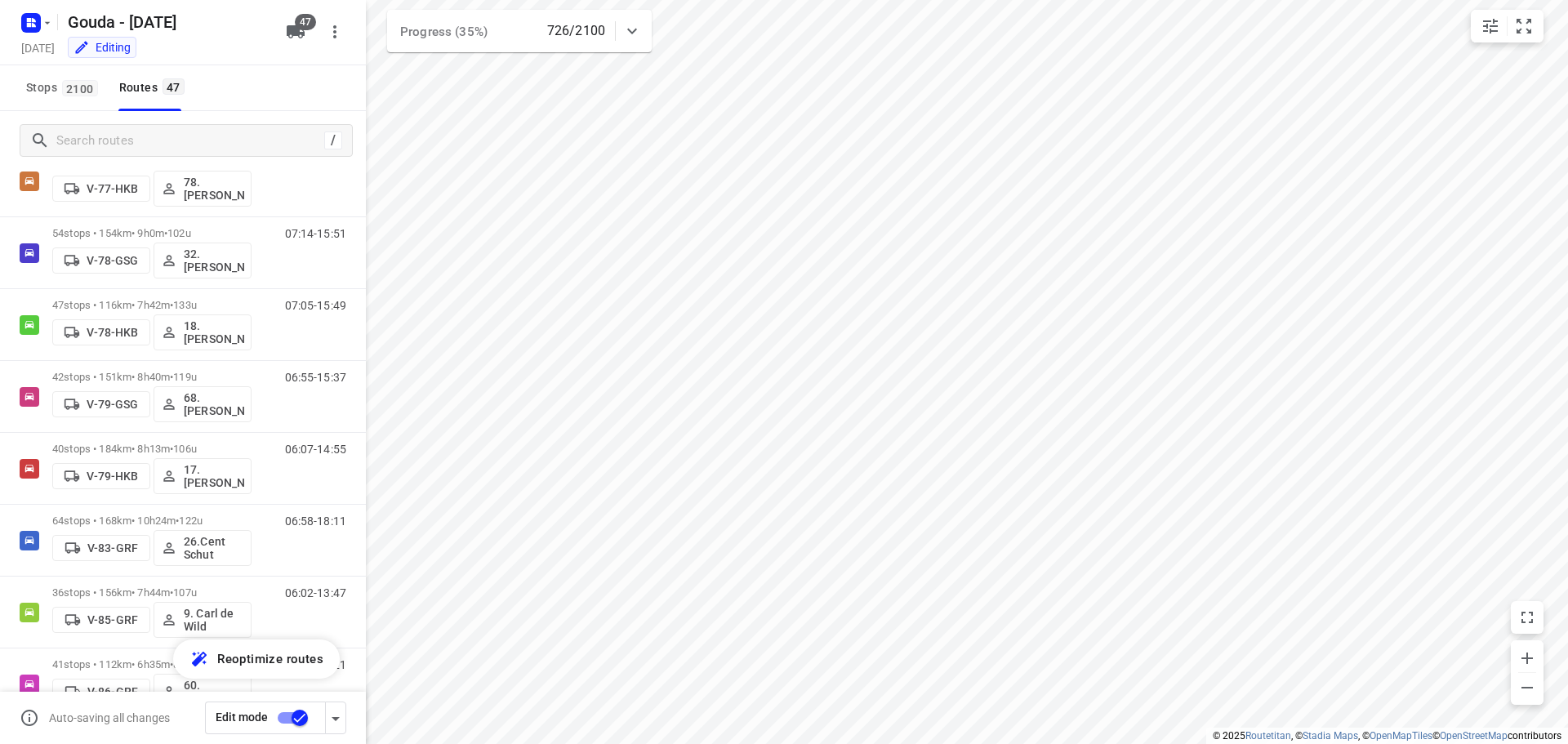
scroll to position [1805, 0]
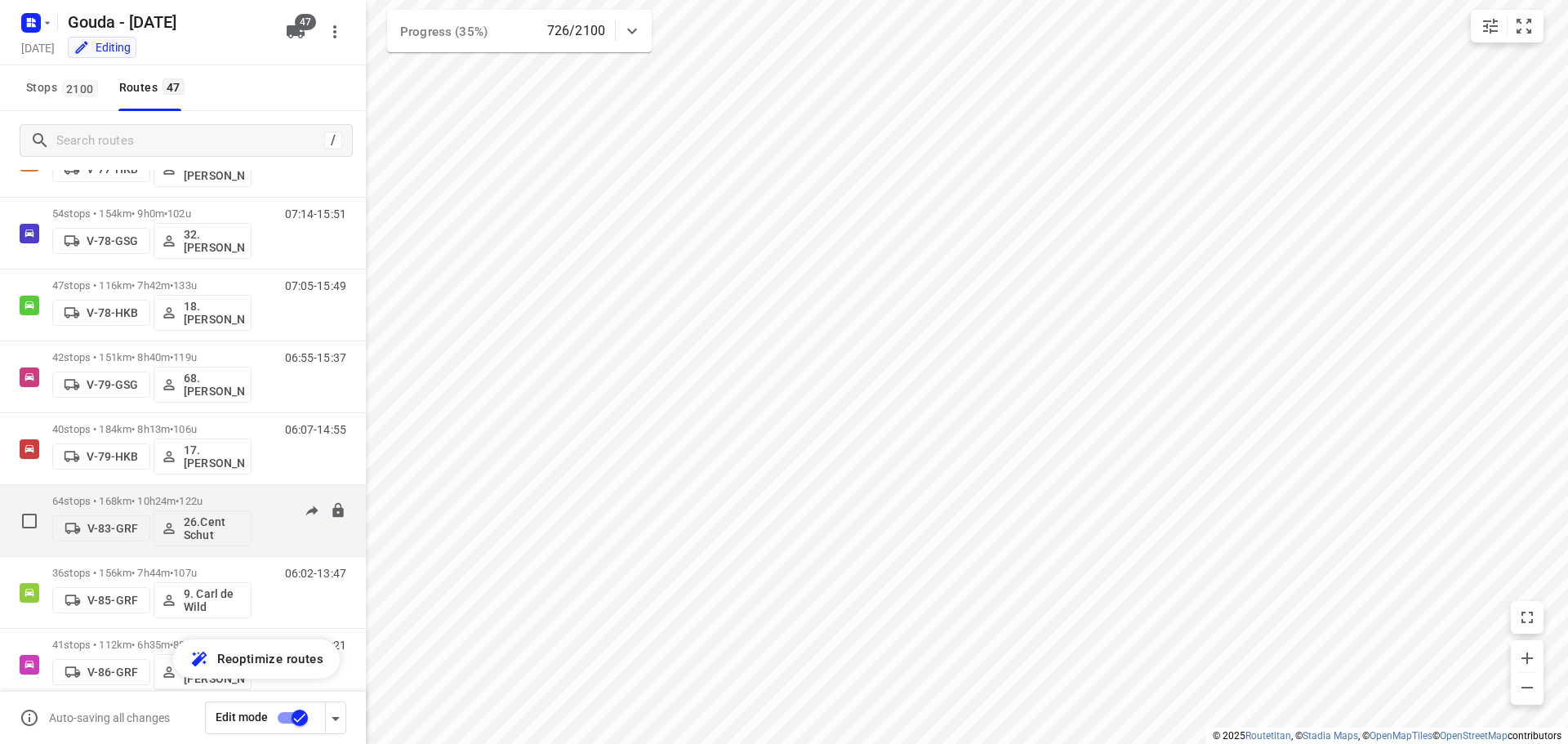
click at [147, 500] on p "64 stops • 168km • 10h24m • 122u" at bounding box center [152, 501] width 199 height 12
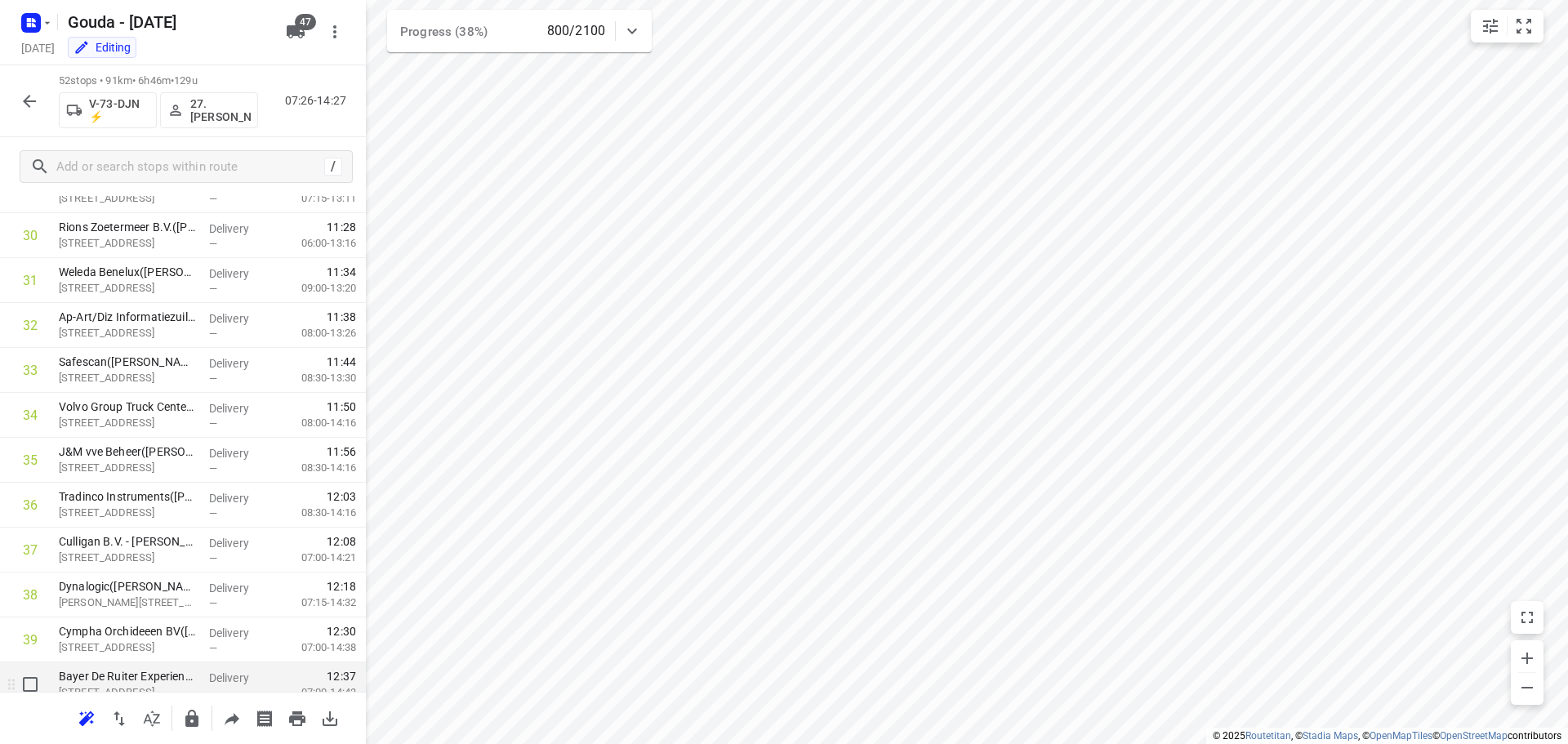
scroll to position [1231, 0]
click at [29, 97] on icon "button" at bounding box center [29, 101] width 13 height 13
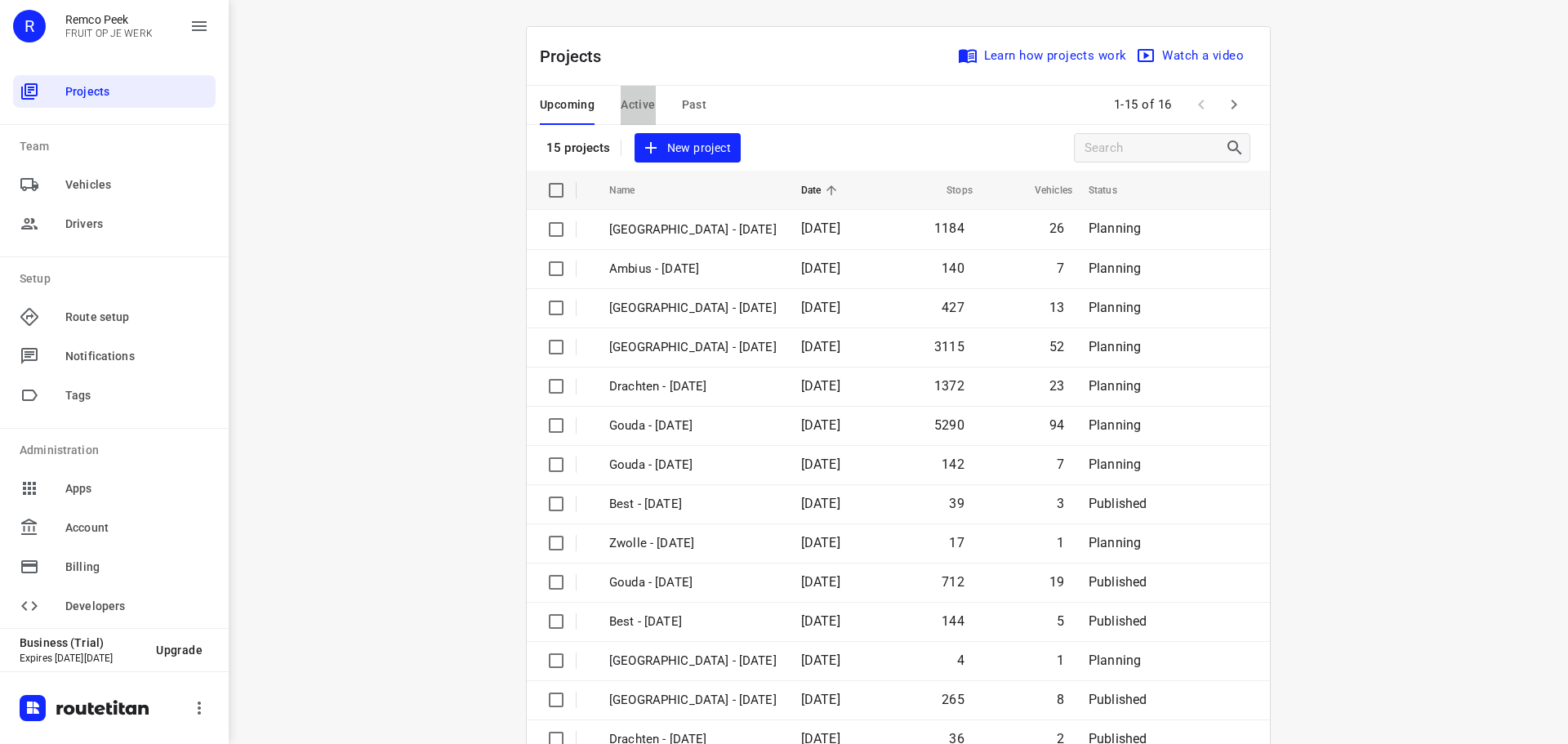
click at [637, 99] on span "Active" at bounding box center [638, 105] width 35 height 21
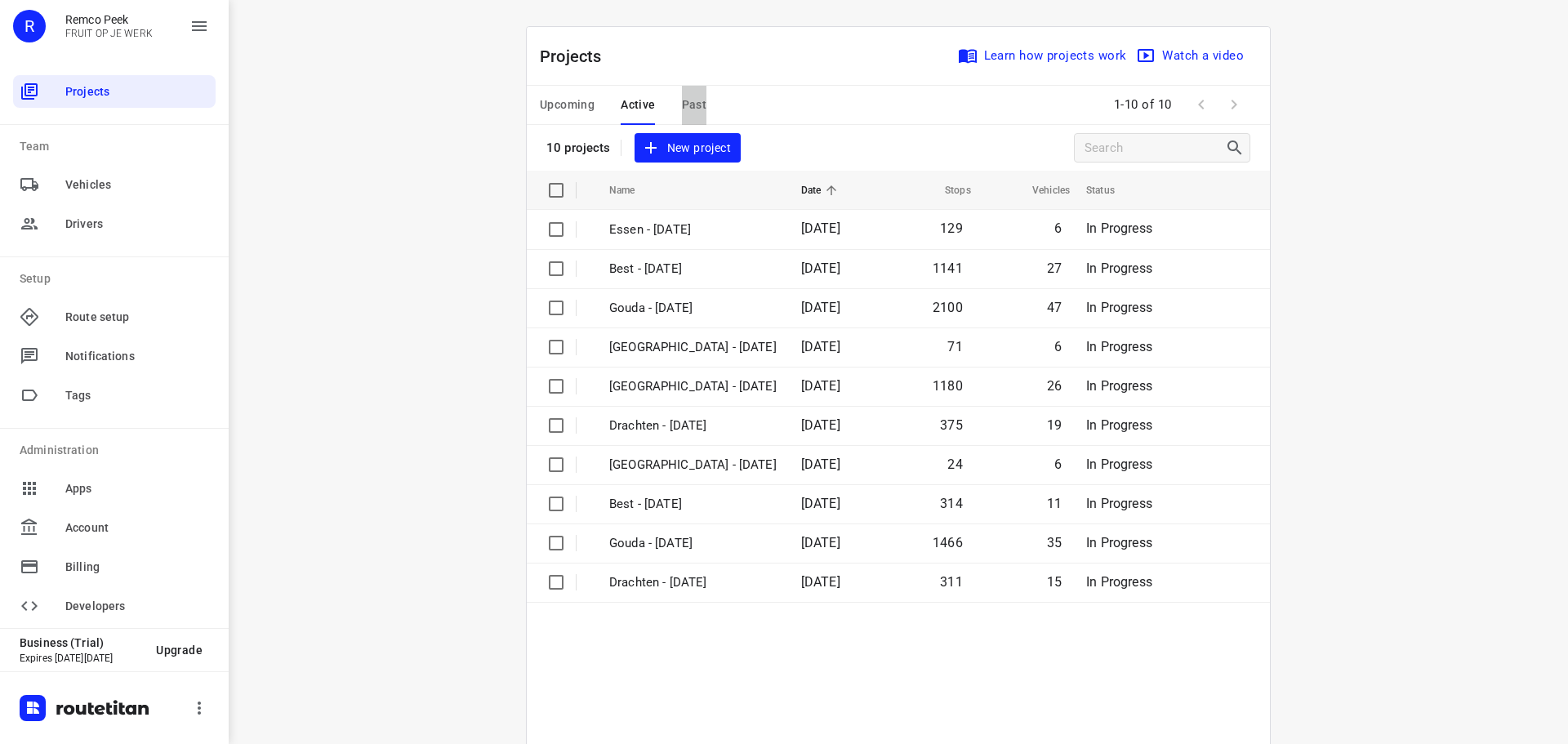
click at [687, 95] on span "Past" at bounding box center [694, 105] width 25 height 21
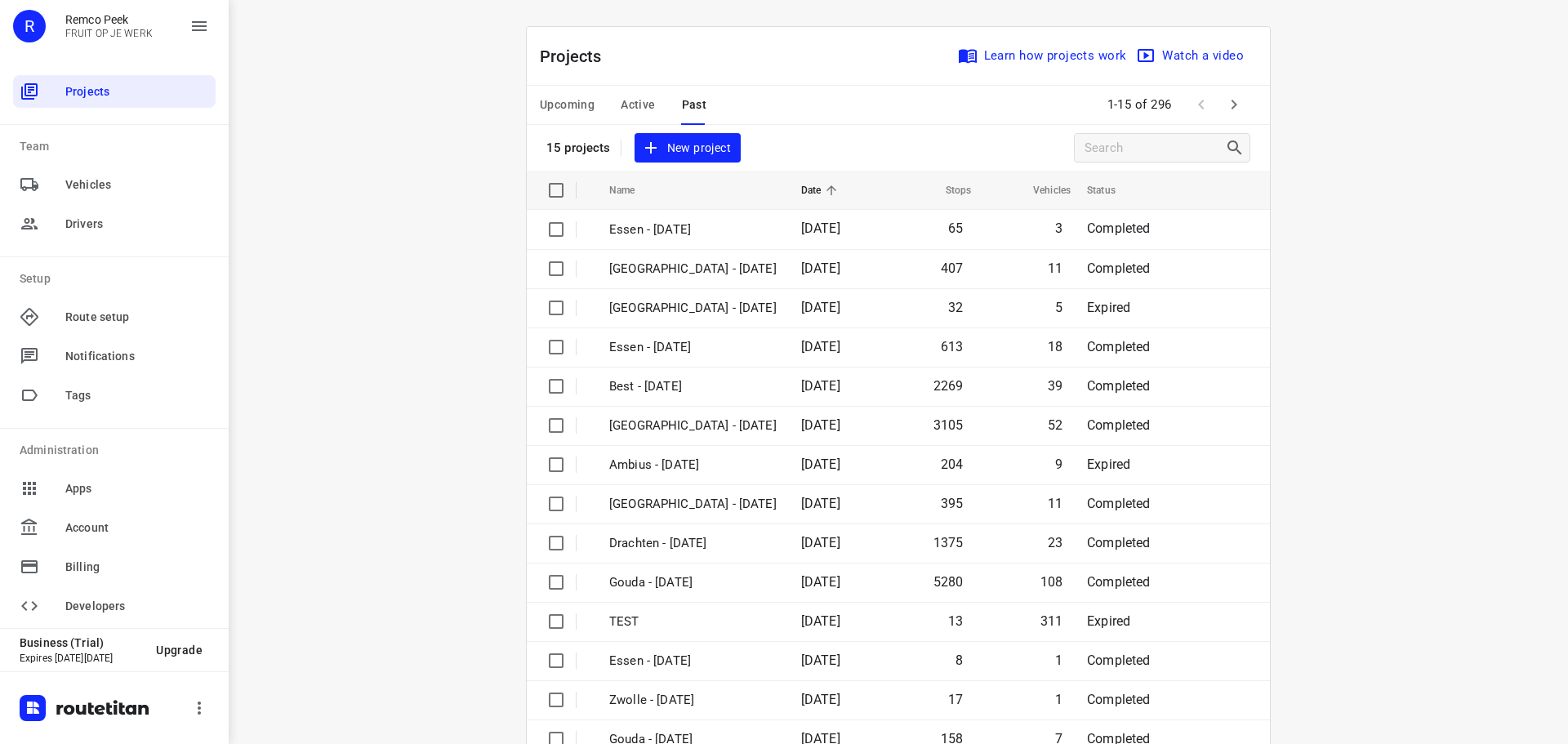
click at [1234, 108] on icon "button" at bounding box center [1233, 104] width 20 height 20
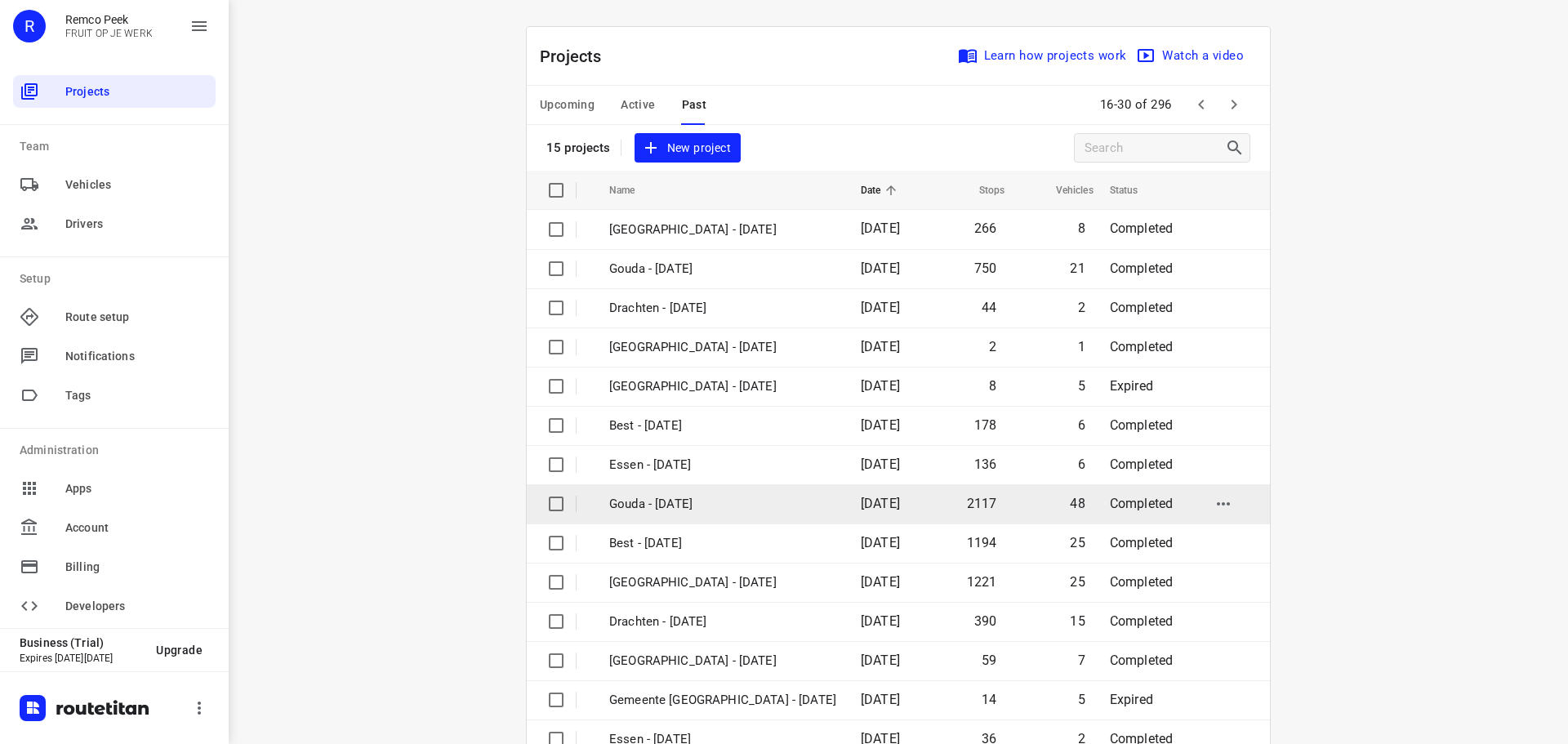
click at [695, 506] on p "Gouda - [DATE]" at bounding box center [722, 505] width 227 height 19
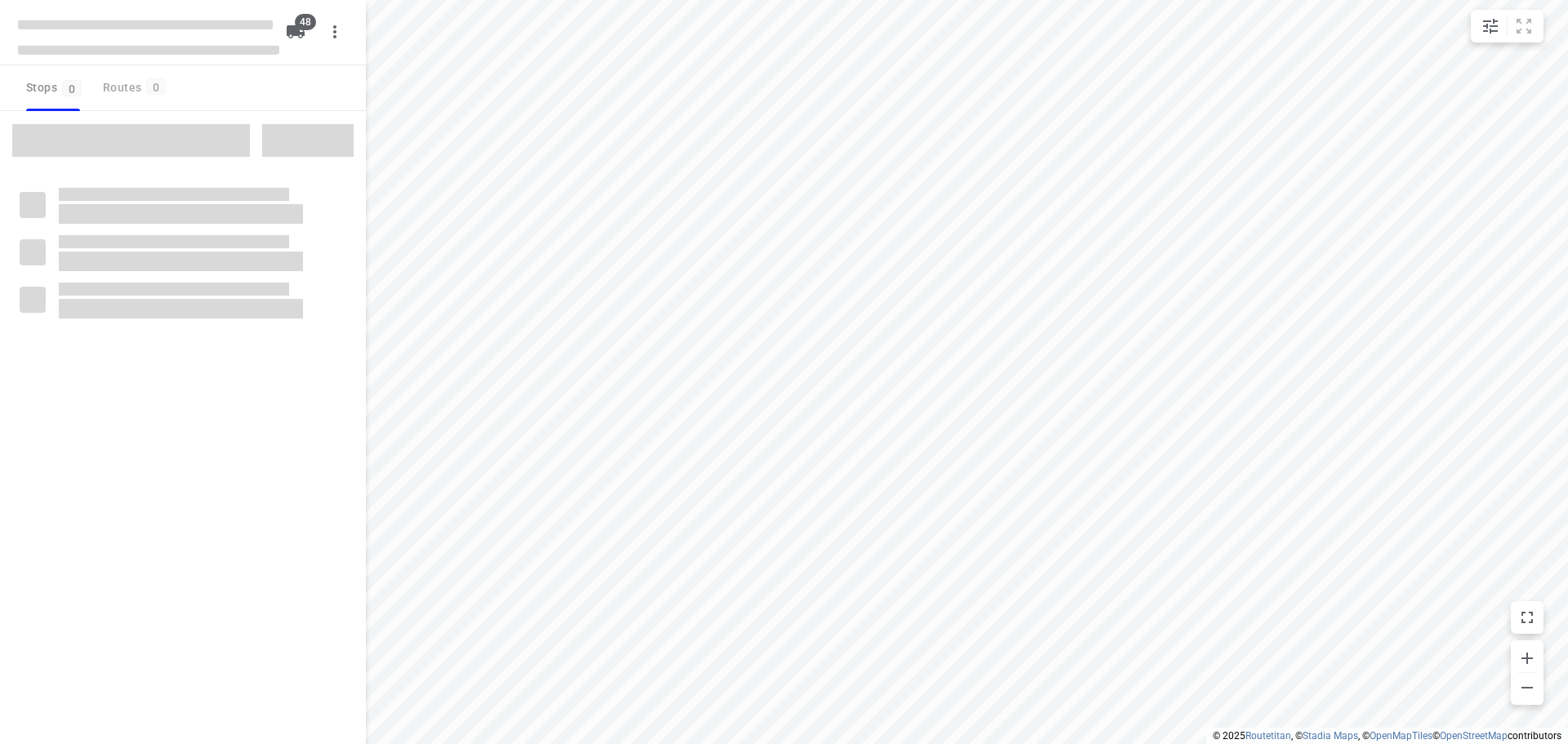
checkbox input "true"
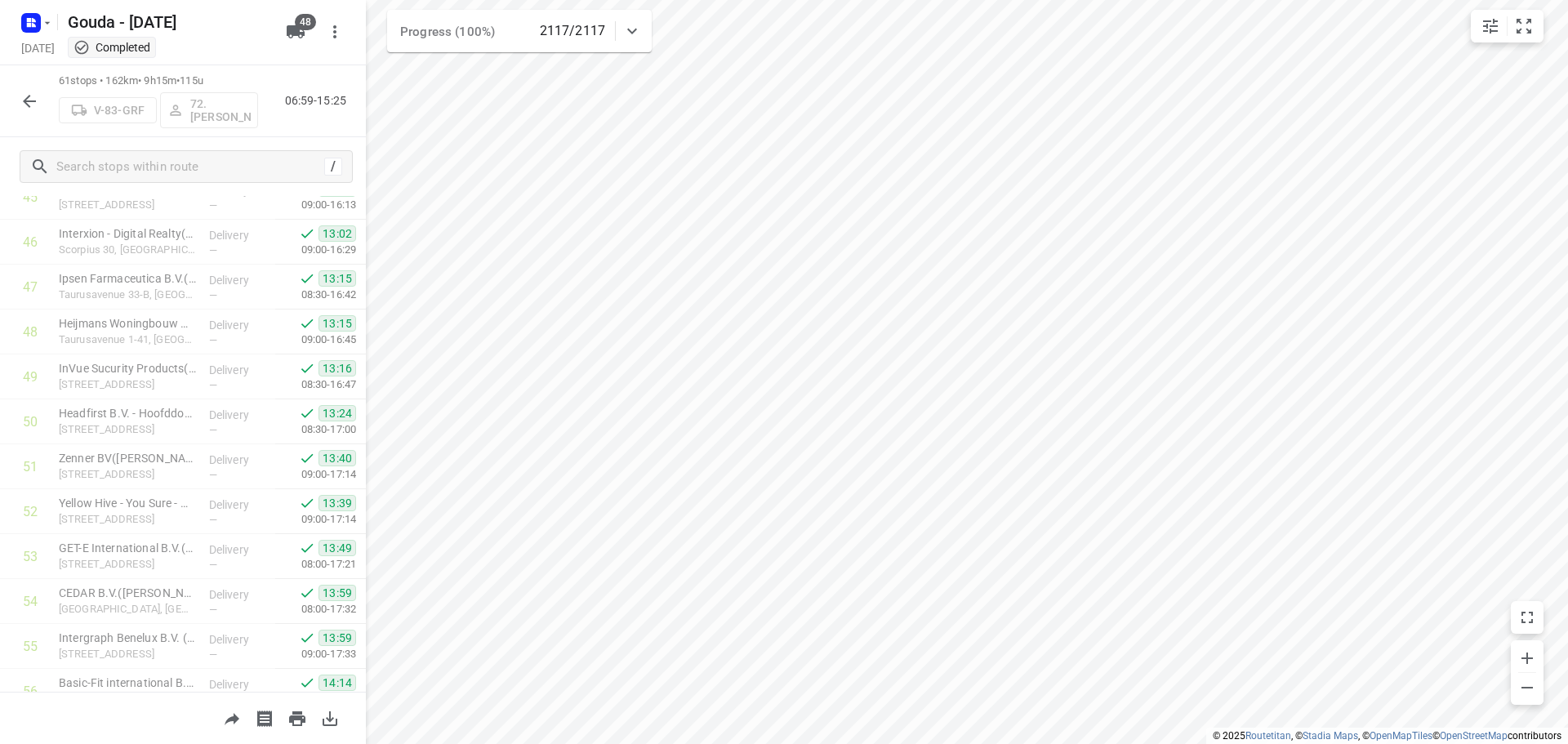
scroll to position [2370, 0]
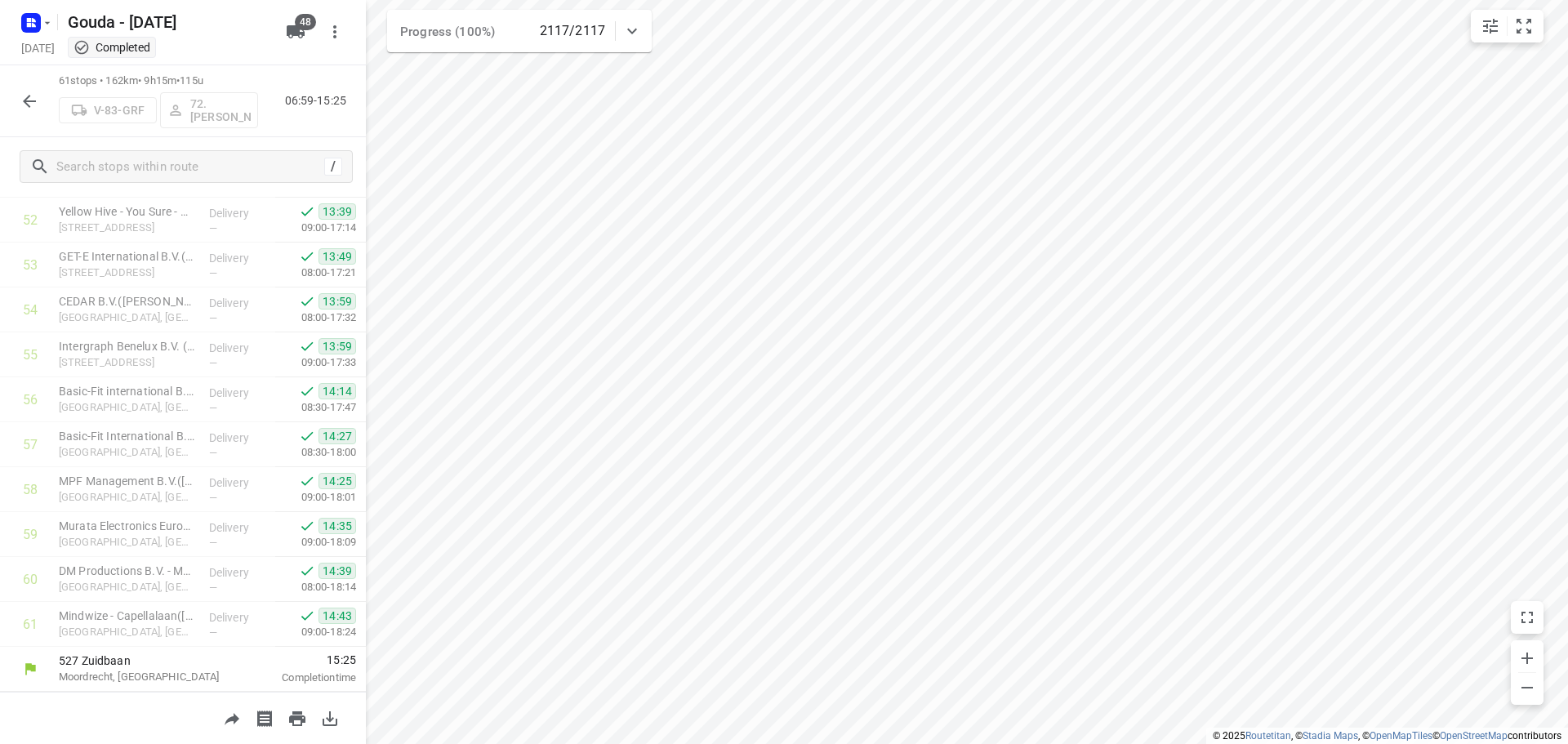
click at [23, 100] on icon "button" at bounding box center [29, 101] width 20 height 20
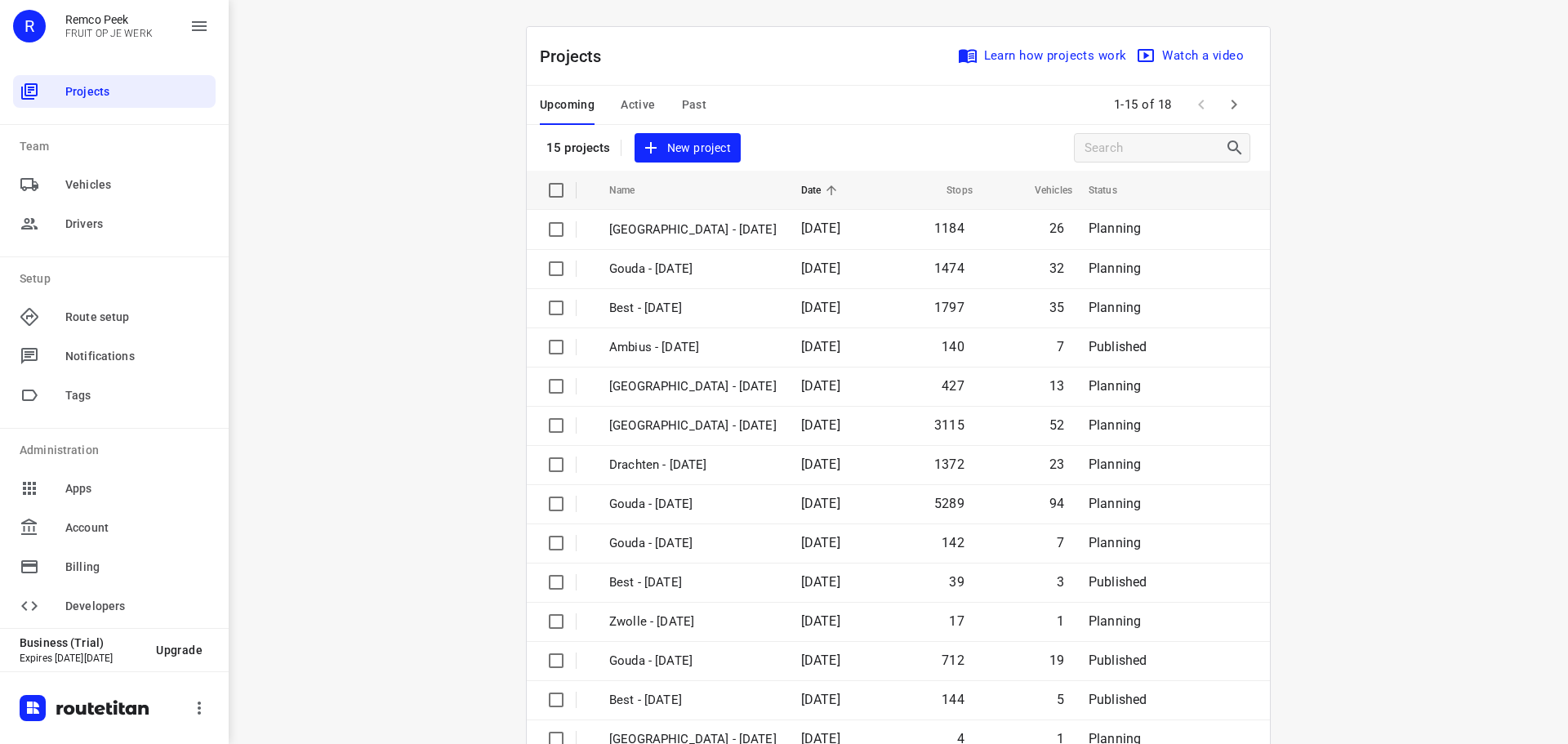
click at [604, 100] on div "Upcoming Active Past" at bounding box center [636, 105] width 193 height 39
click at [621, 103] on span "Active" at bounding box center [638, 105] width 35 height 21
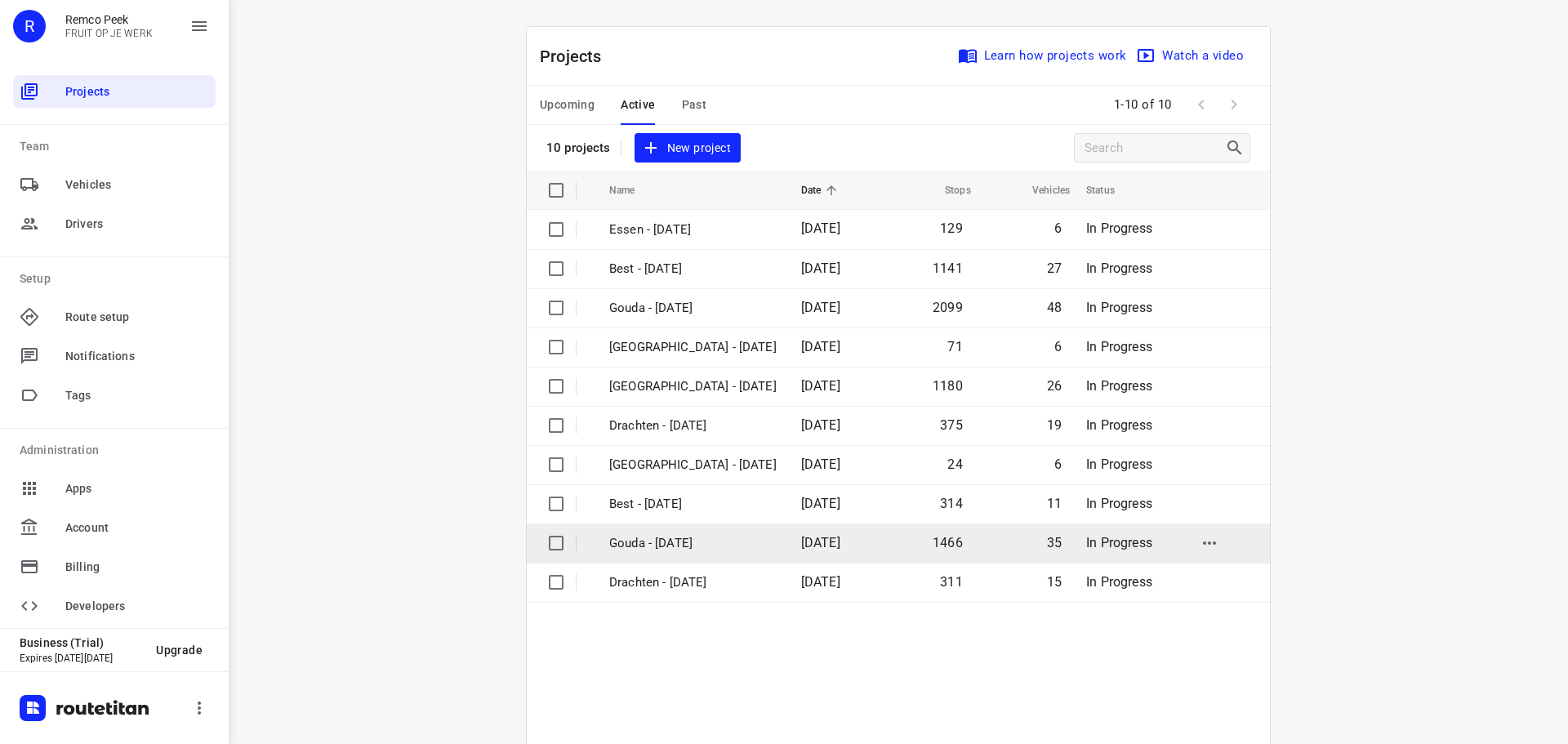
click at [636, 534] on p "Gouda - [DATE]" at bounding box center [692, 544] width 167 height 19
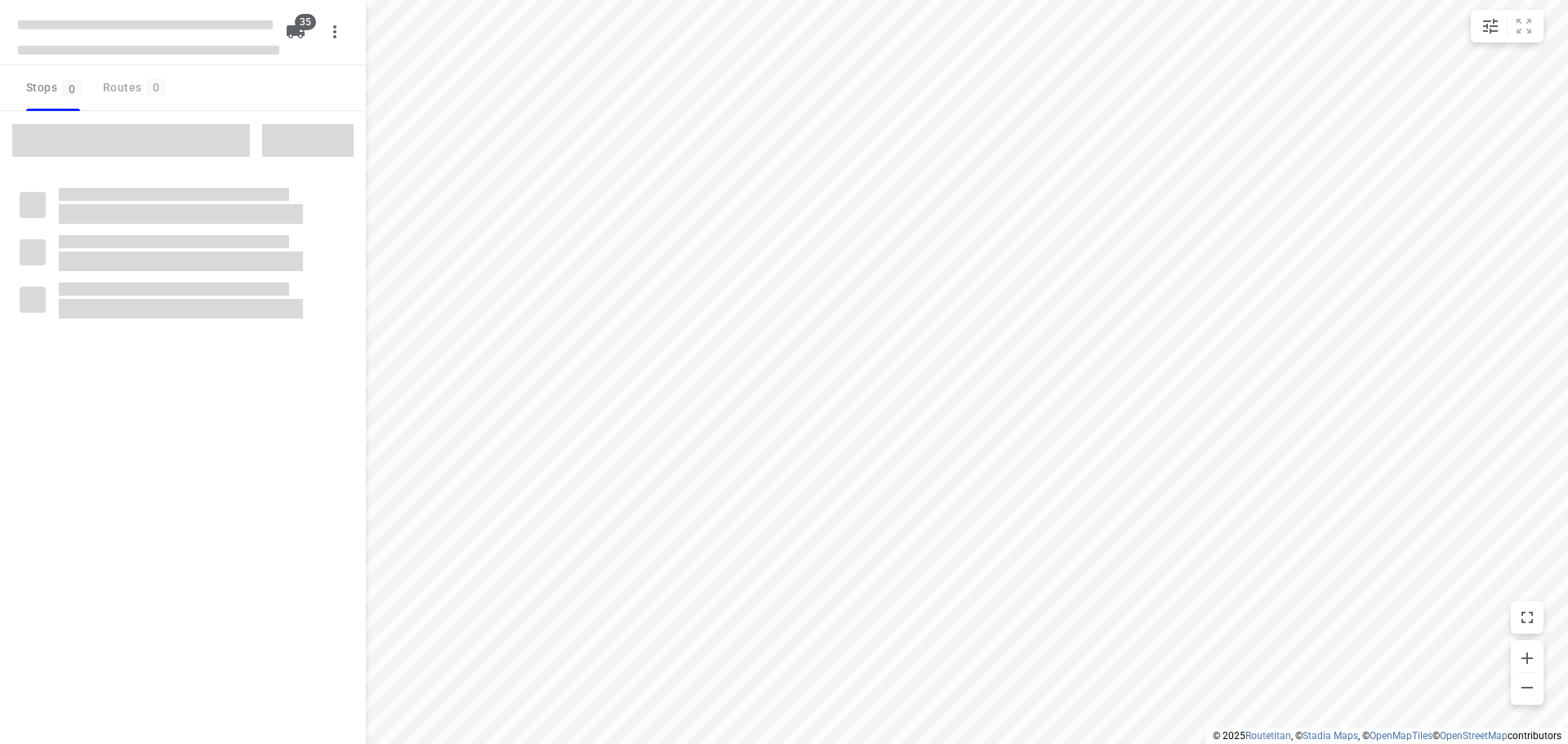
checkbox input "true"
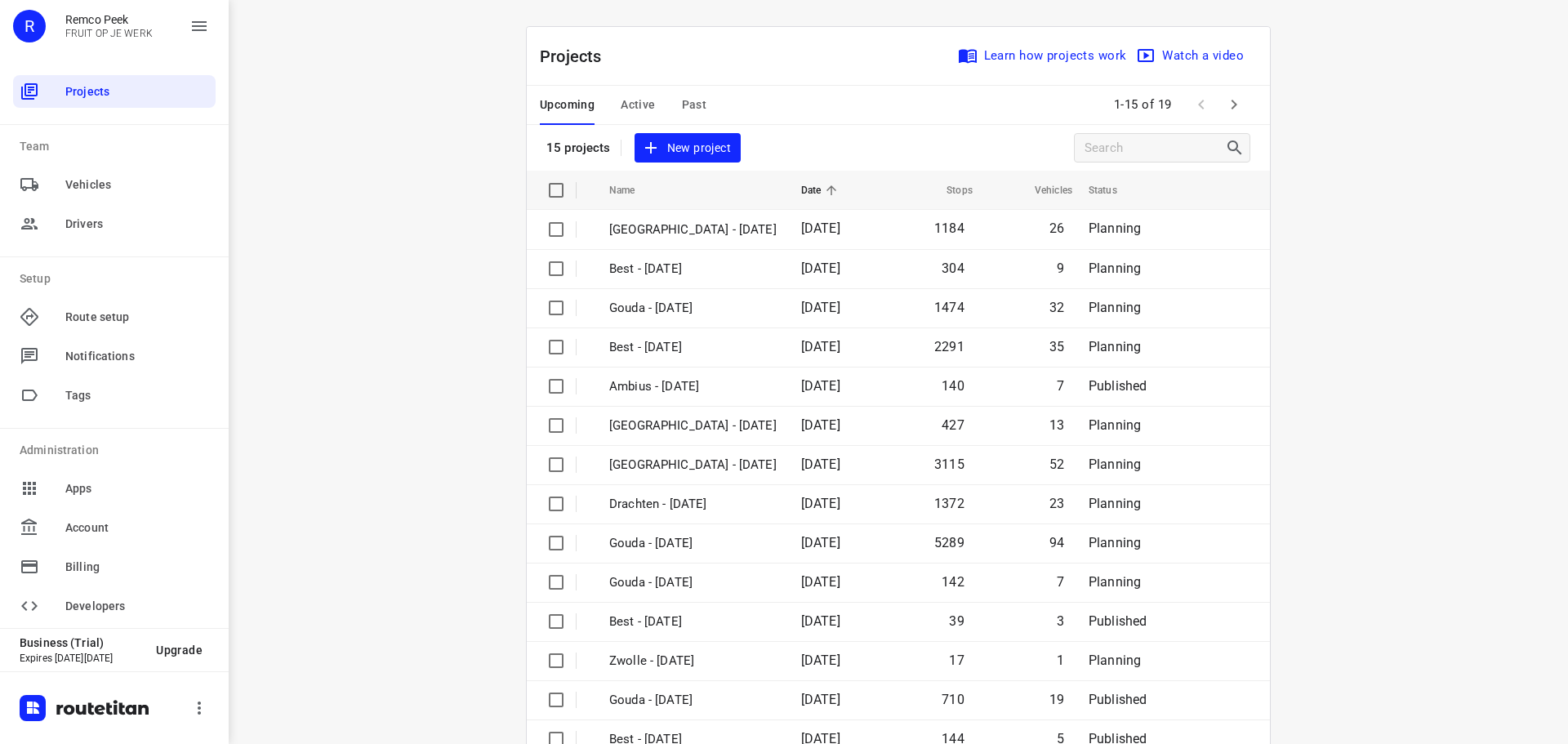
click at [641, 98] on span "Active" at bounding box center [638, 105] width 35 height 21
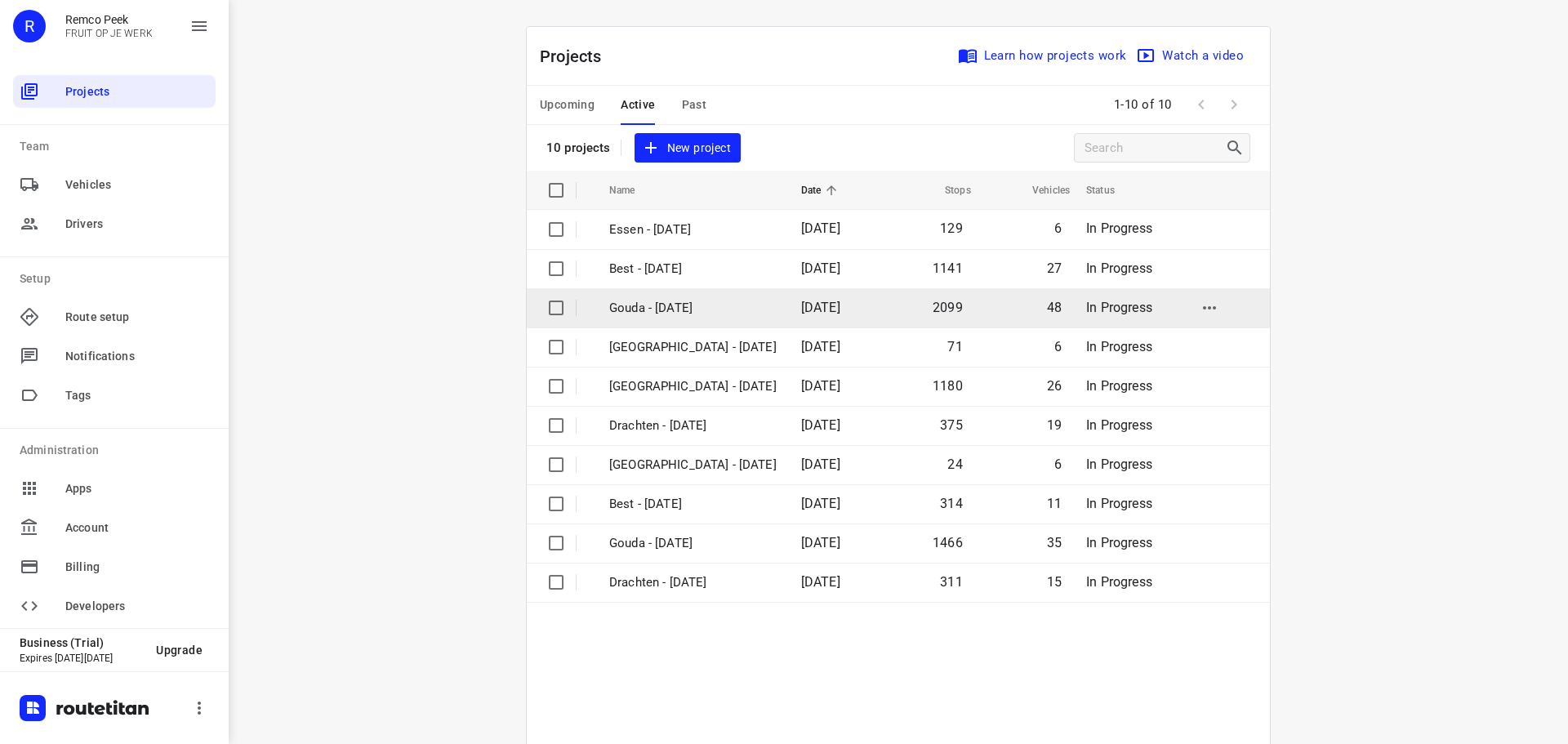
click at [650, 299] on p "Gouda - [DATE]" at bounding box center [692, 309] width 167 height 19
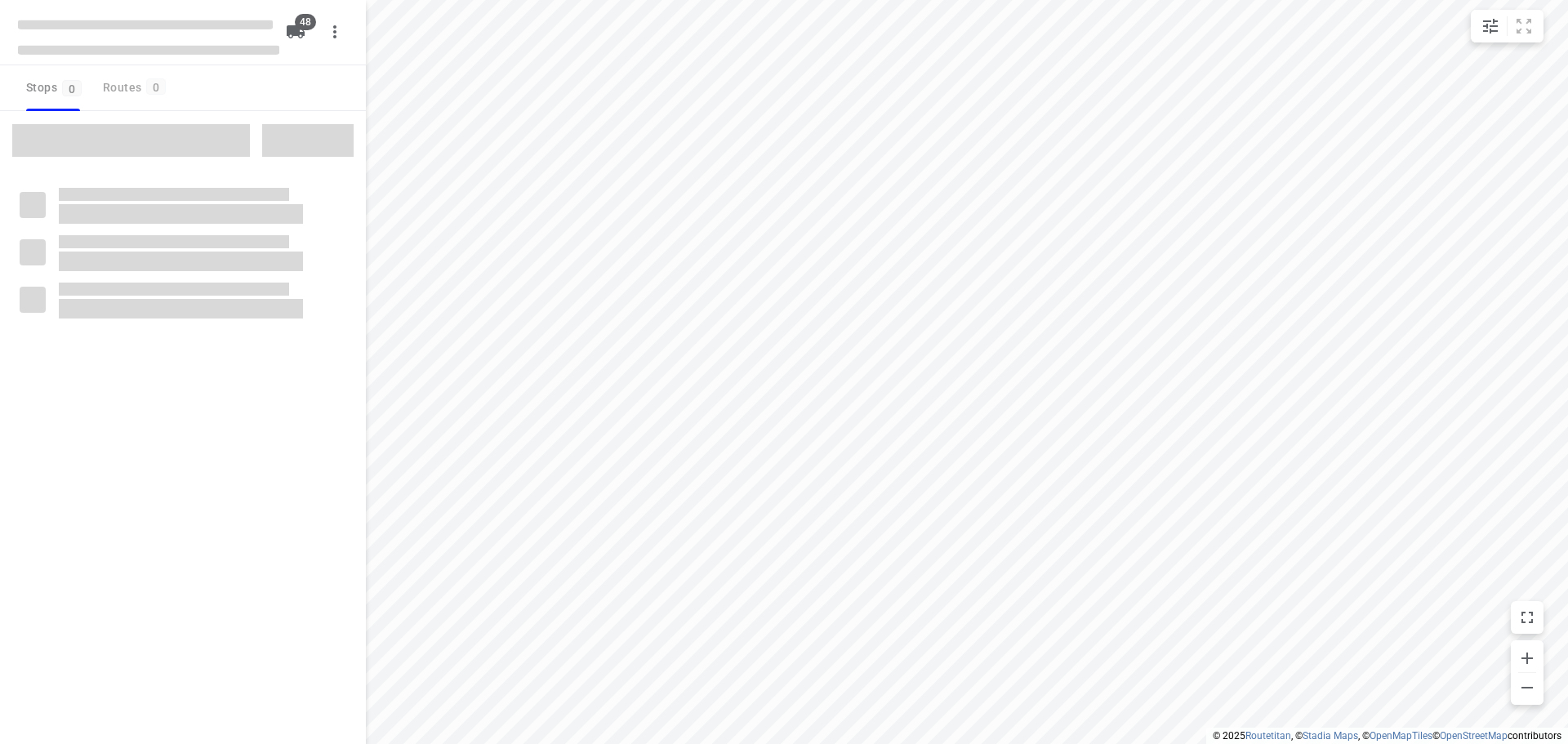
checkbox input "true"
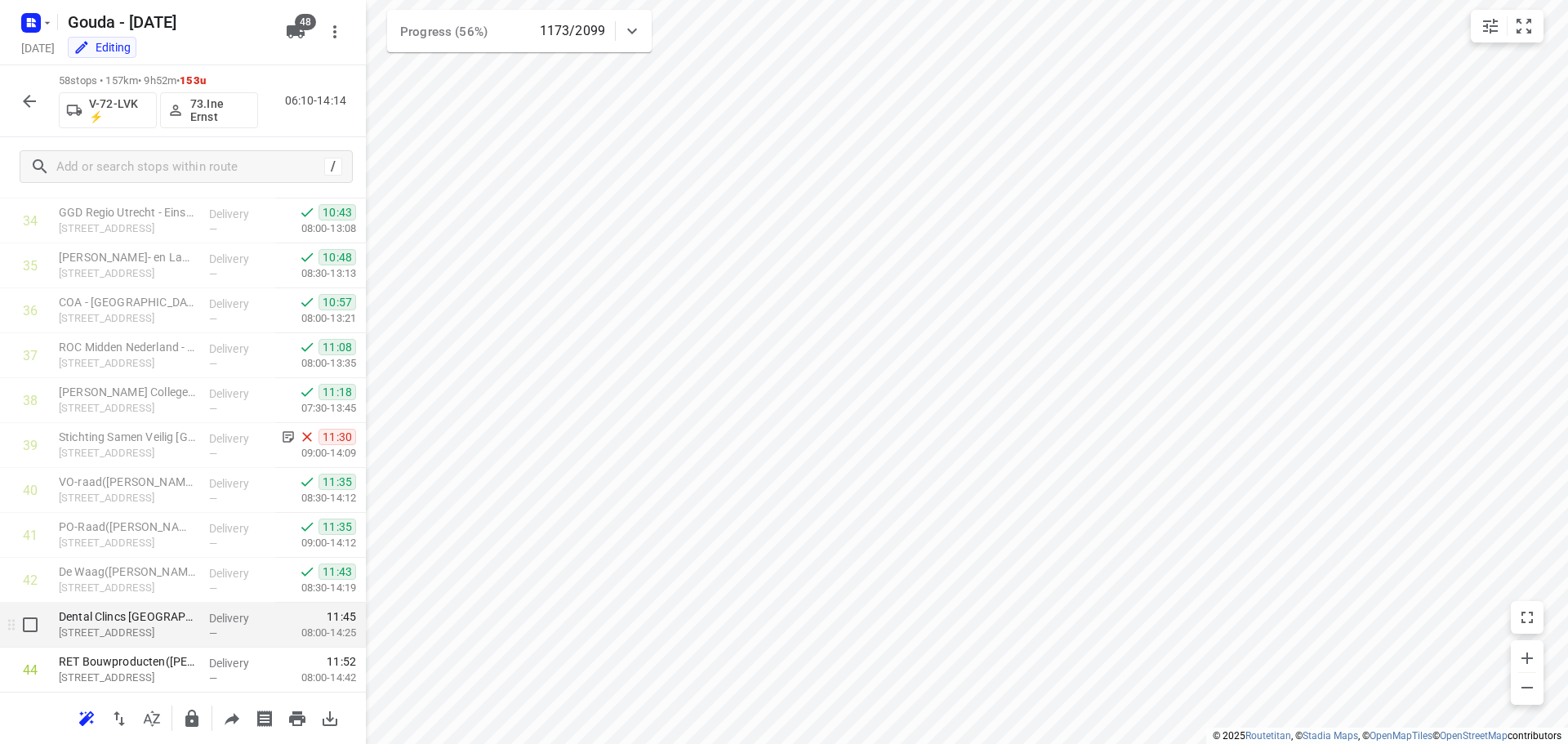
scroll to position [1559, 0]
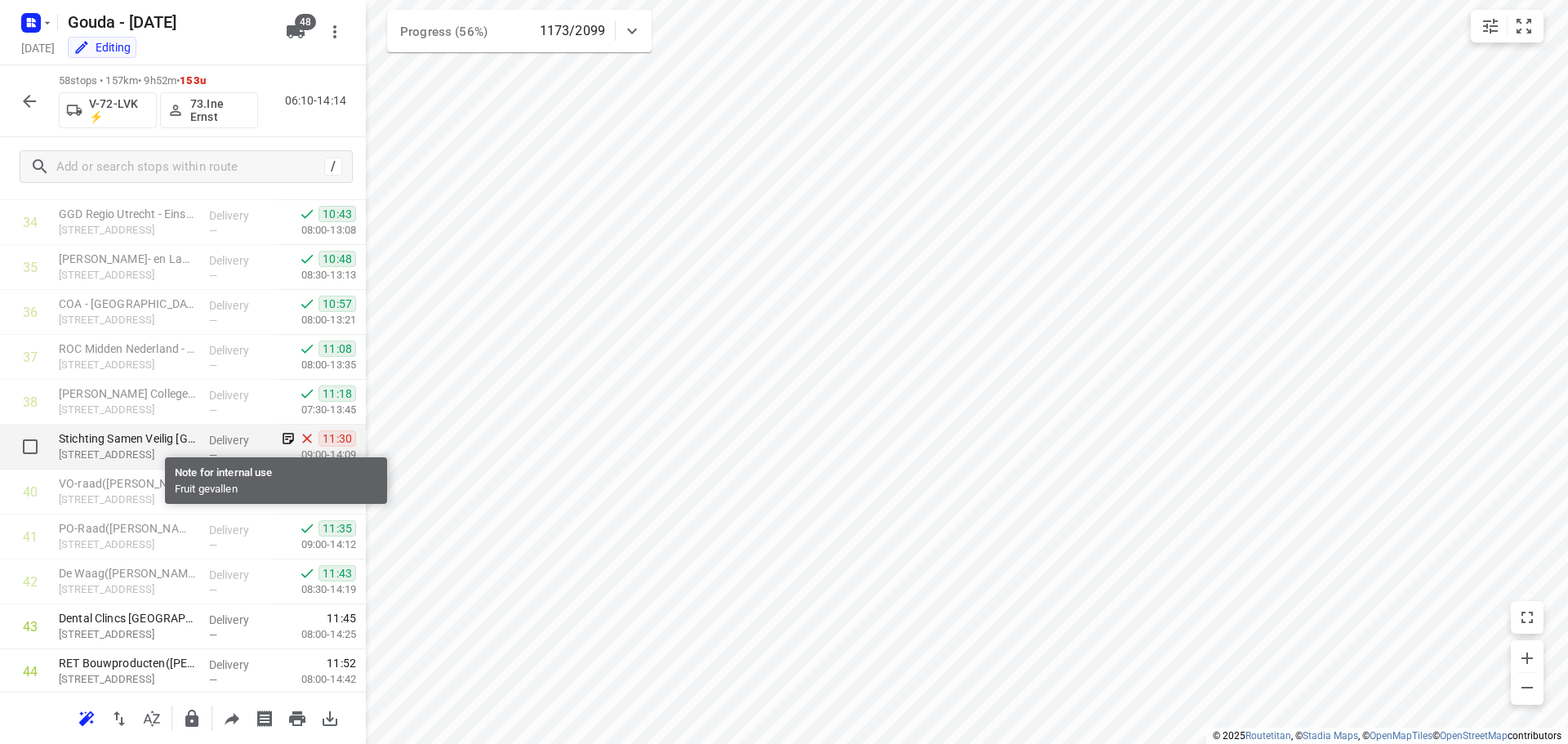
click at [281, 438] on icon at bounding box center [288, 438] width 15 height 15
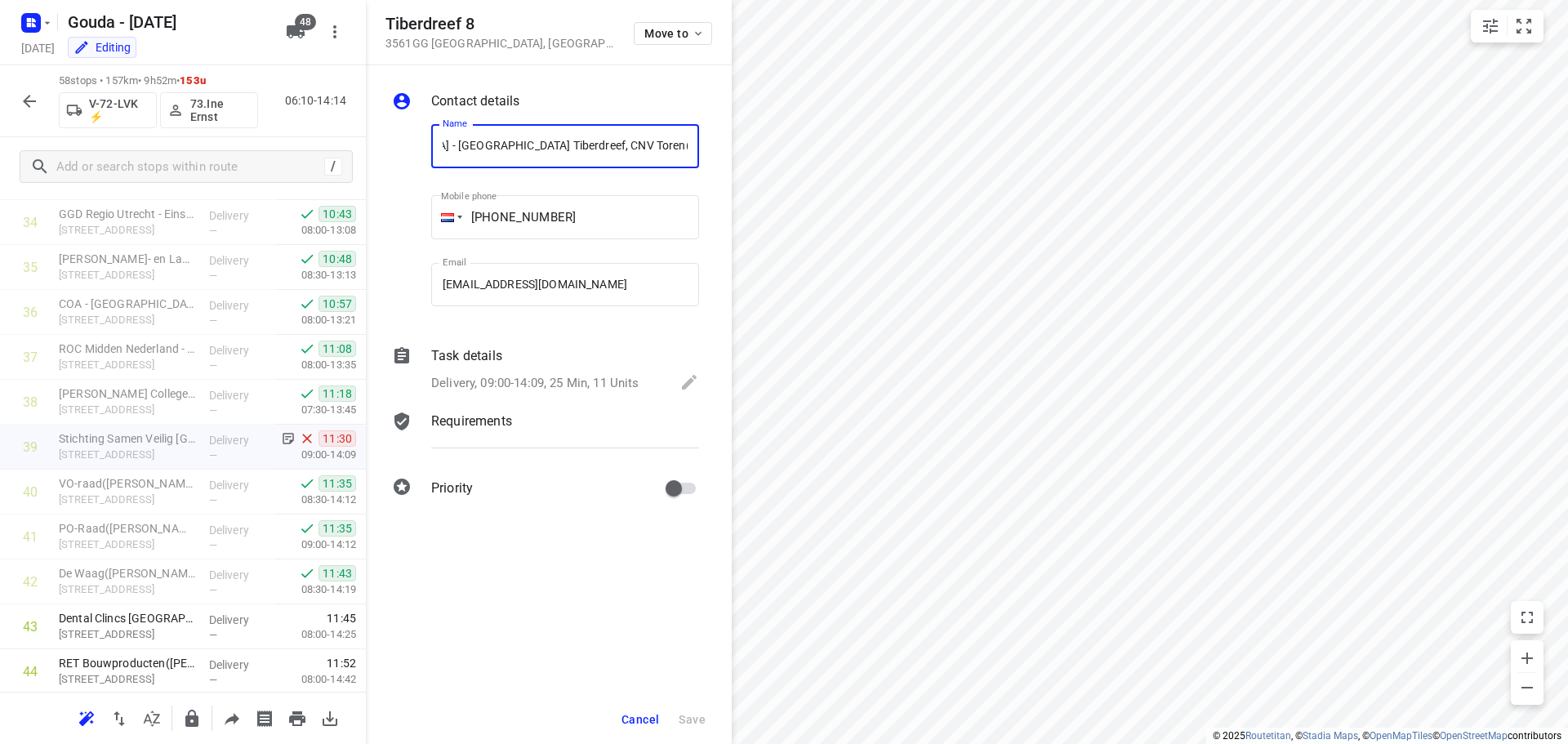
scroll to position [0, 0]
click at [586, 379] on p "Delivery, 09:00-14:09, 25 Min, 11 Units" at bounding box center [535, 383] width 208 height 19
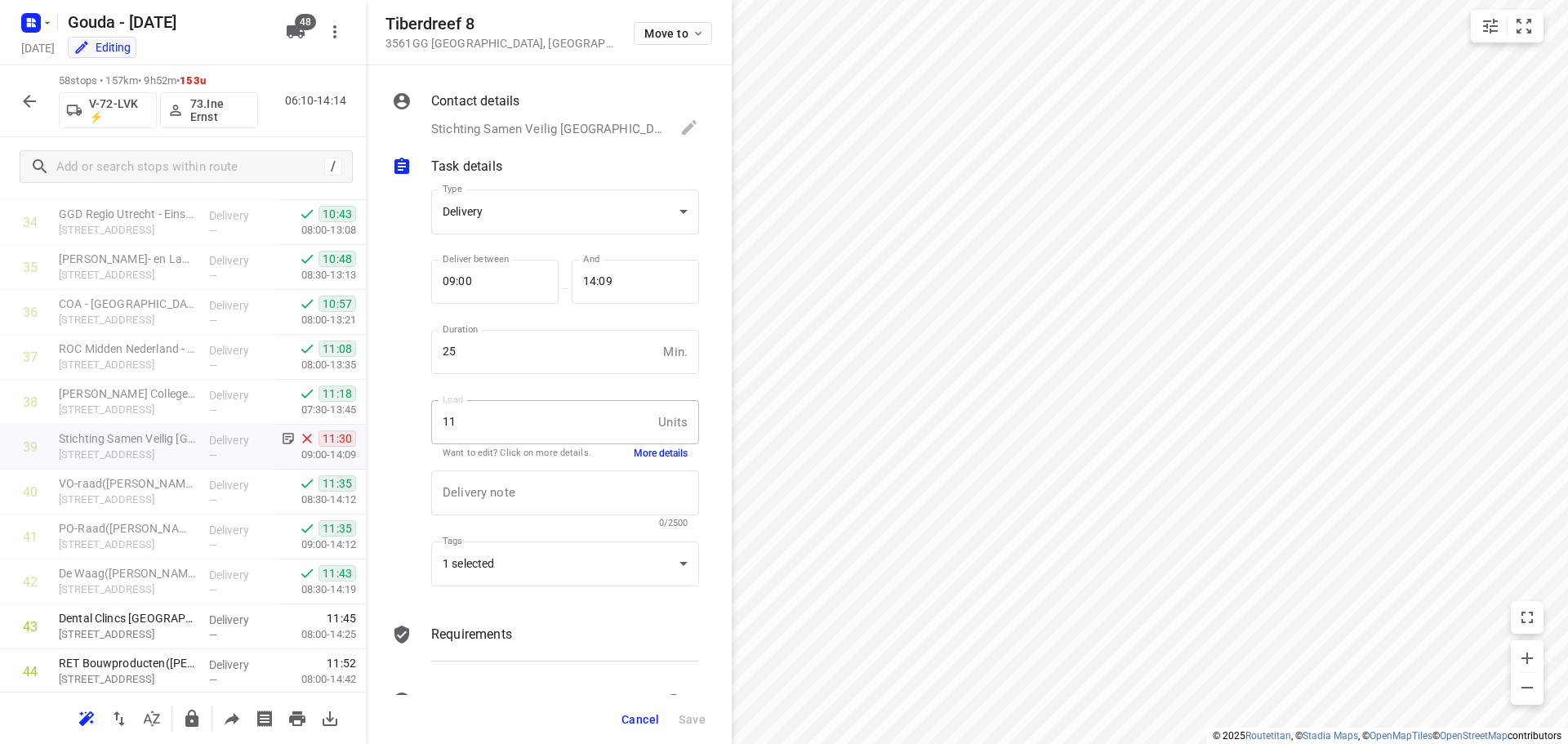
click at [649, 448] on button "More details" at bounding box center [661, 454] width 54 height 14
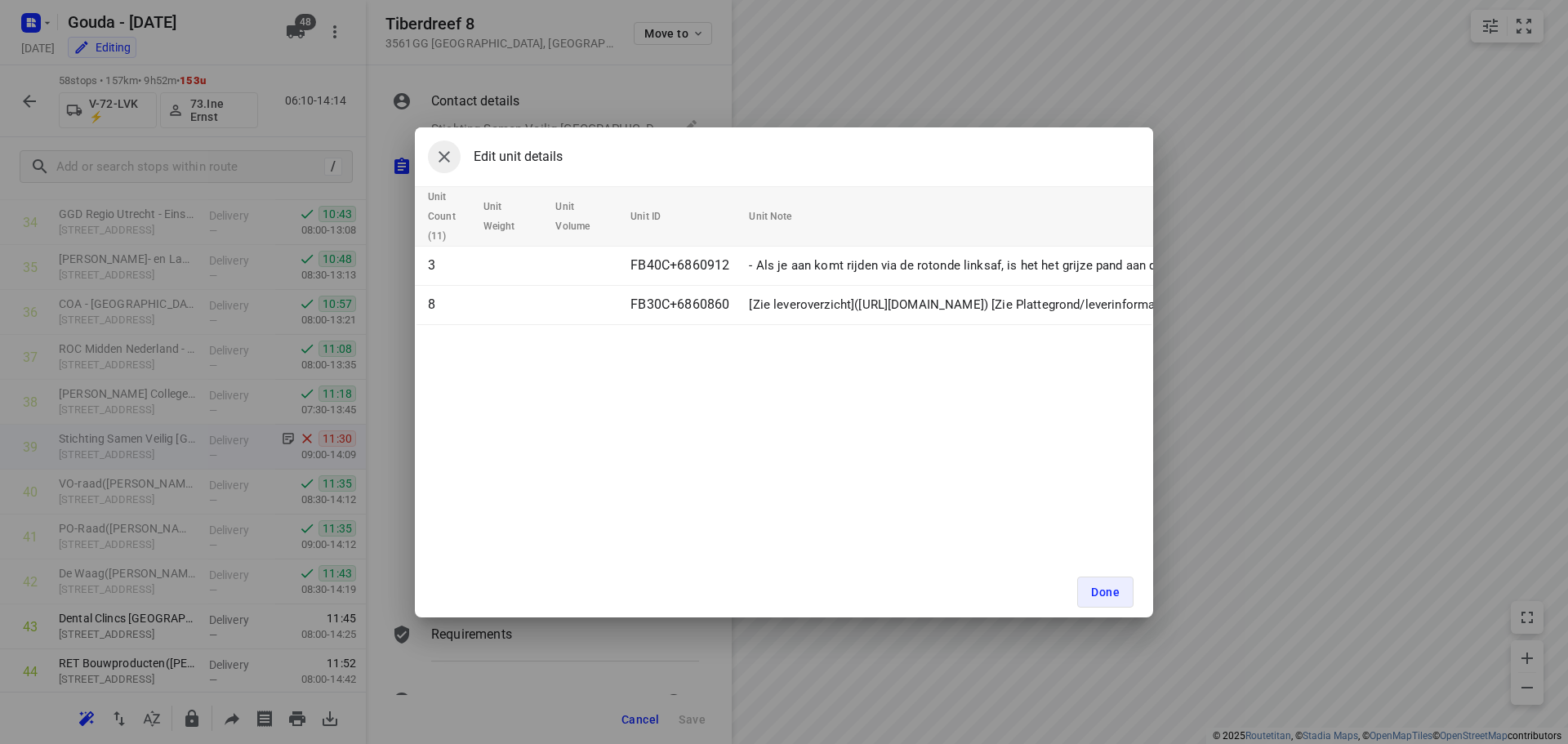
click at [448, 156] on icon "button" at bounding box center [444, 156] width 20 height 20
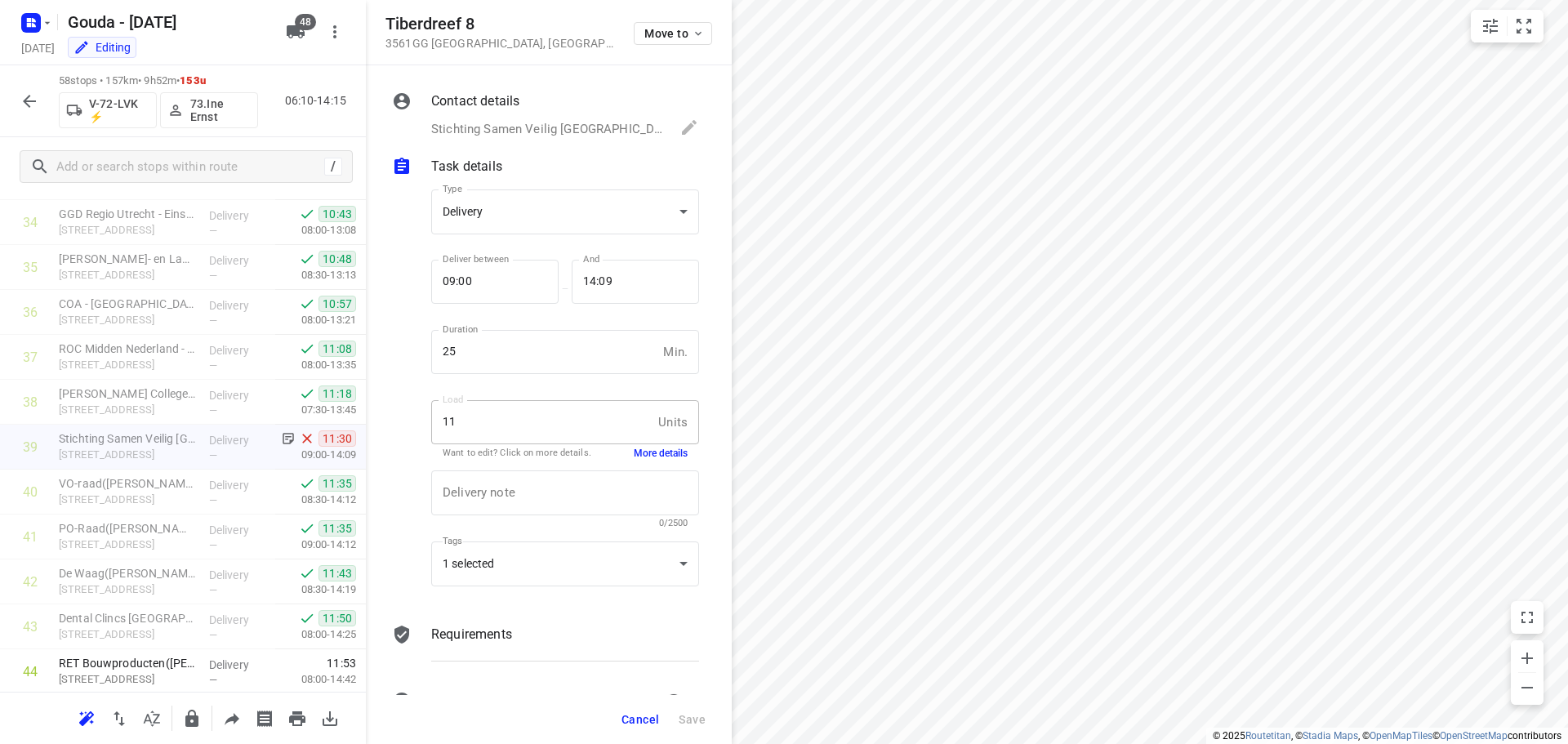
click at [24, 99] on icon "button" at bounding box center [29, 101] width 20 height 20
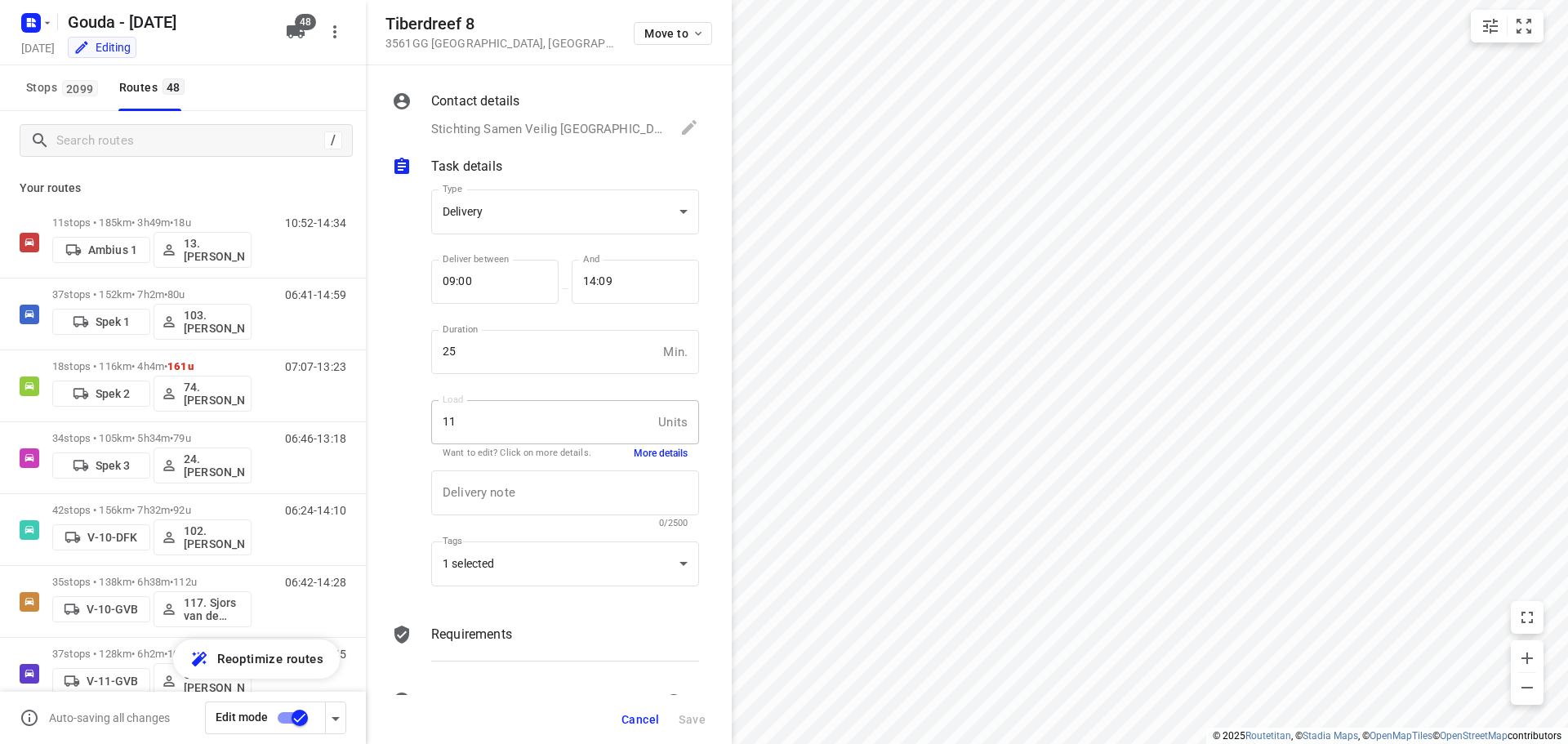
click at [638, 718] on span "Cancel" at bounding box center [640, 719] width 37 height 13
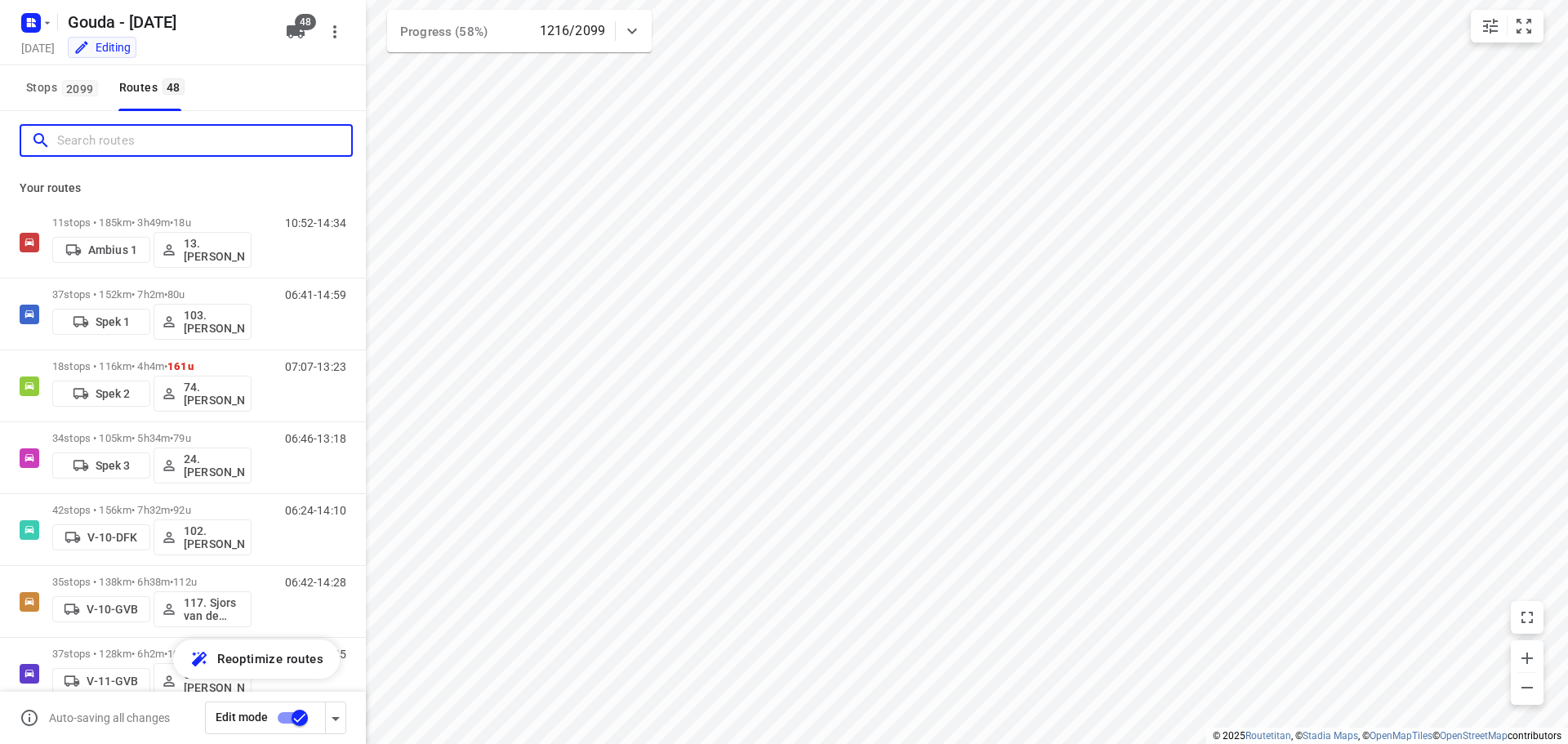
click at [134, 145] on input "Search routes" at bounding box center [204, 140] width 294 height 25
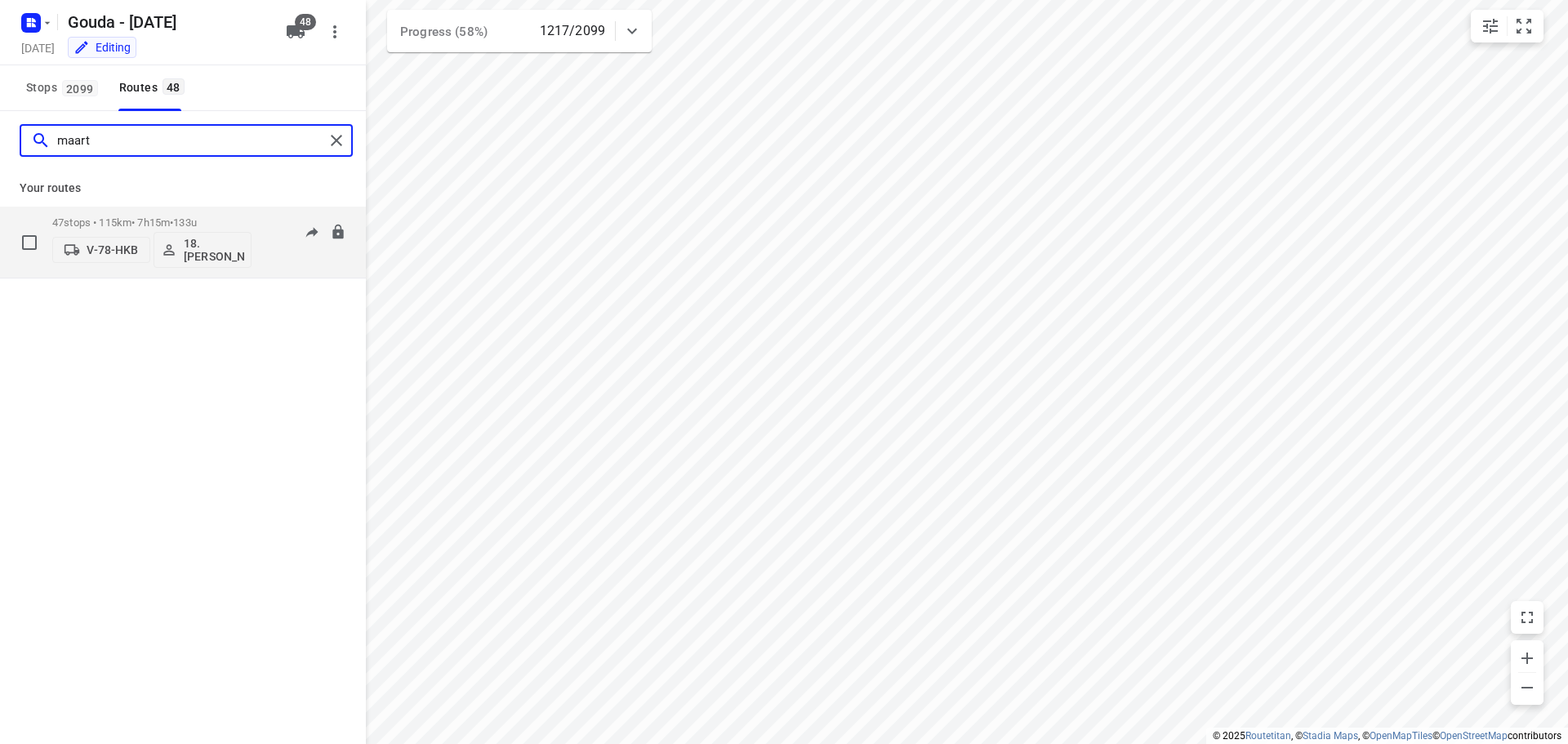
type input "maart"
click at [146, 215] on div "47 stops • 115km • 7h15m • 133u V-78-HKB 18.Maarten Smit" at bounding box center [152, 242] width 199 height 68
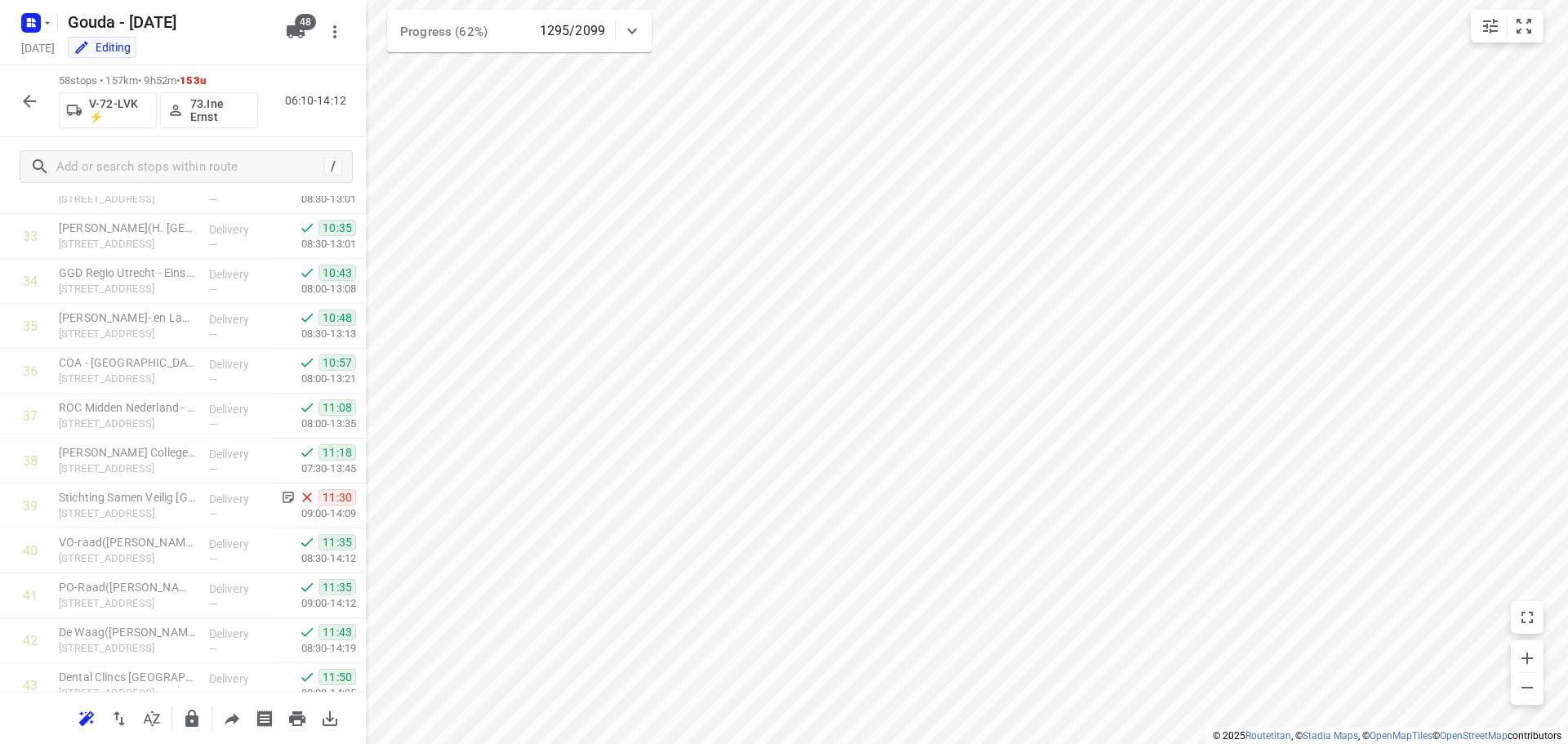
scroll to position [1293, 0]
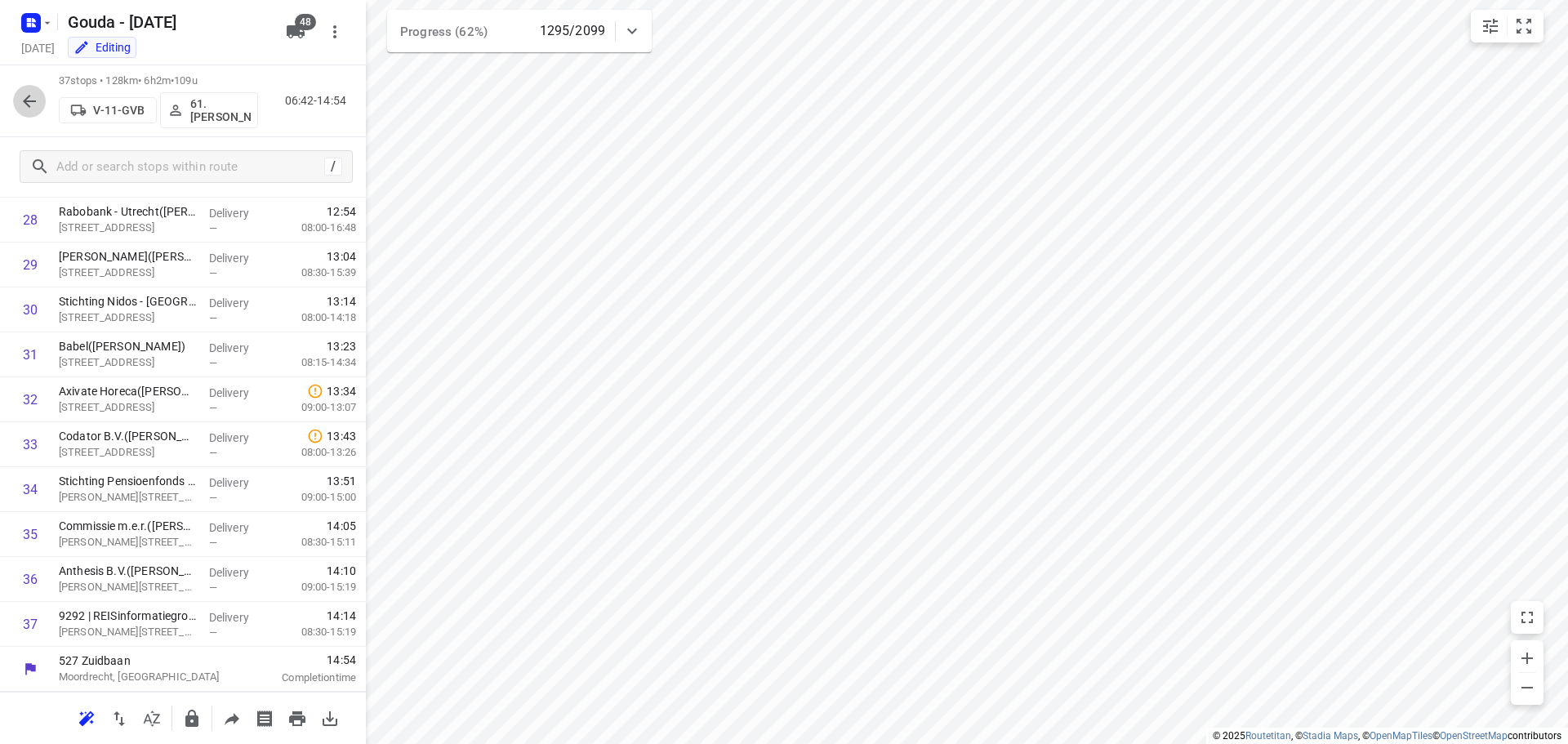
click at [23, 99] on icon "button" at bounding box center [29, 101] width 20 height 20
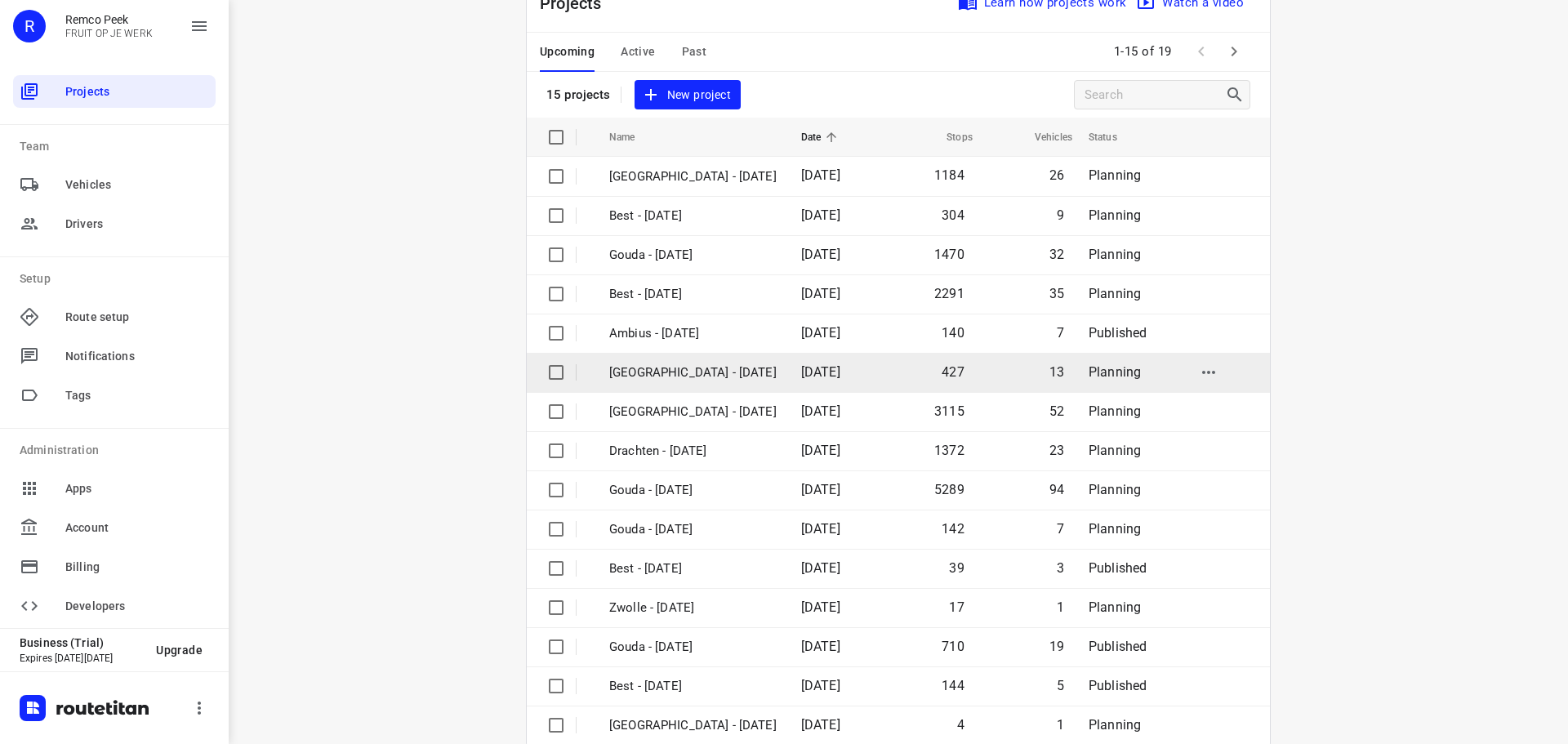
scroll to position [82, 0]
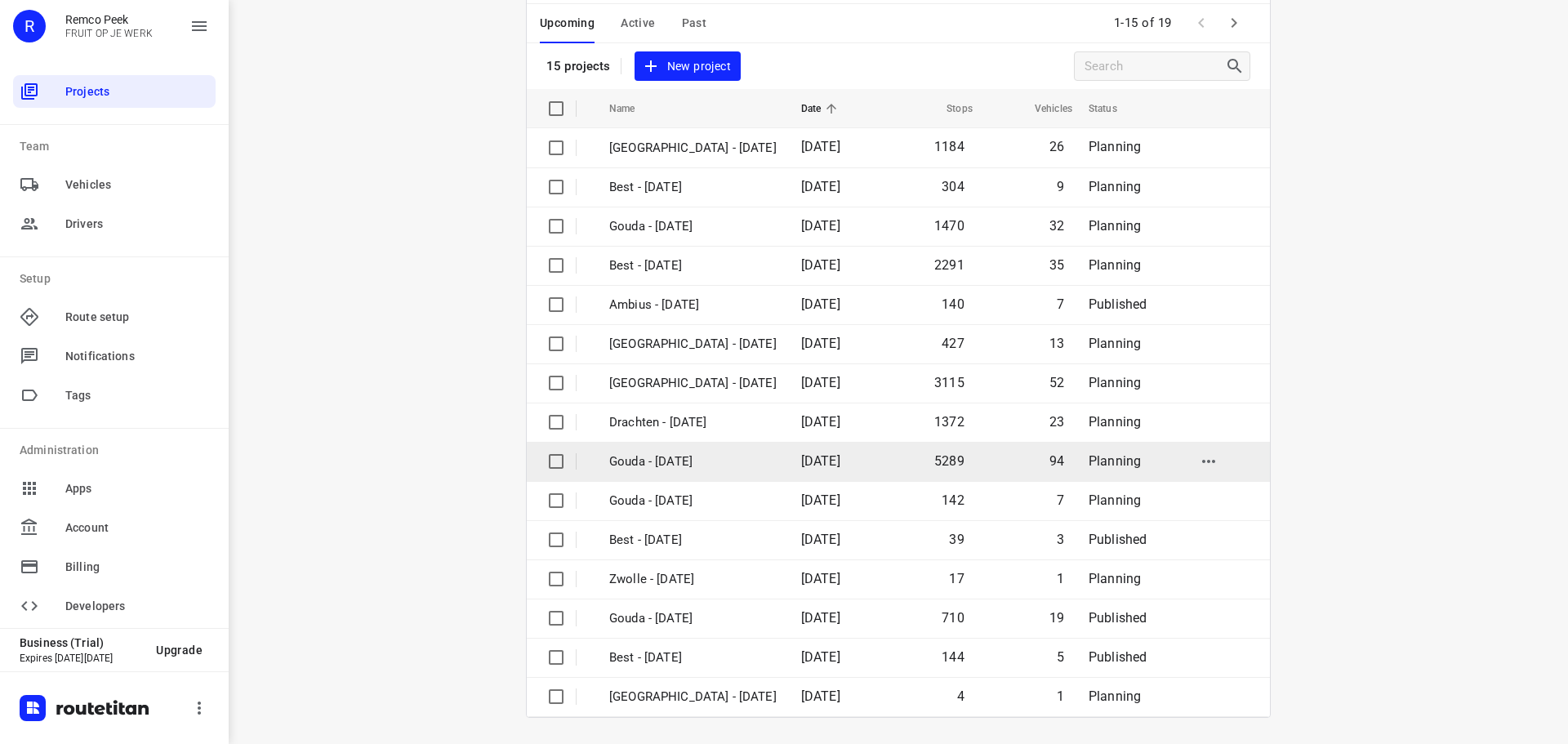
click at [692, 454] on p "Gouda - [DATE]" at bounding box center [692, 462] width 167 height 19
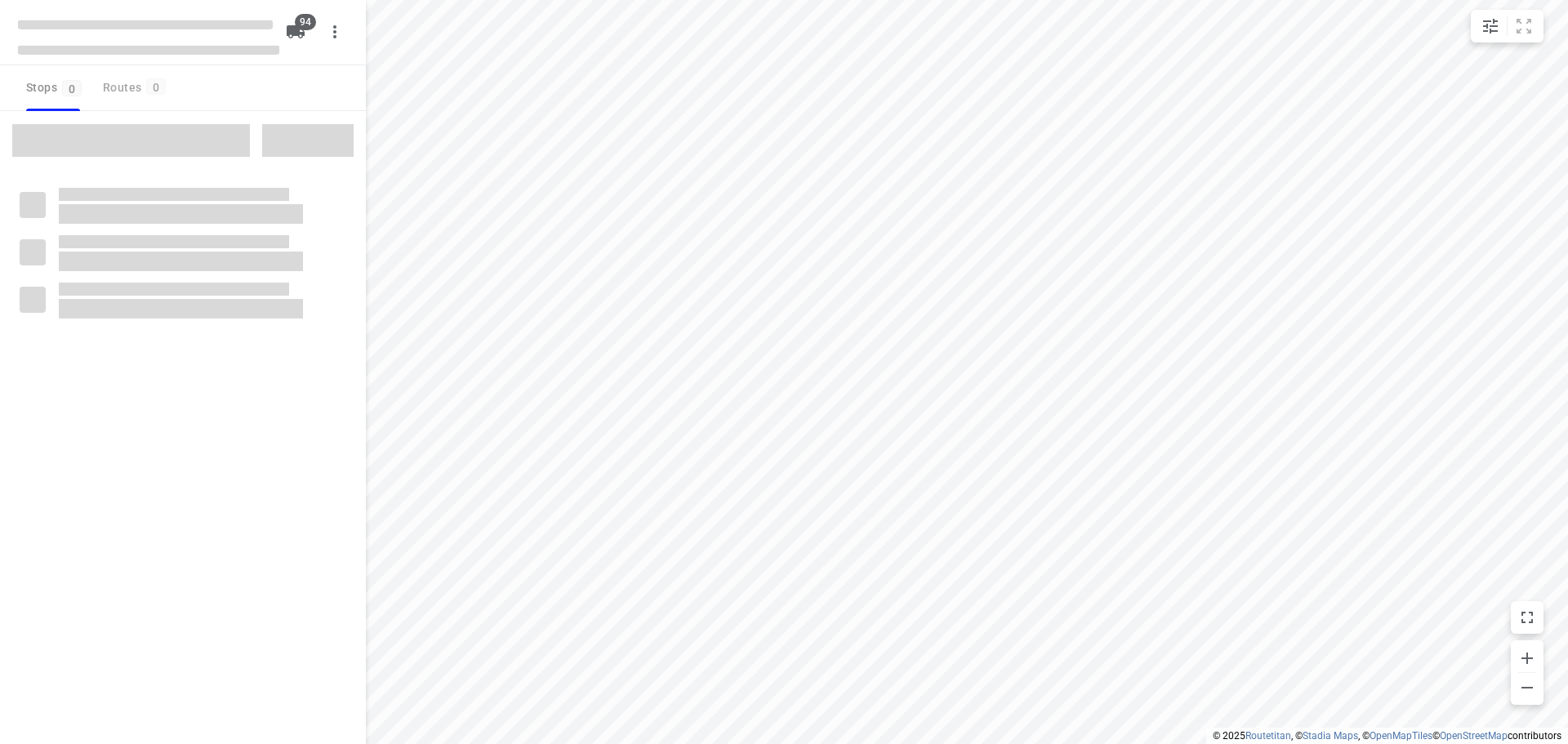
checkbox input "true"
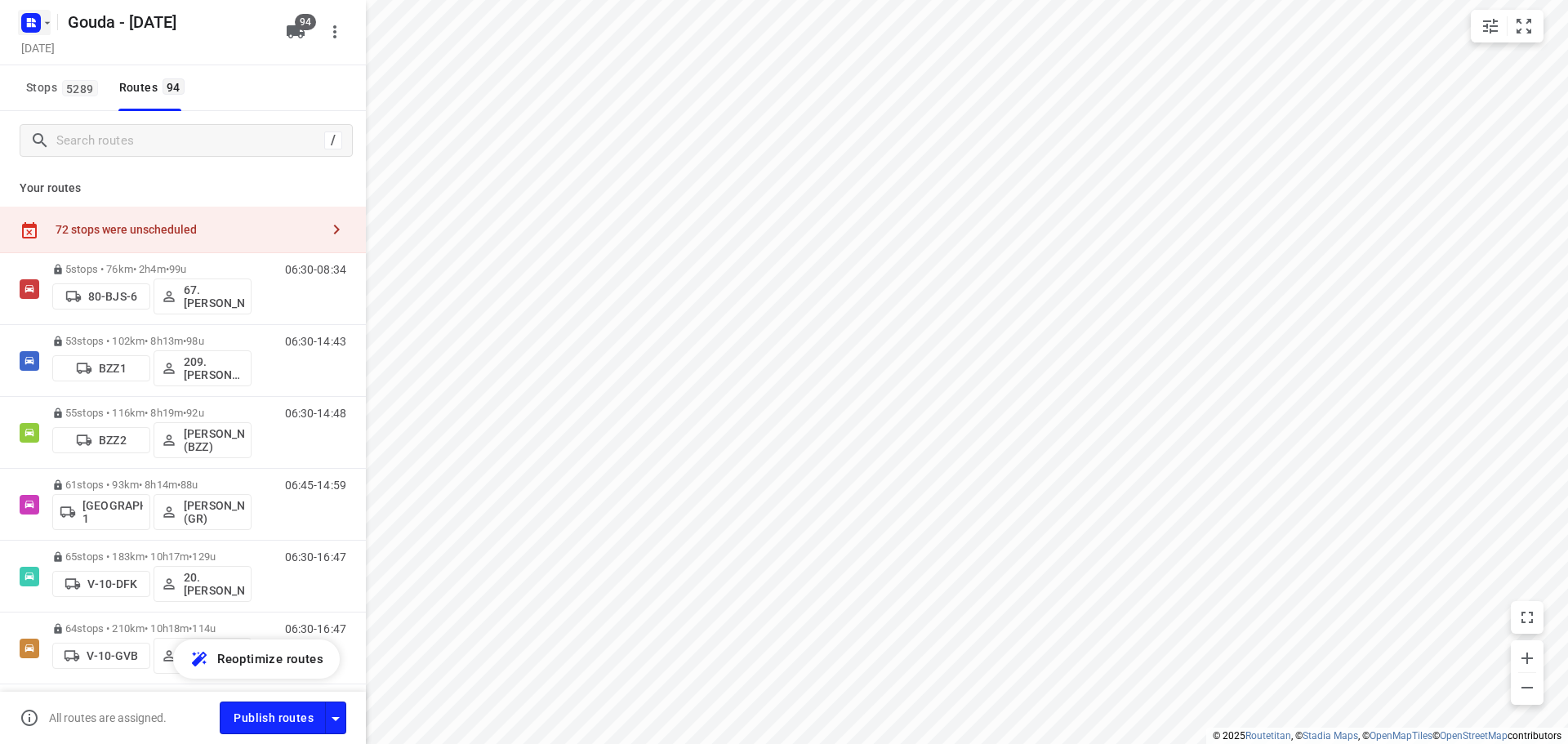
click at [36, 19] on rect "button" at bounding box center [30, 23] width 20 height 20
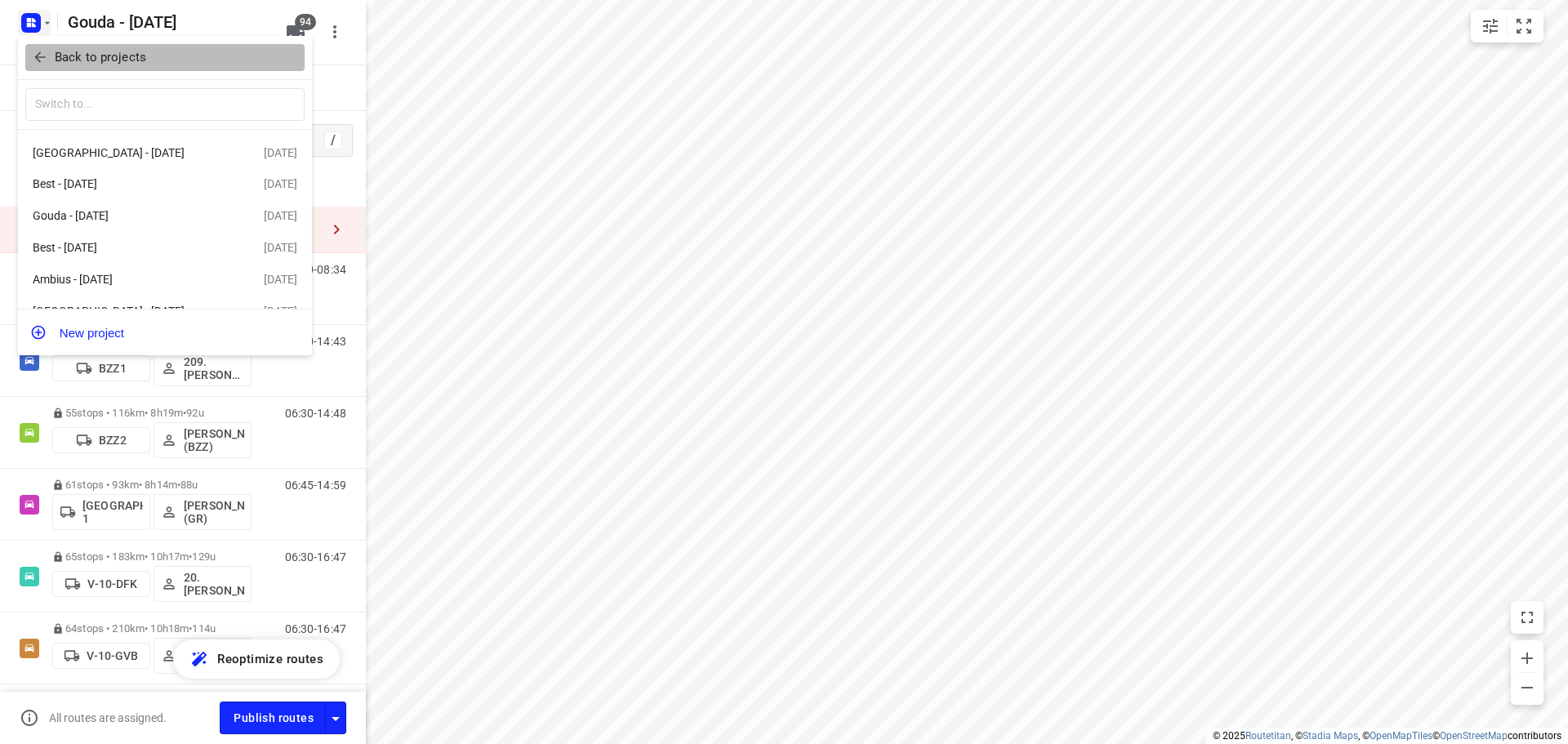
click at [42, 51] on icon "button" at bounding box center [40, 56] width 16 height 16
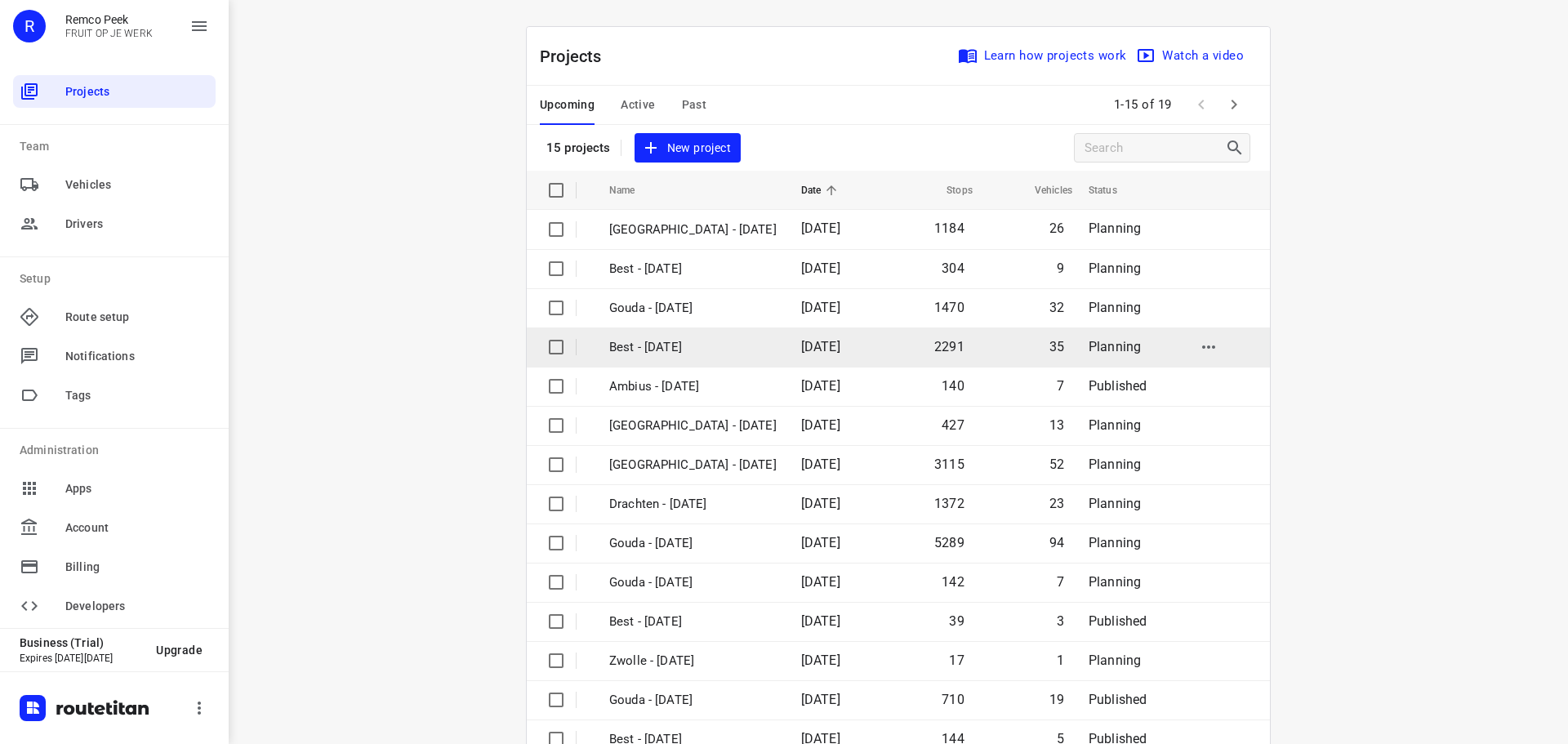
click at [670, 343] on p "Best - [DATE]" at bounding box center [692, 348] width 167 height 19
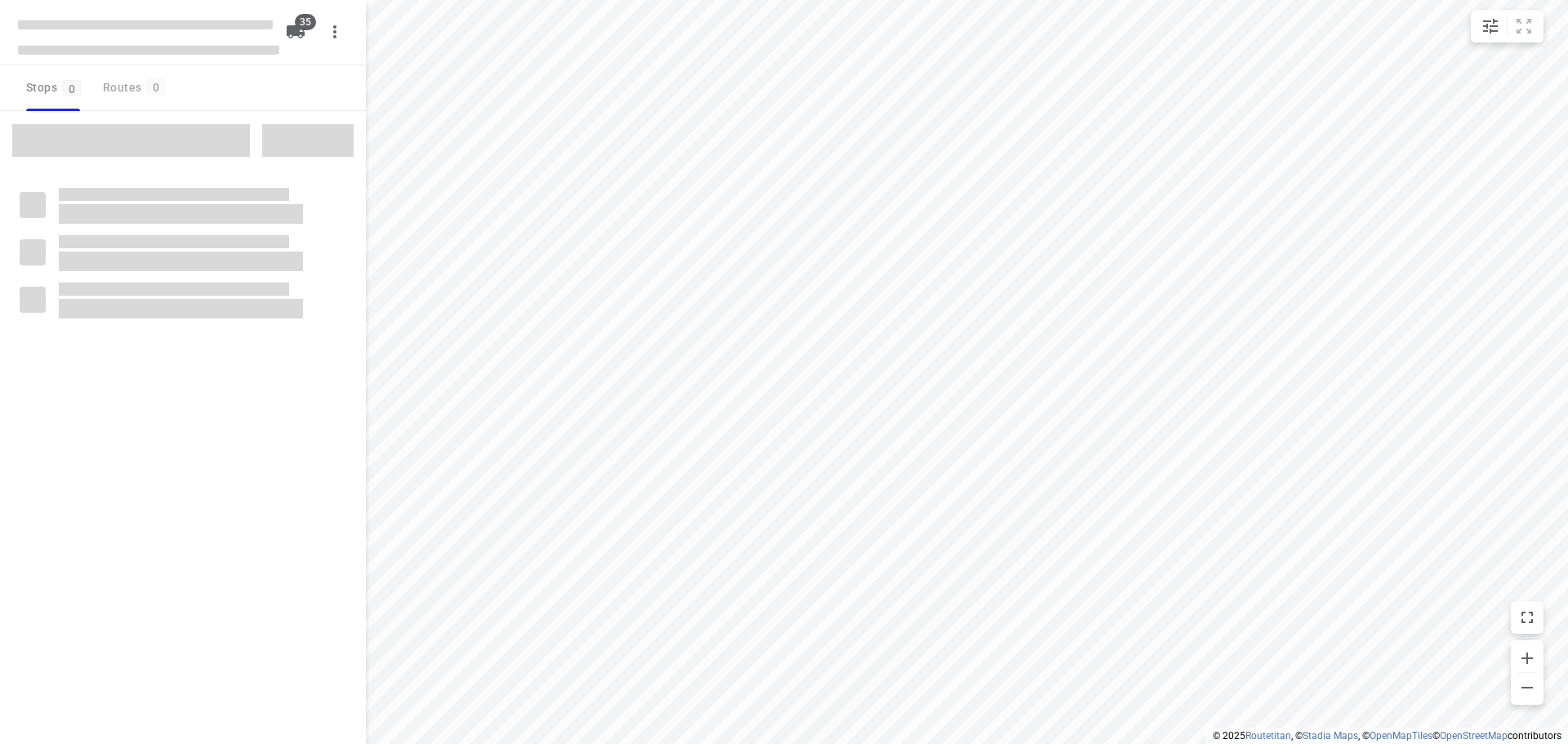
checkbox input "true"
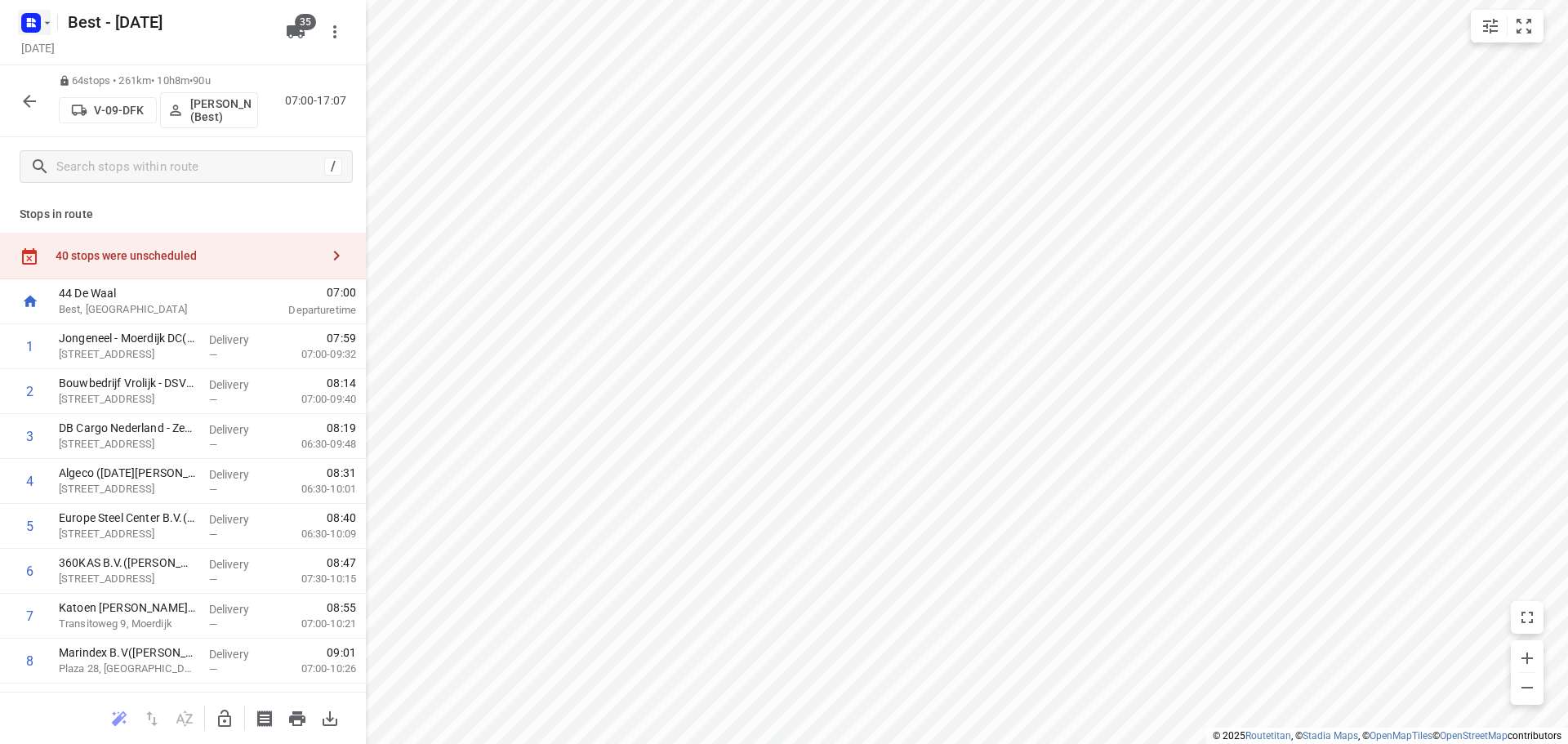
click at [41, 23] on icon "button" at bounding box center [47, 23] width 13 height 13
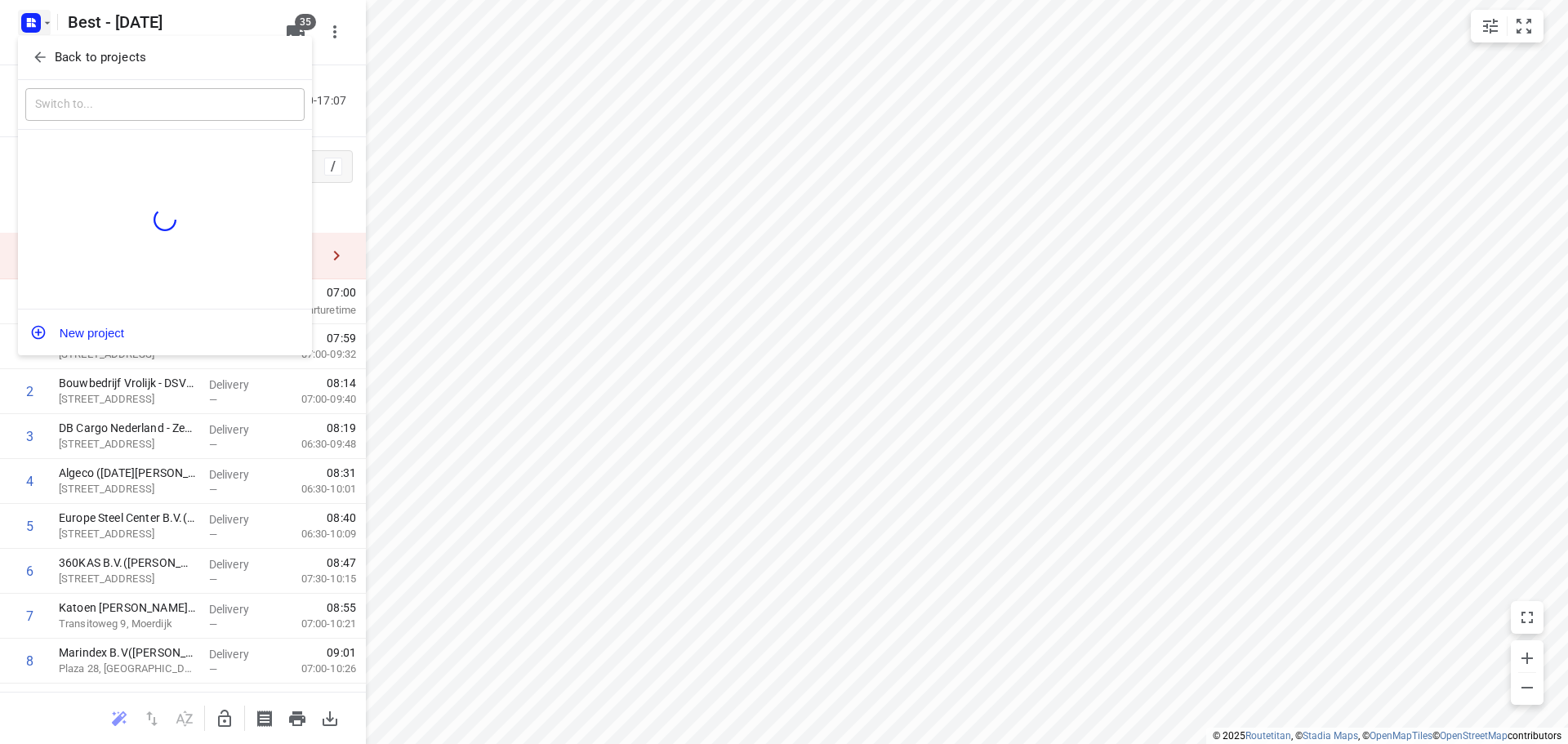
click at [38, 65] on icon "button" at bounding box center [40, 56] width 16 height 16
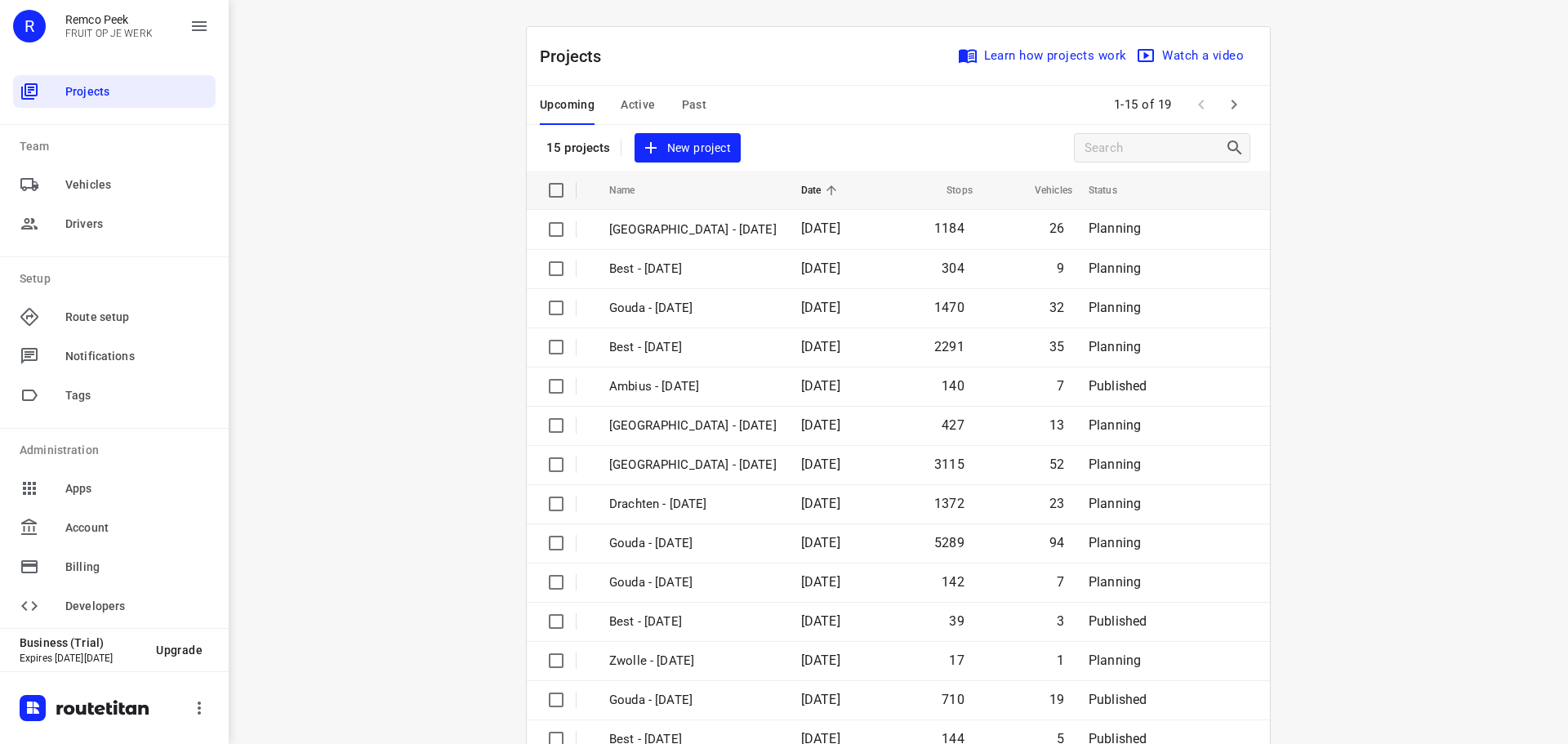
click at [415, 295] on div "i © 2025 Routetitan , © Stadia Maps , © OpenMapTiles © OpenStreetMap contributo…" at bounding box center [898, 372] width 1339 height 744
click at [637, 101] on span "Active" at bounding box center [638, 105] width 35 height 21
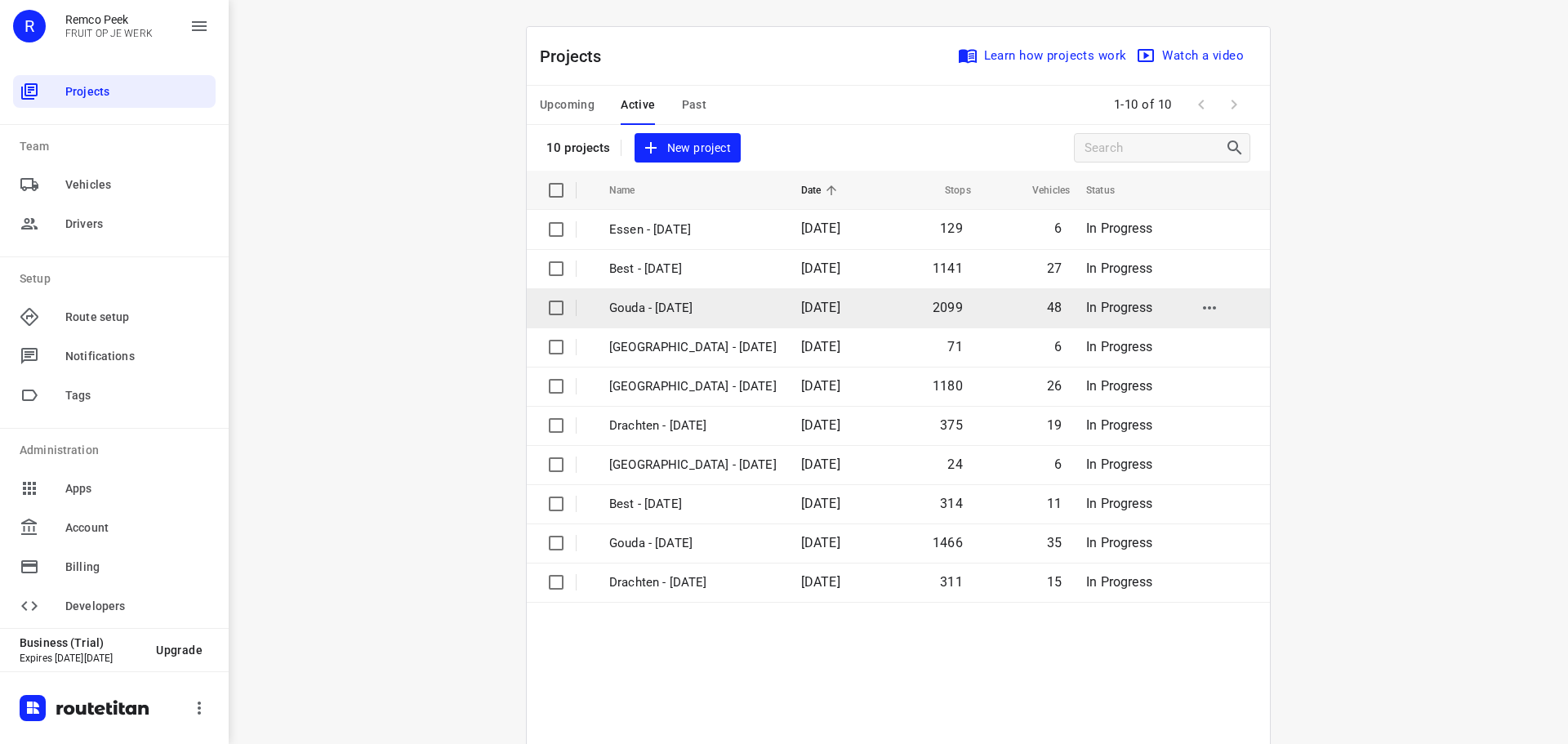
click at [661, 309] on p "Gouda - [DATE]" at bounding box center [692, 309] width 167 height 19
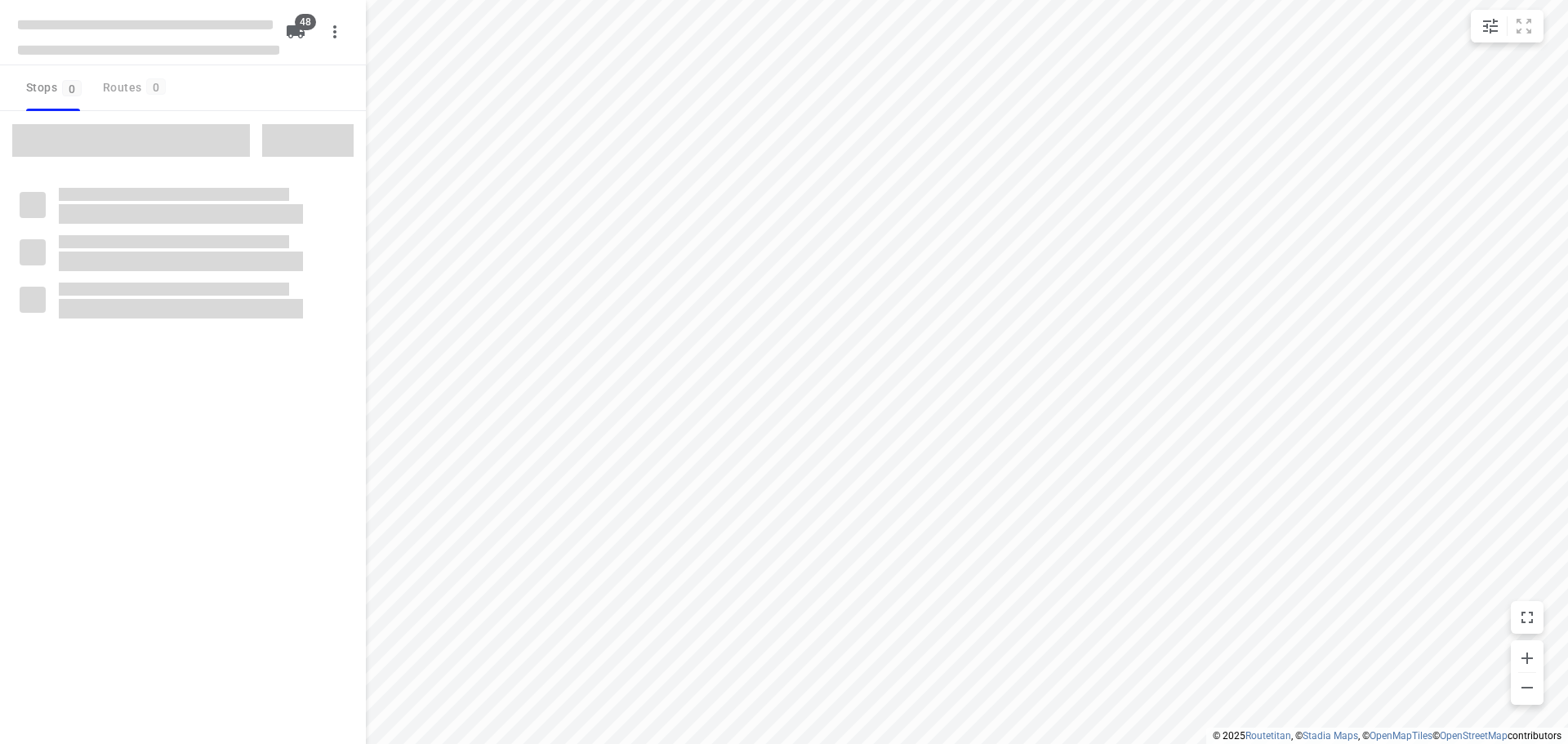
checkbox input "true"
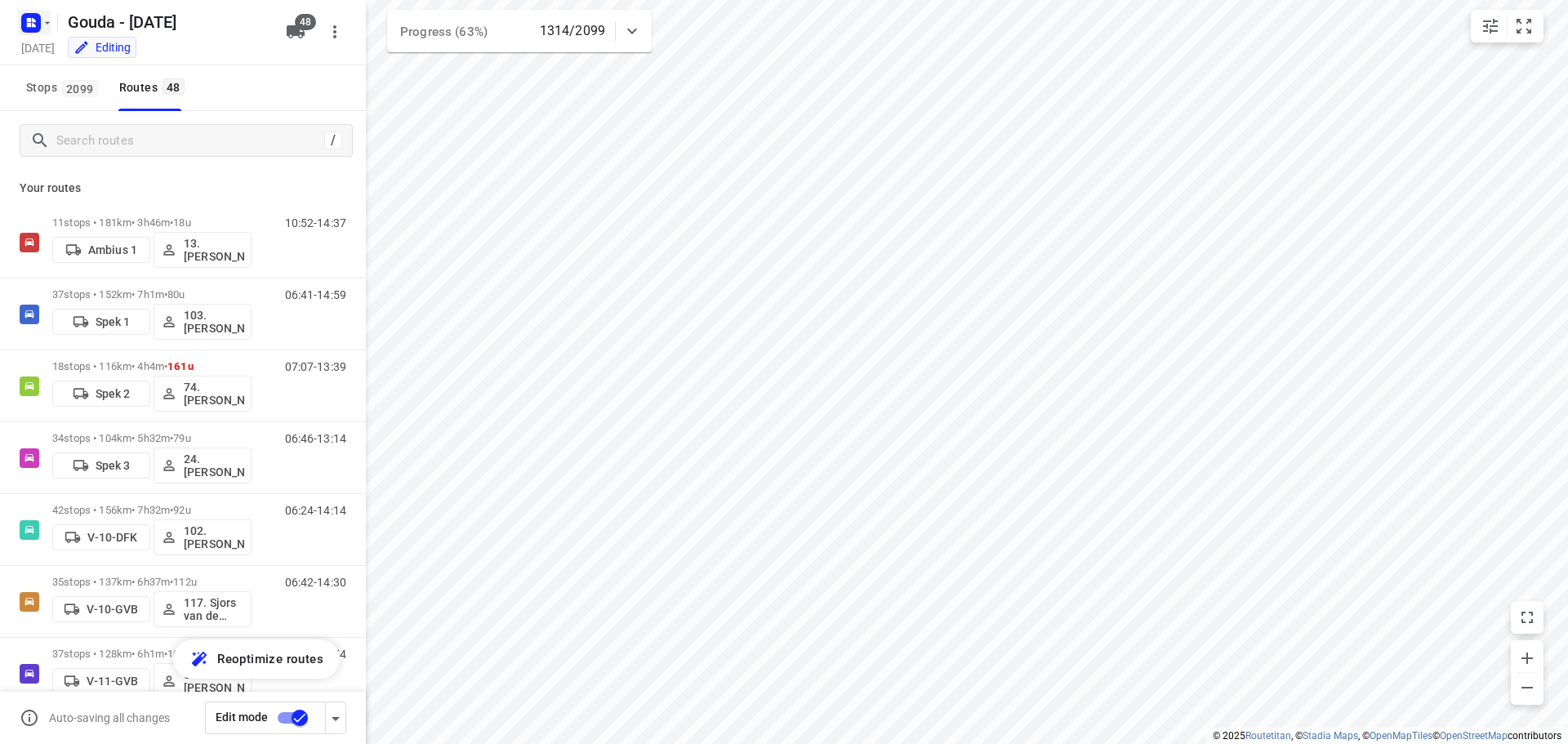
click at [49, 20] on icon "button" at bounding box center [47, 23] width 13 height 13
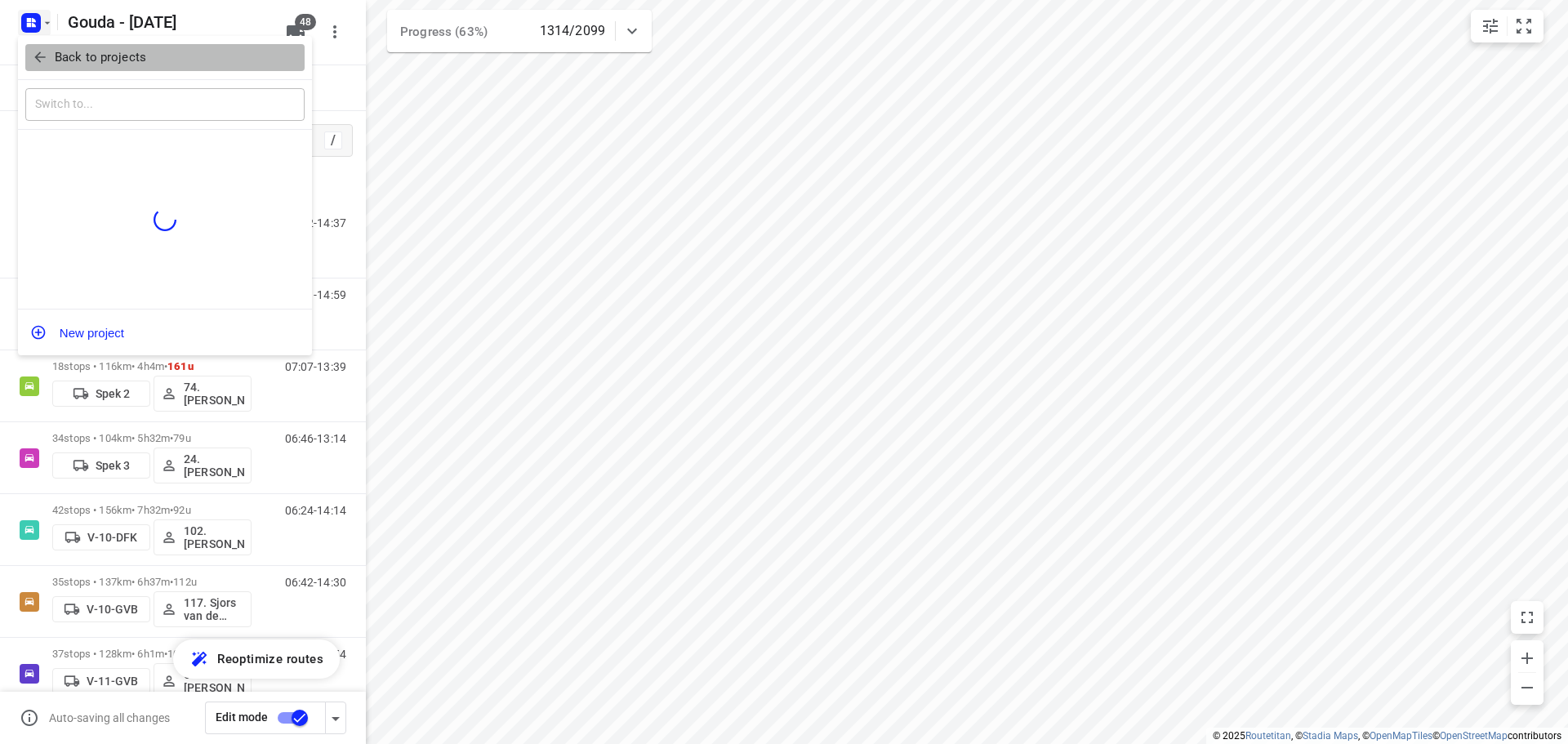
click at [53, 58] on span "Back to projects" at bounding box center [165, 58] width 266 height 19
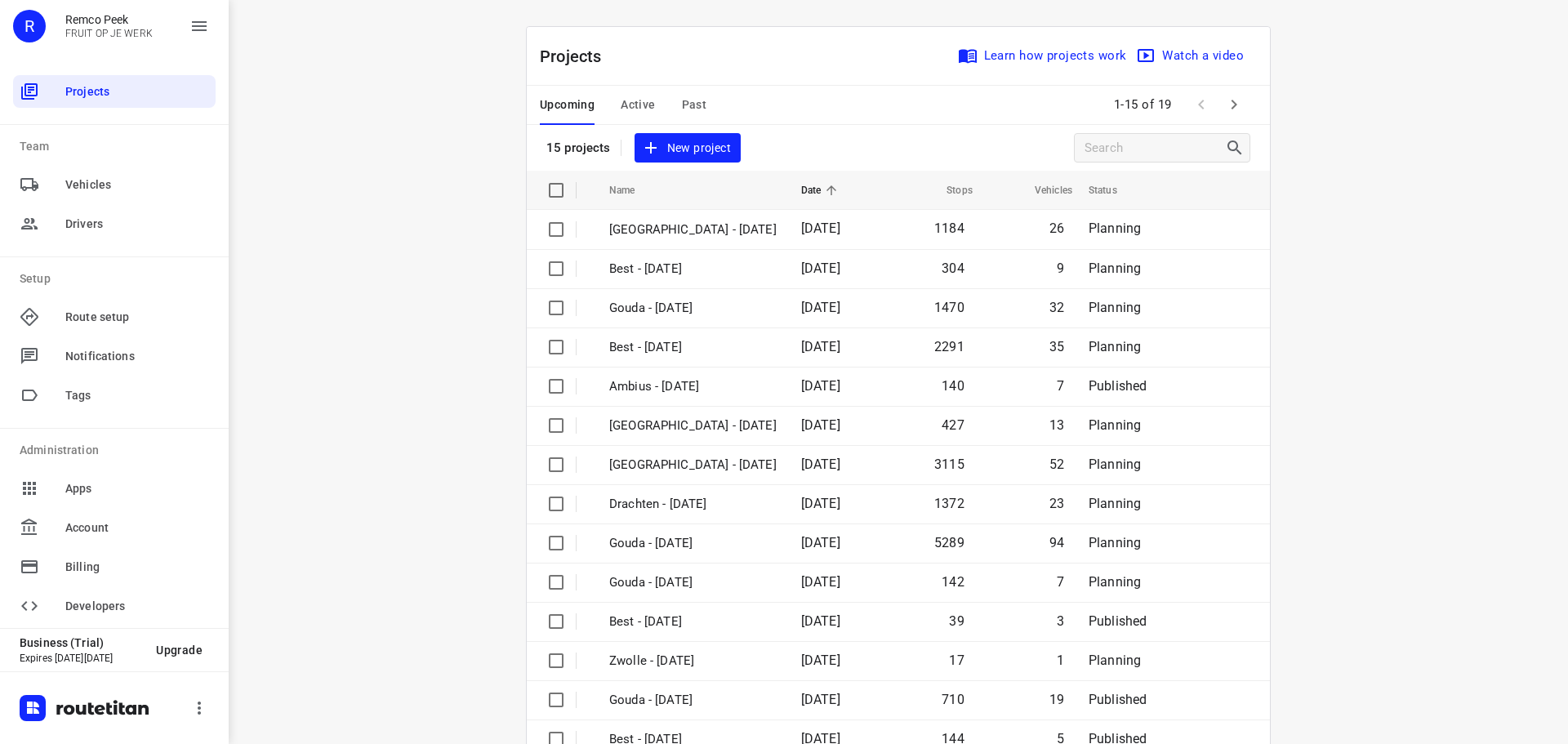
click at [637, 108] on span "Active" at bounding box center [638, 105] width 35 height 21
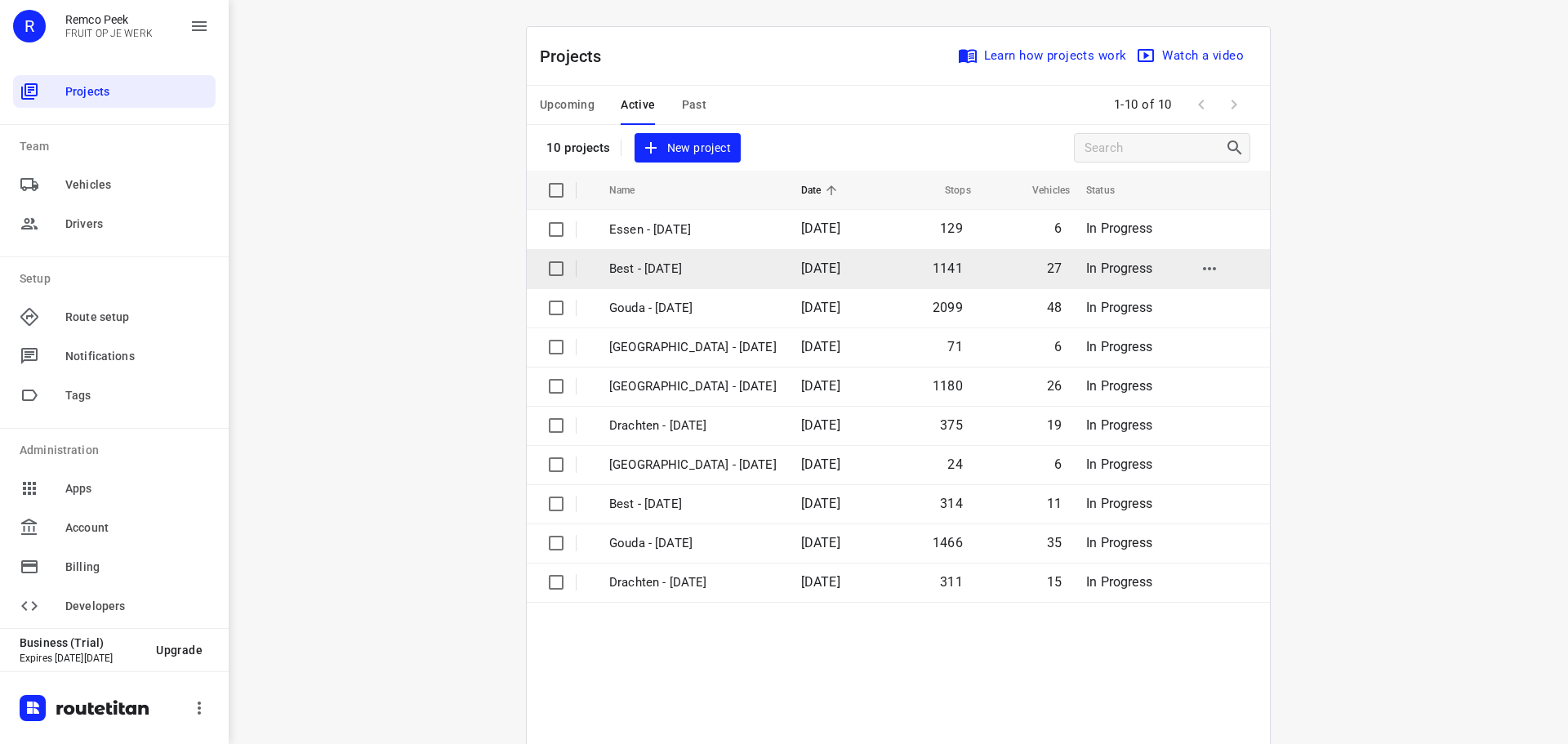
click at [670, 271] on p "Best - [DATE]" at bounding box center [692, 269] width 167 height 19
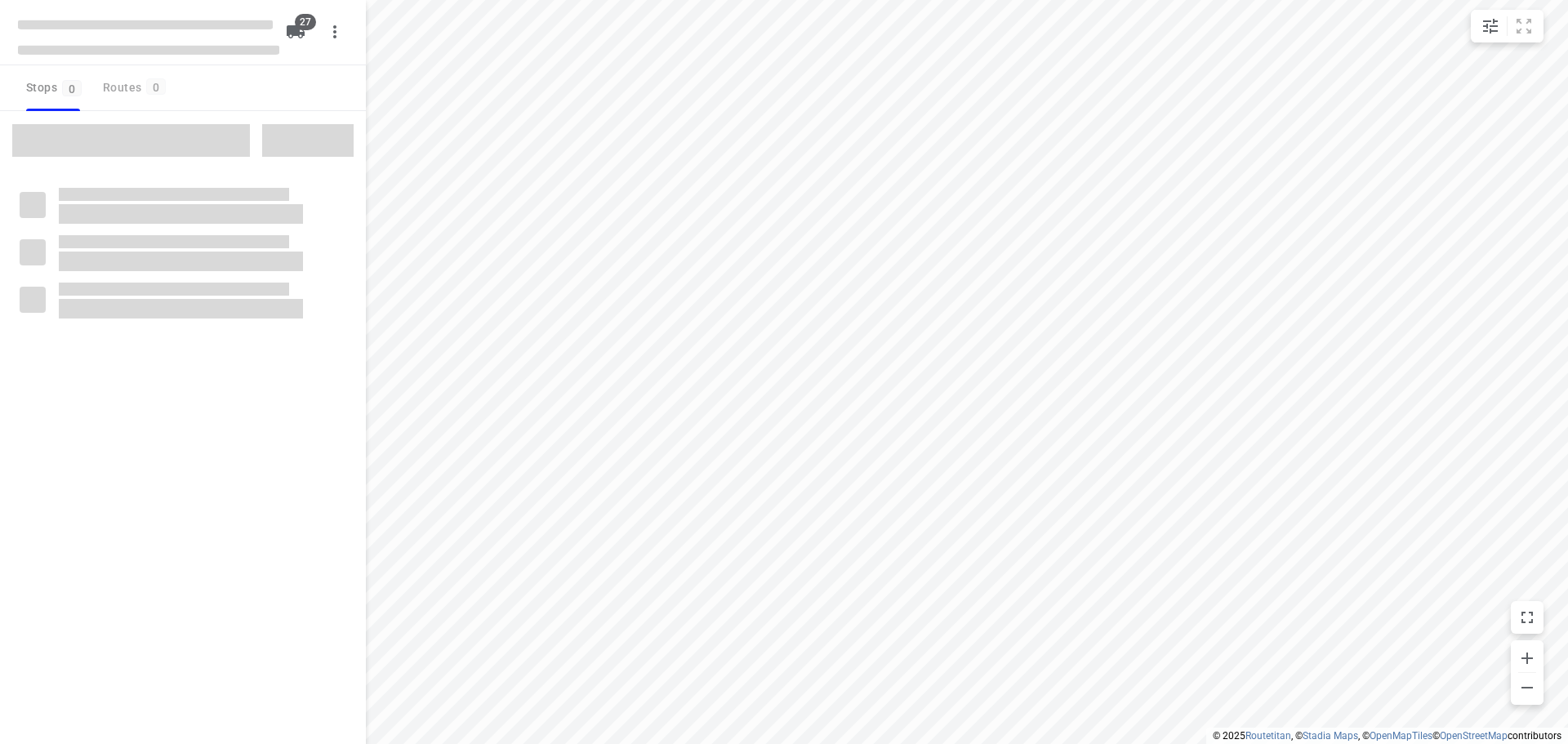
checkbox input "true"
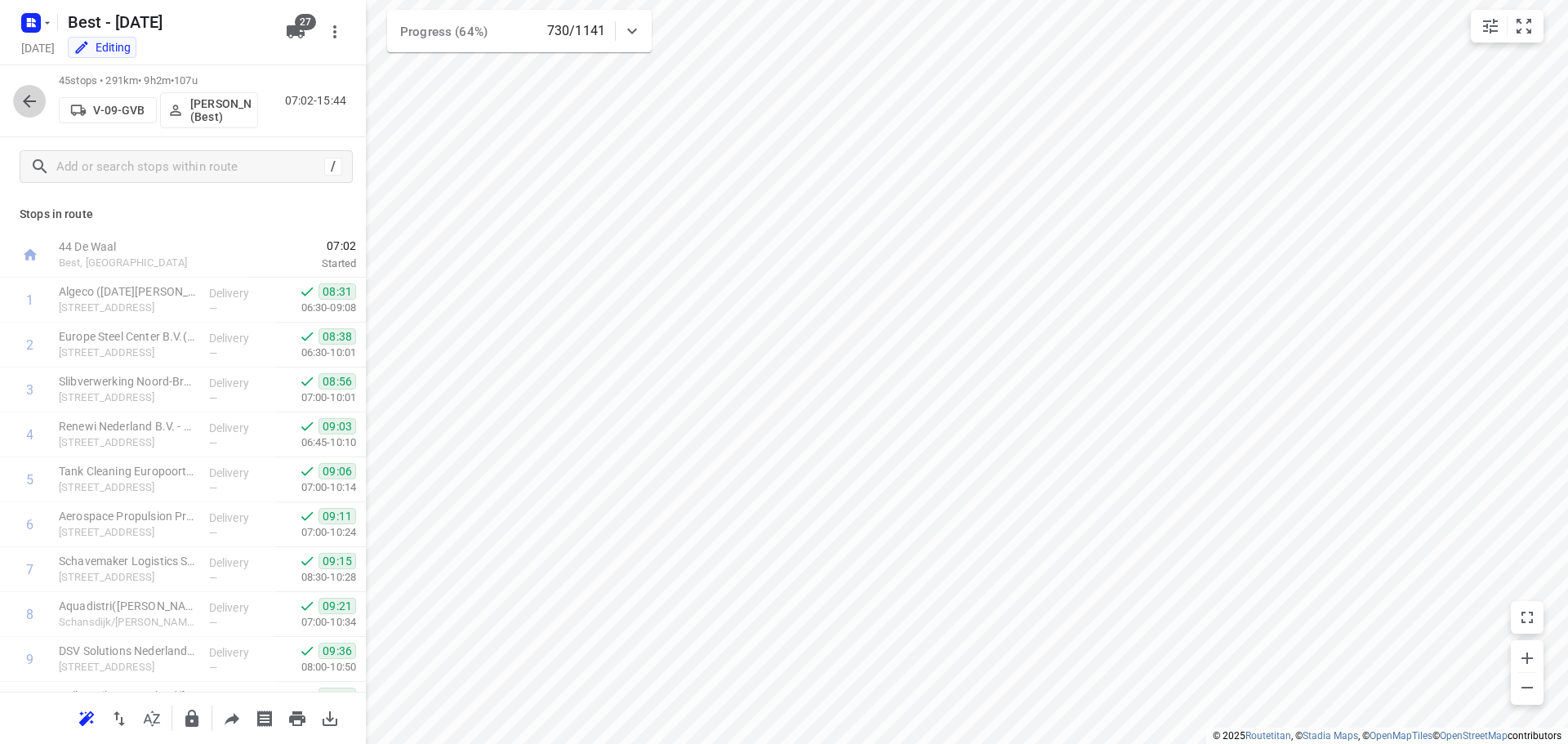
click at [35, 113] on button "button" at bounding box center [29, 101] width 33 height 33
